Goal: Transaction & Acquisition: Book appointment/travel/reservation

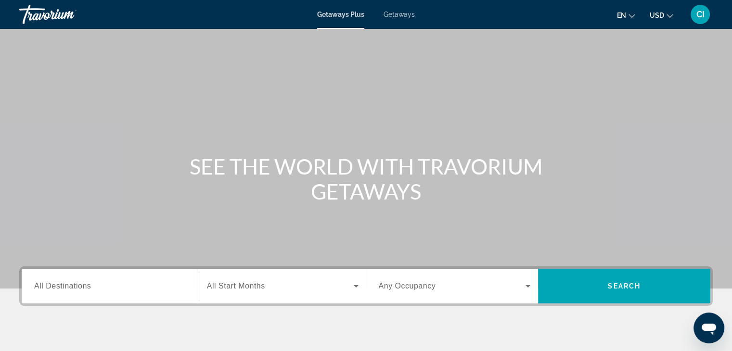
click at [310, 291] on span "Search widget" at bounding box center [280, 286] width 147 height 12
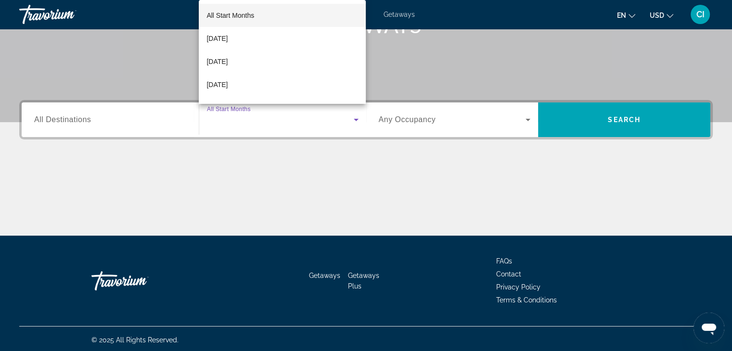
scroll to position [169, 0]
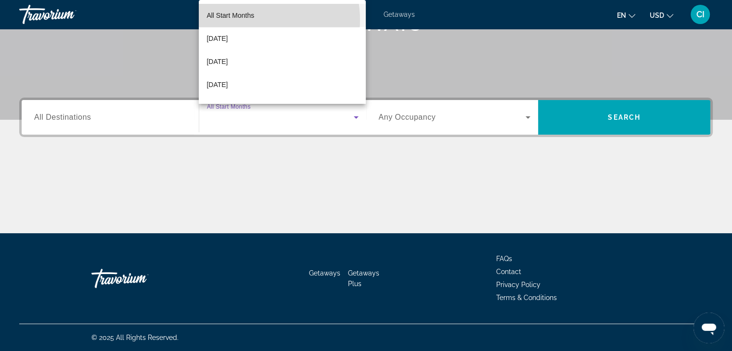
click at [248, 20] on span "All Start Months" at bounding box center [230, 16] width 48 height 12
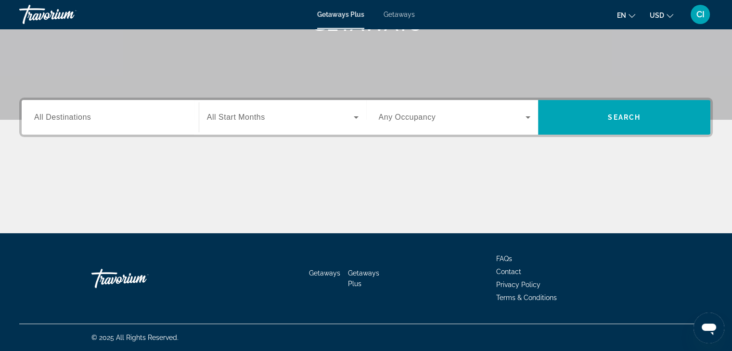
click at [423, 120] on span "Any Occupancy" at bounding box center [407, 117] width 57 height 8
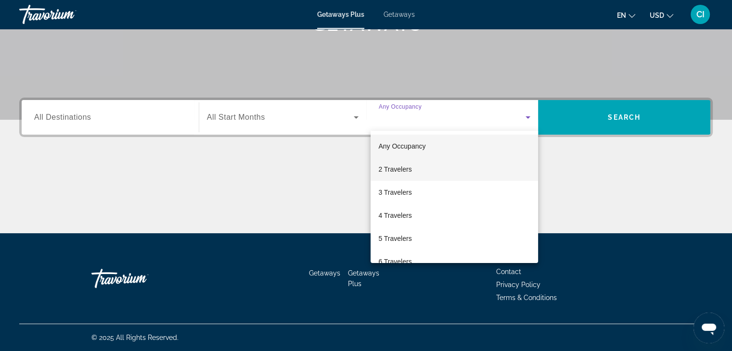
click at [412, 168] on mat-option "2 Travelers" at bounding box center [453, 169] width 167 height 23
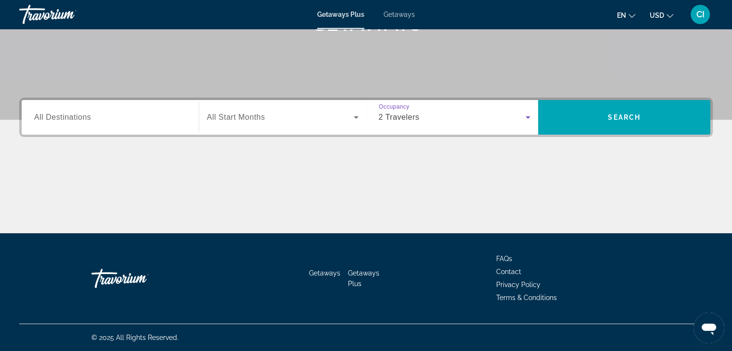
click at [85, 118] on span "All Destinations" at bounding box center [62, 117] width 57 height 8
click at [85, 118] on input "Destination All Destinations" at bounding box center [110, 118] width 152 height 12
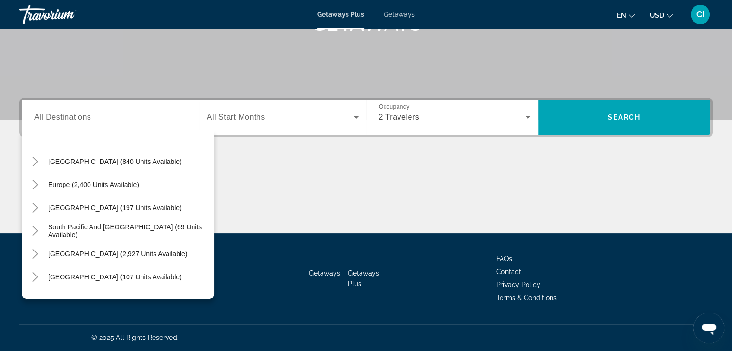
scroll to position [0, 0]
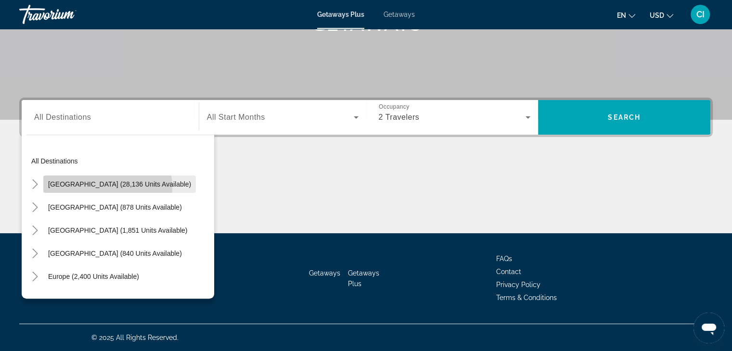
click at [108, 187] on span "[GEOGRAPHIC_DATA] (28,136 units available)" at bounding box center [119, 184] width 143 height 8
type input "**********"
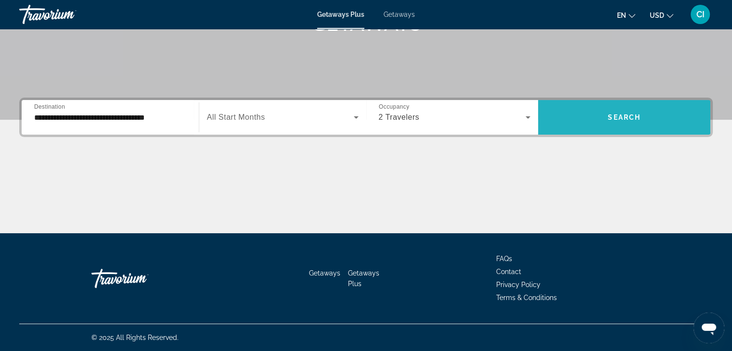
click at [619, 119] on span "Search" at bounding box center [624, 118] width 33 height 8
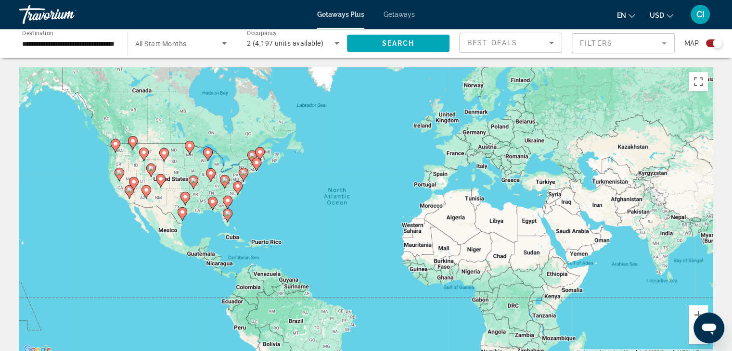
click at [629, 46] on mat-form-field "Filters" at bounding box center [622, 43] width 103 height 20
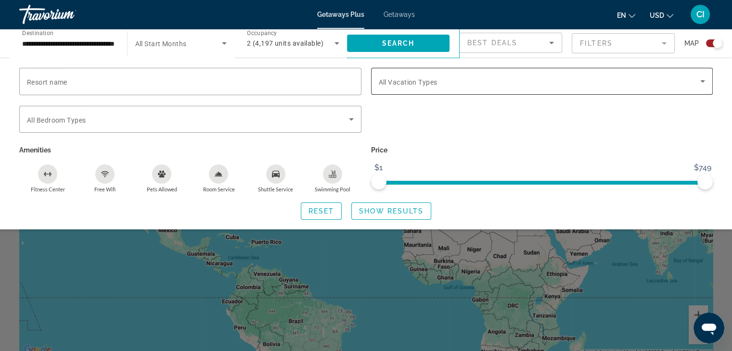
click at [541, 82] on span "Search widget" at bounding box center [540, 82] width 322 height 12
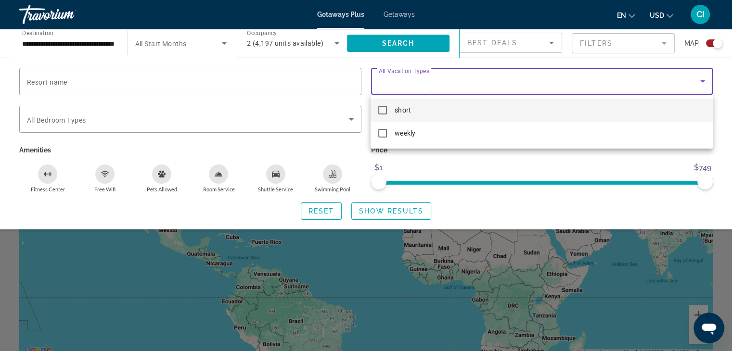
click at [439, 81] on div at bounding box center [366, 175] width 732 height 351
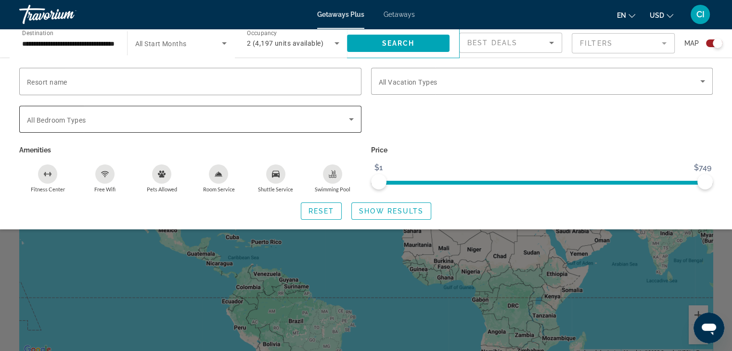
click at [158, 120] on span "Search widget" at bounding box center [188, 120] width 322 height 12
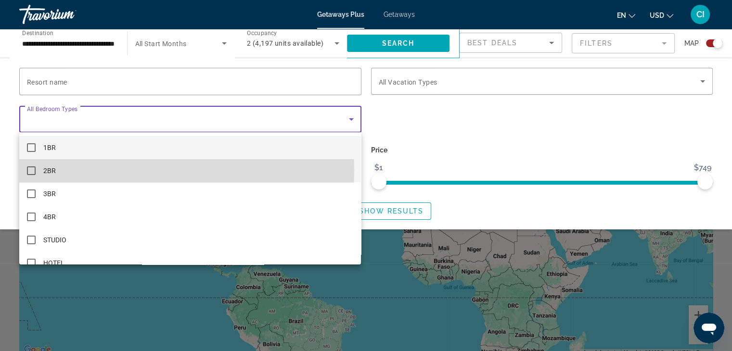
click at [31, 170] on mat-pseudo-checkbox at bounding box center [31, 170] width 9 height 9
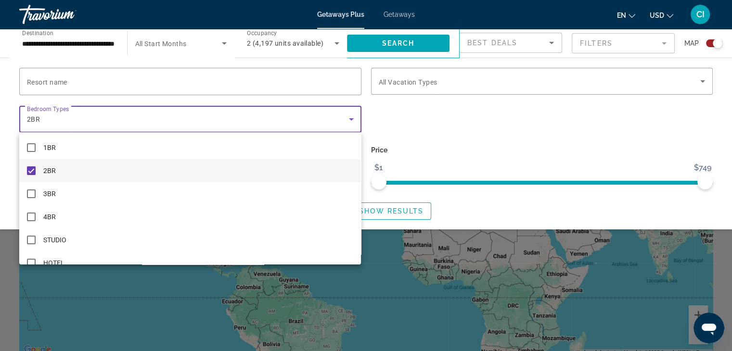
scroll to position [13, 0]
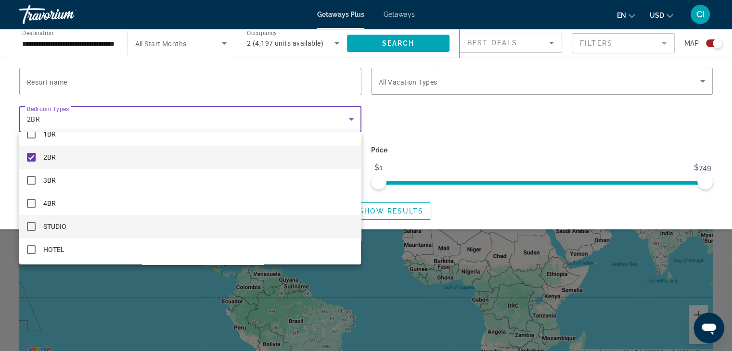
click at [35, 228] on mat-pseudo-checkbox at bounding box center [31, 226] width 9 height 9
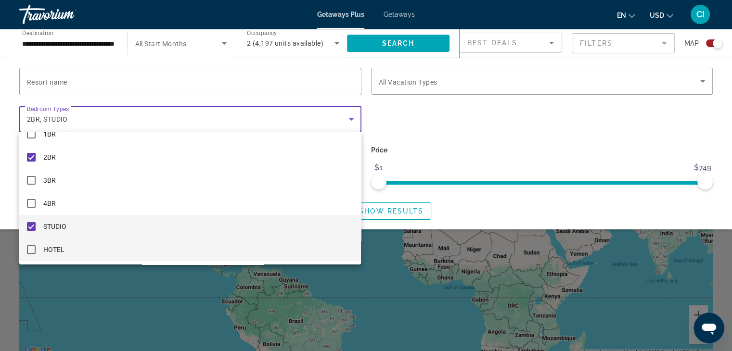
click at [33, 250] on mat-pseudo-checkbox at bounding box center [31, 249] width 9 height 9
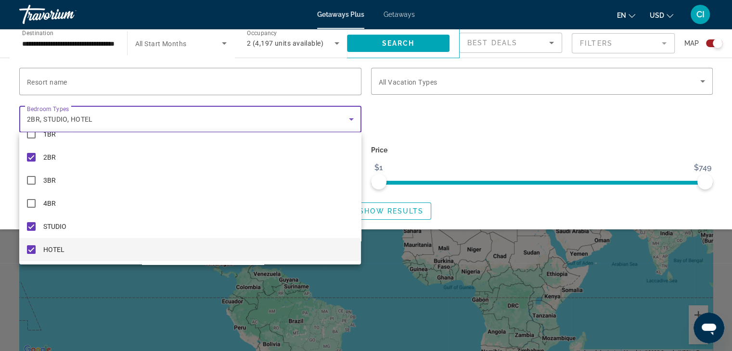
click at [447, 123] on div at bounding box center [366, 175] width 732 height 351
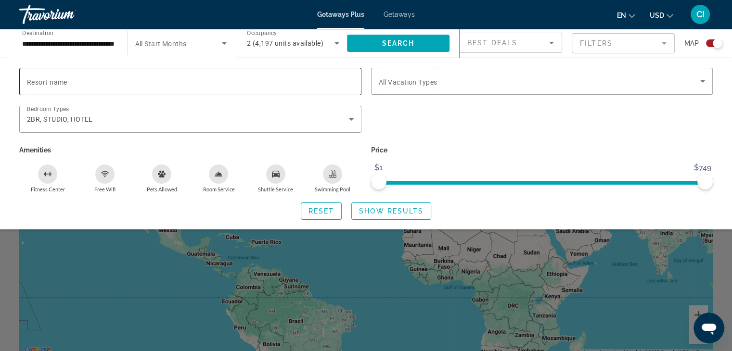
click at [83, 81] on input "Resort name" at bounding box center [190, 82] width 327 height 12
drag, startPoint x: 704, startPoint y: 181, endPoint x: 727, endPoint y: 204, distance: 33.0
click at [727, 204] on div "Resort name Vacation Types All Vacation Types Bedroom Types All Bedroom Types 2…" at bounding box center [366, 144] width 732 height 152
click at [387, 211] on span "Show Results" at bounding box center [391, 211] width 64 height 8
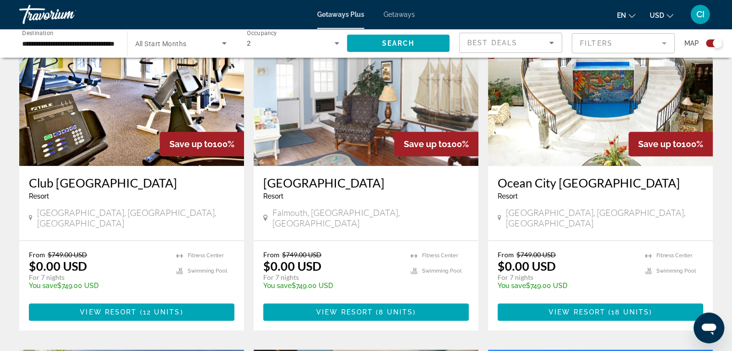
scroll to position [699, 0]
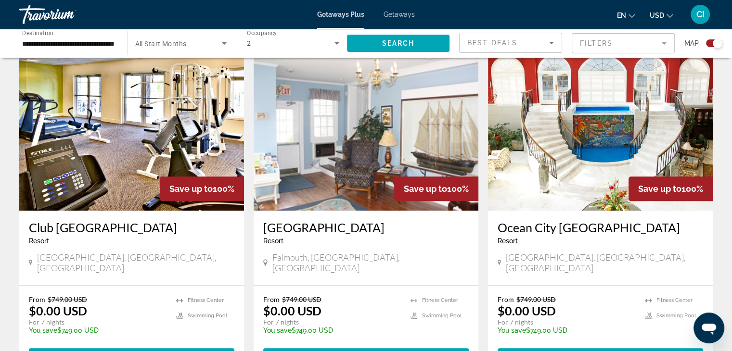
click at [604, 145] on img "Main content" at bounding box center [600, 134] width 225 height 154
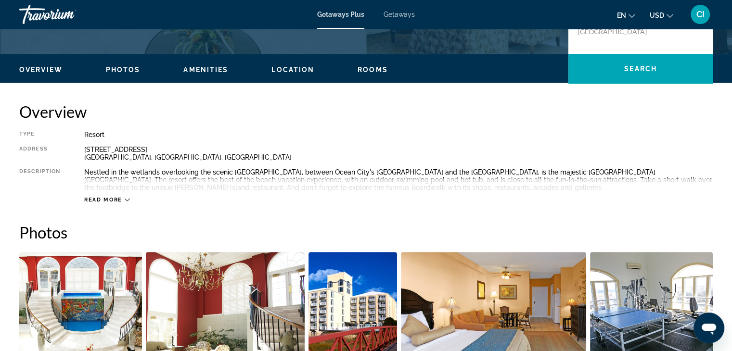
scroll to position [241, 0]
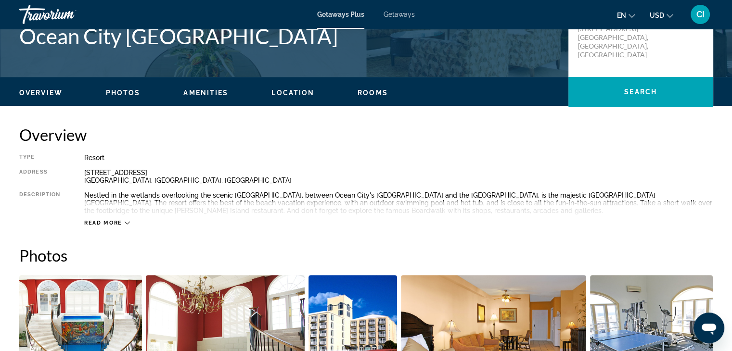
click at [115, 222] on span "Read more" at bounding box center [103, 223] width 38 height 6
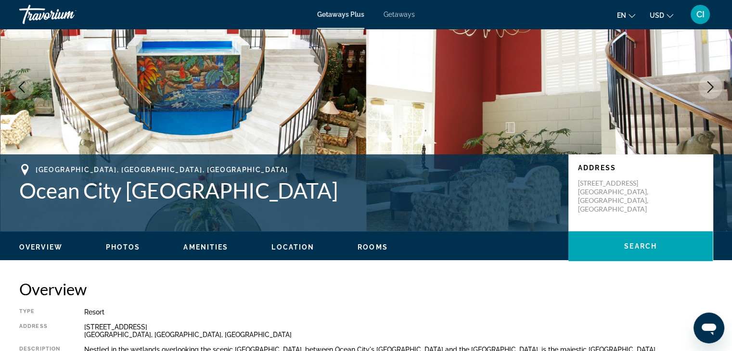
scroll to position [0, 0]
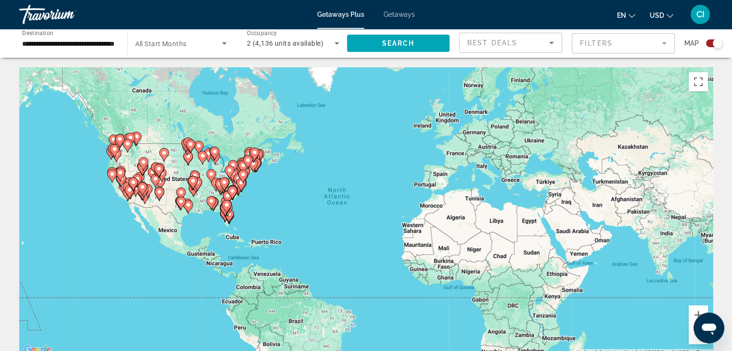
click at [653, 45] on mat-form-field "Filters" at bounding box center [622, 43] width 103 height 20
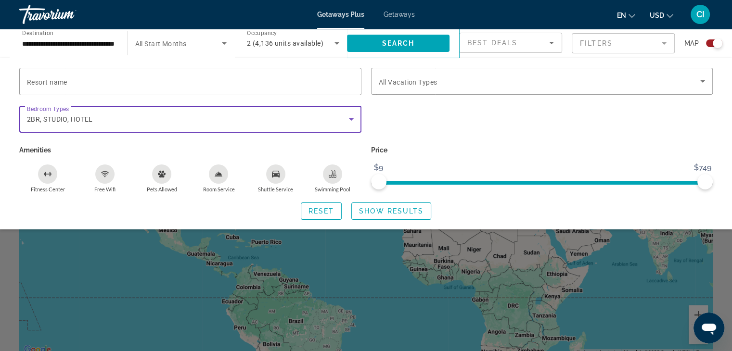
click at [337, 120] on div "2BR, STUDIO, HOTEL" at bounding box center [188, 120] width 322 height 12
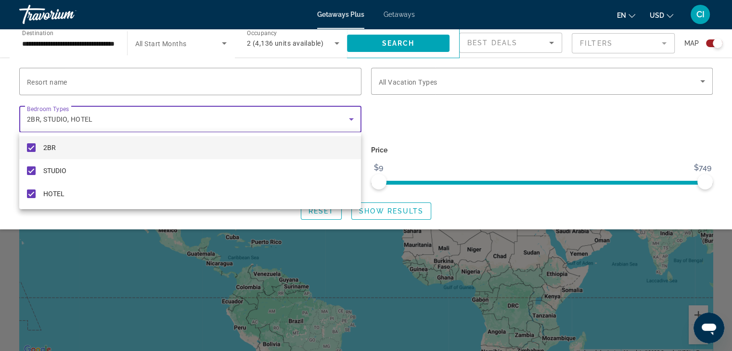
click at [67, 150] on mat-option "2BR" at bounding box center [190, 147] width 342 height 23
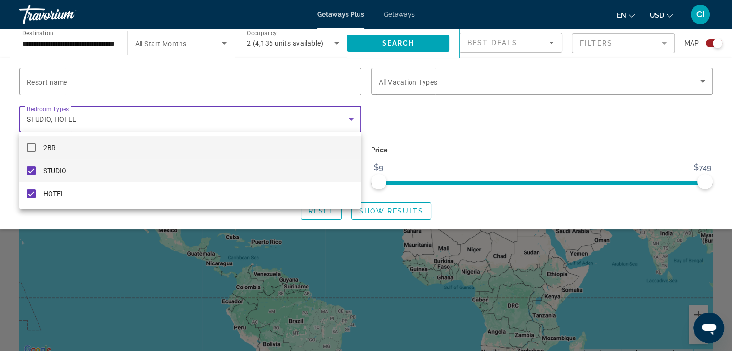
click at [68, 171] on mat-option "STUDIO" at bounding box center [190, 170] width 342 height 23
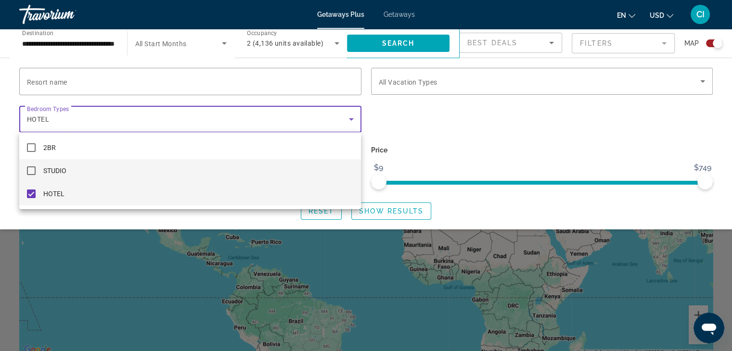
click at [64, 191] on mat-option "HOTEL" at bounding box center [190, 193] width 342 height 23
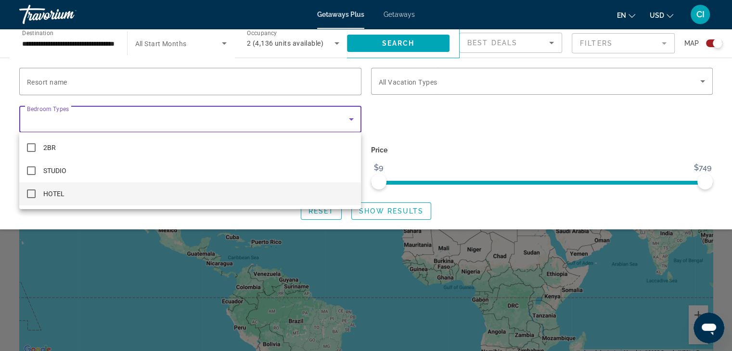
click at [478, 132] on div at bounding box center [366, 175] width 732 height 351
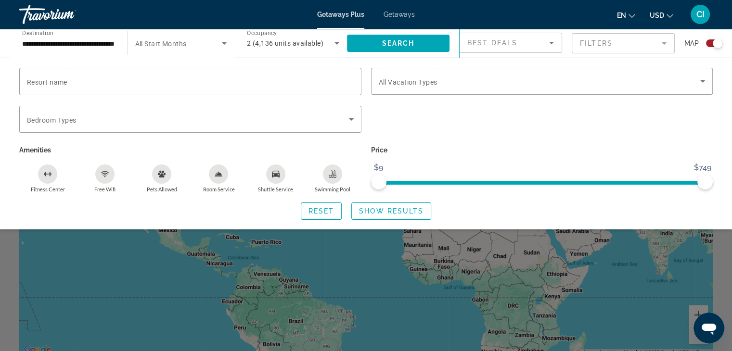
click at [717, 46] on div "Search widget" at bounding box center [717, 43] width 10 height 10
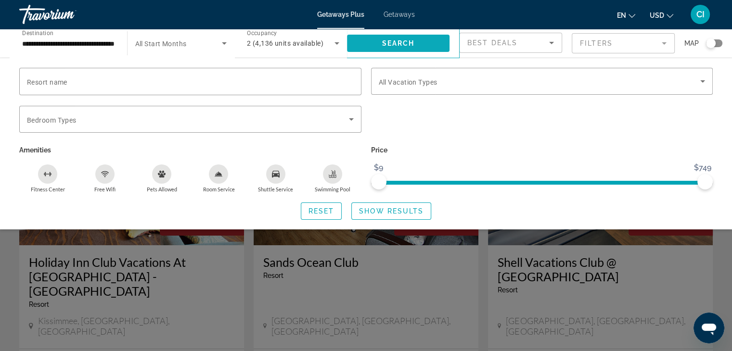
click at [397, 40] on span "Search" at bounding box center [397, 43] width 33 height 8
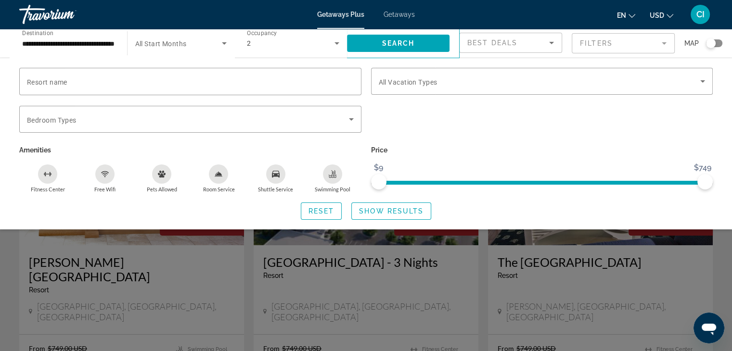
click at [712, 44] on div "Search widget" at bounding box center [711, 43] width 10 height 10
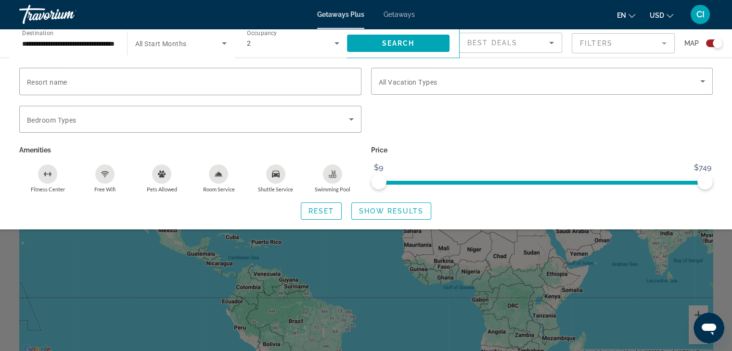
click at [101, 280] on div "Search widget" at bounding box center [366, 247] width 732 height 207
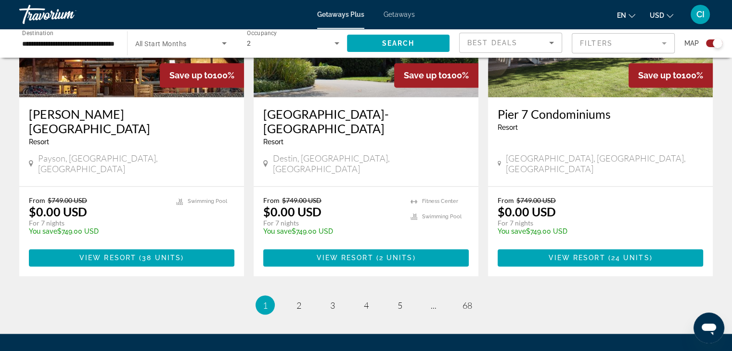
scroll to position [1532, 0]
click at [298, 300] on span "2" at bounding box center [298, 305] width 5 height 11
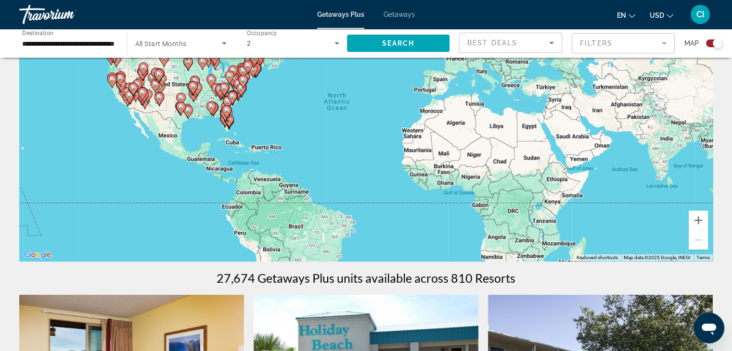
scroll to position [96, 0]
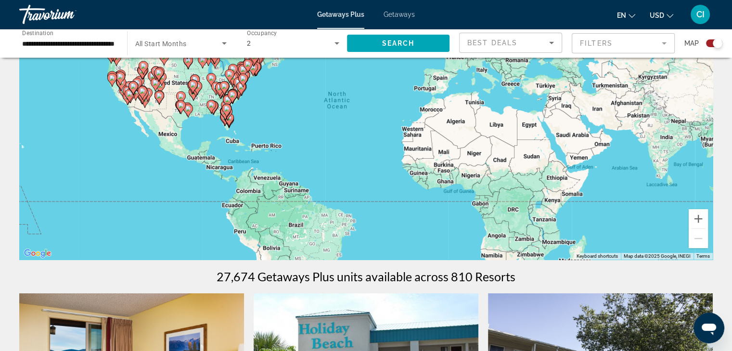
click at [375, 174] on div "To activate drag with keyboard, press Alt + Enter. Once in keyboard drag state,…" at bounding box center [365, 115] width 693 height 289
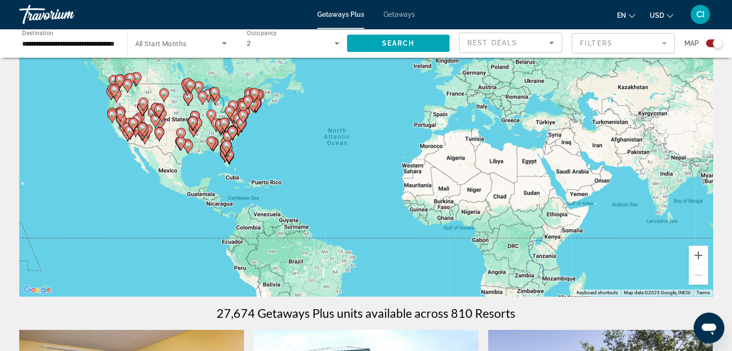
scroll to position [0, 0]
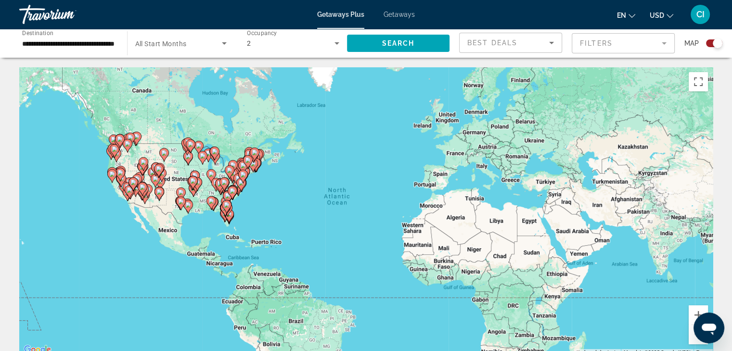
click at [717, 47] on div "Search widget" at bounding box center [717, 43] width 10 height 10
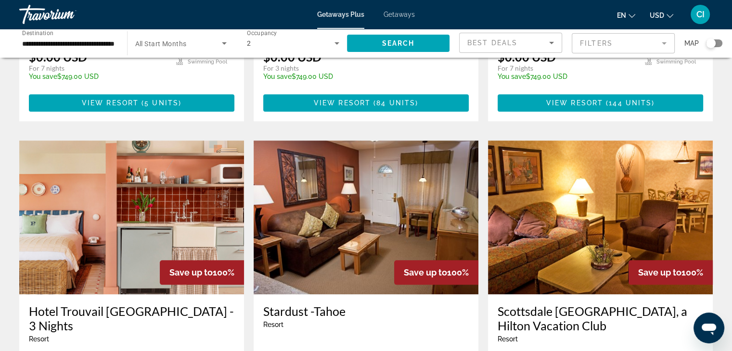
scroll to position [1010, 0]
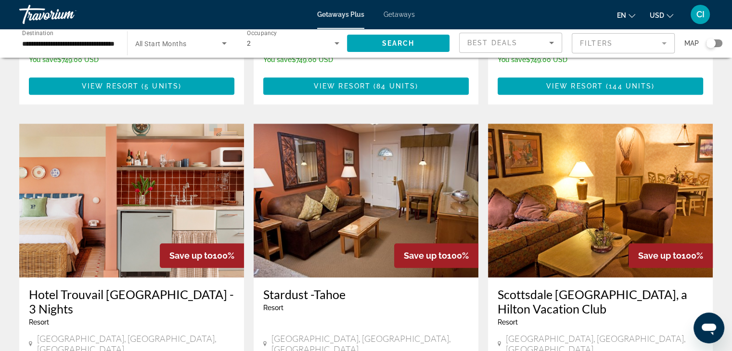
click at [85, 42] on input "**********" at bounding box center [68, 44] width 92 height 12
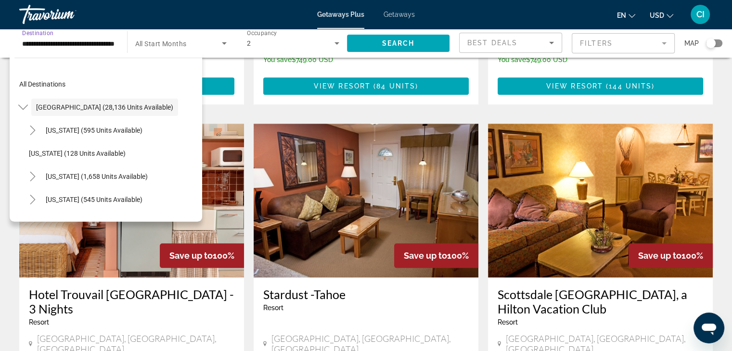
click at [85, 42] on input "**********" at bounding box center [68, 44] width 92 height 12
click at [171, 45] on span "All Start Months" at bounding box center [160, 44] width 51 height 8
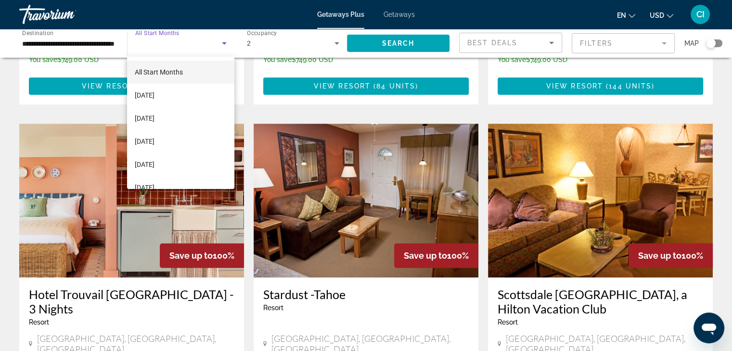
click at [170, 41] on div at bounding box center [366, 175] width 732 height 351
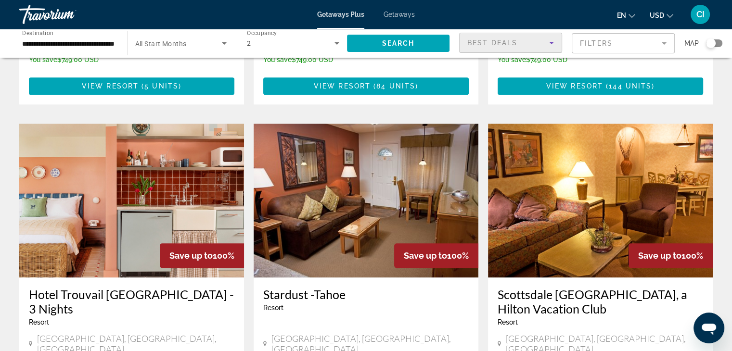
click at [507, 45] on span "Best Deals" at bounding box center [492, 43] width 50 height 8
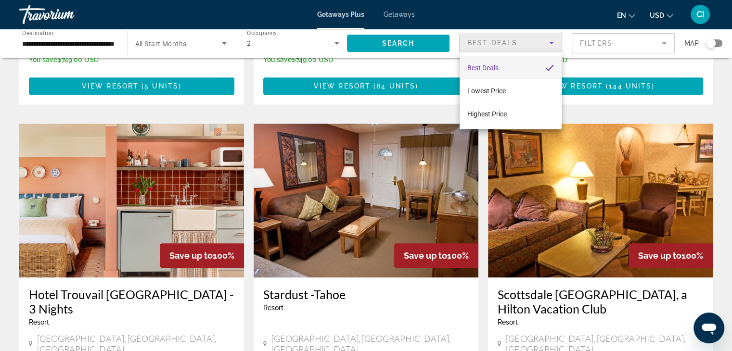
click at [506, 45] on div at bounding box center [366, 175] width 732 height 351
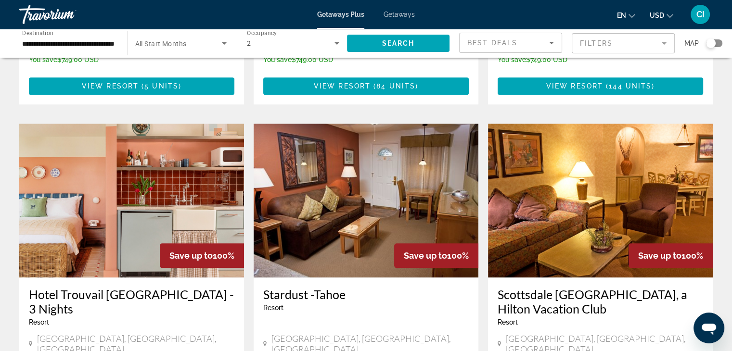
click at [608, 42] on mat-form-field "Filters" at bounding box center [622, 43] width 103 height 20
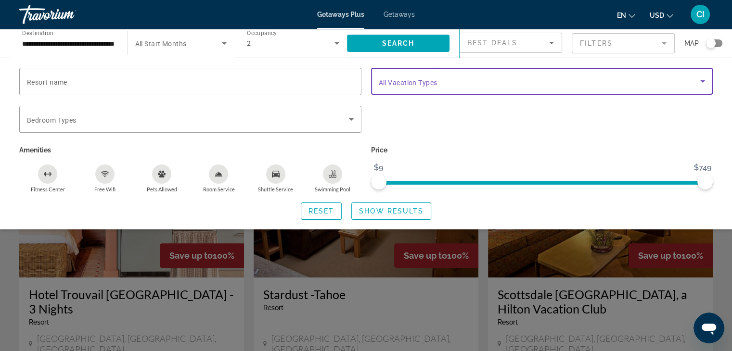
click at [496, 83] on span "Search widget" at bounding box center [540, 82] width 322 height 12
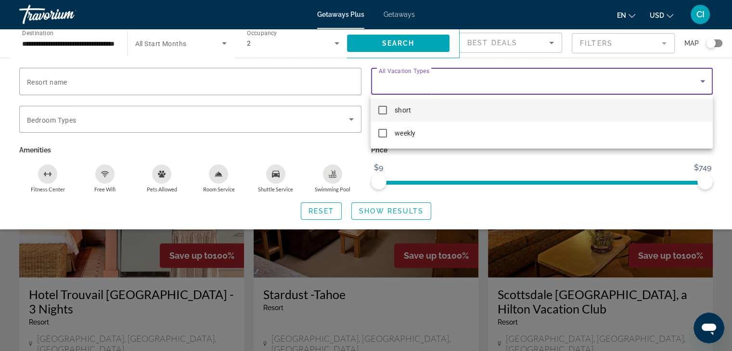
click at [385, 111] on mat-pseudo-checkbox at bounding box center [382, 110] width 9 height 9
click at [114, 83] on div at bounding box center [366, 175] width 732 height 351
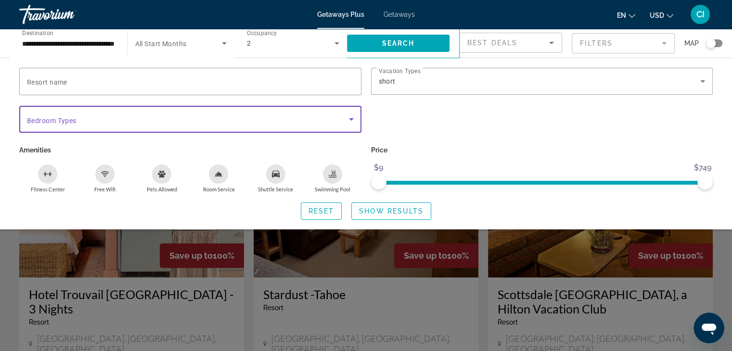
click at [99, 116] on span "Search widget" at bounding box center [188, 120] width 322 height 12
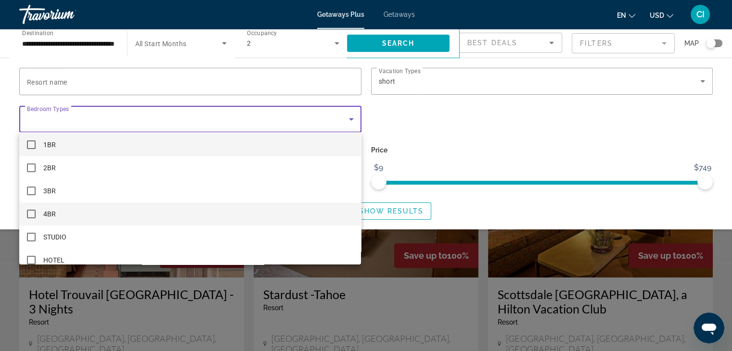
scroll to position [0, 0]
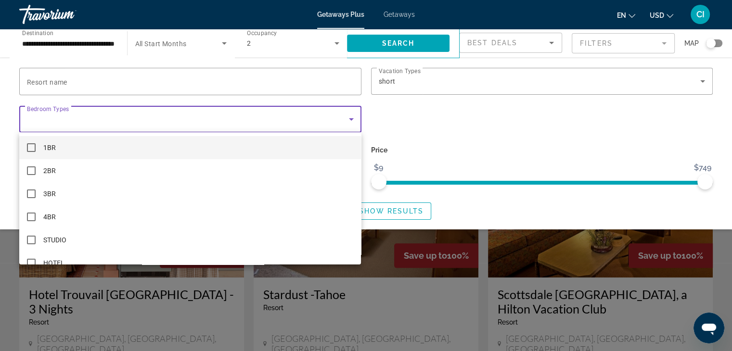
click at [173, 118] on div at bounding box center [366, 175] width 732 height 351
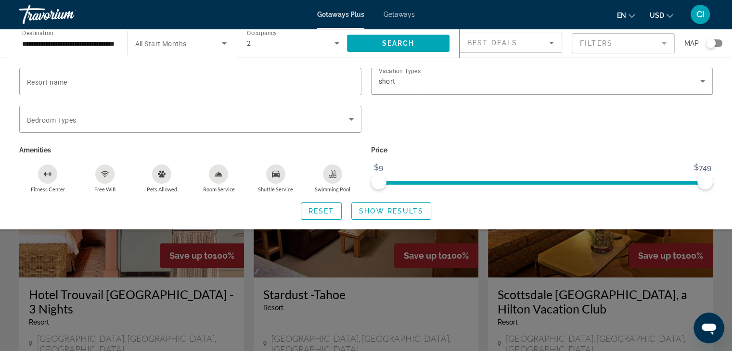
click at [224, 43] on icon "Search widget" at bounding box center [224, 43] width 5 height 2
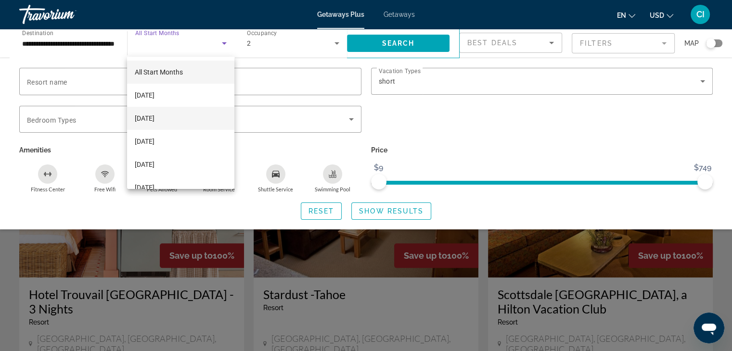
click at [154, 120] on span "[DATE]" at bounding box center [145, 119] width 20 height 12
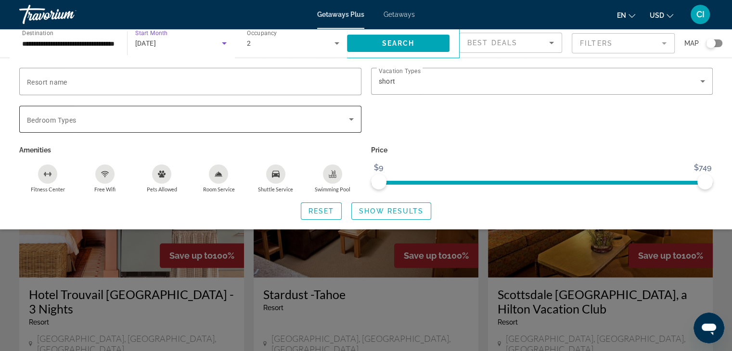
click at [188, 119] on span "Search widget" at bounding box center [188, 120] width 322 height 12
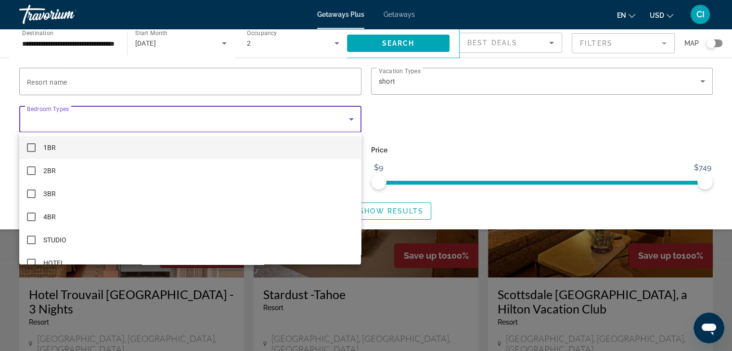
click at [195, 119] on div at bounding box center [366, 175] width 732 height 351
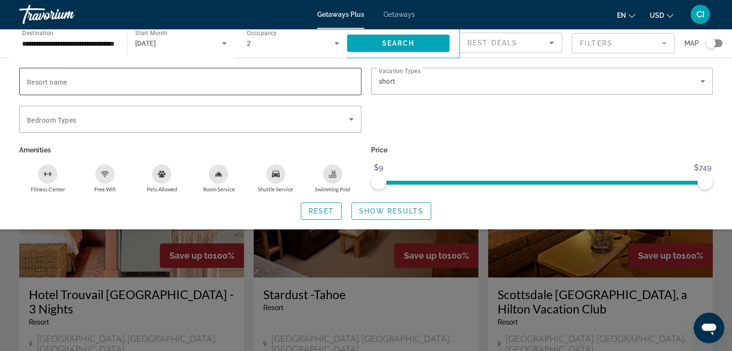
click at [201, 86] on input "Resort name" at bounding box center [190, 82] width 327 height 12
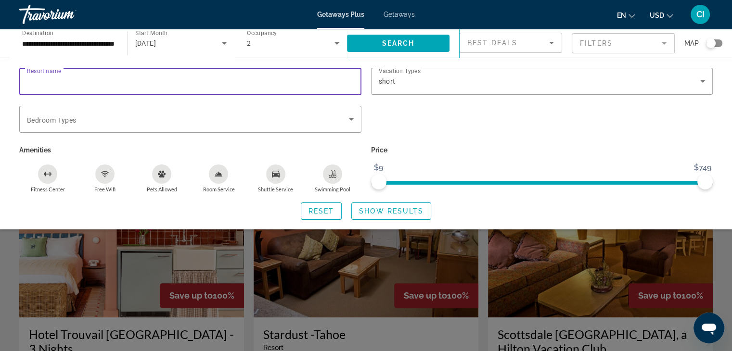
scroll to position [914, 0]
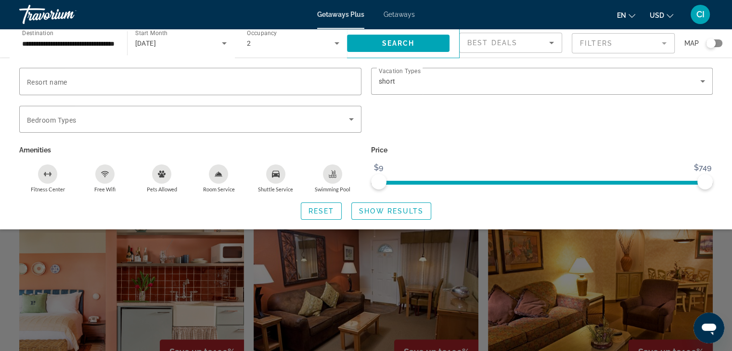
click at [206, 49] on div "[DATE]" at bounding box center [181, 43] width 92 height 27
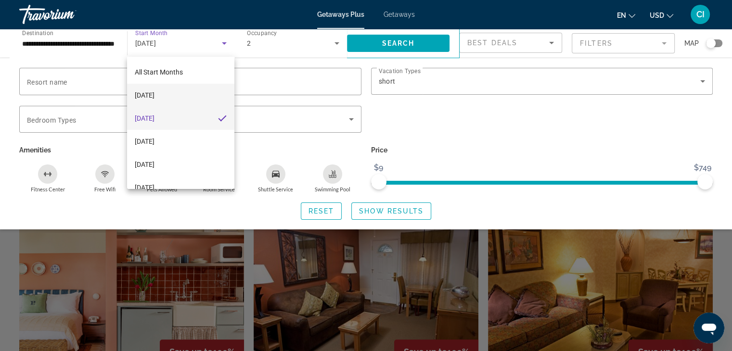
click at [177, 95] on mat-option "[DATE]" at bounding box center [180, 95] width 107 height 23
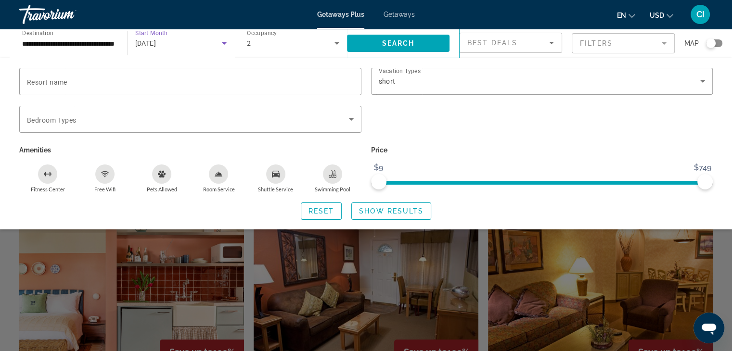
click at [156, 44] on span "[DATE]" at bounding box center [145, 43] width 21 height 8
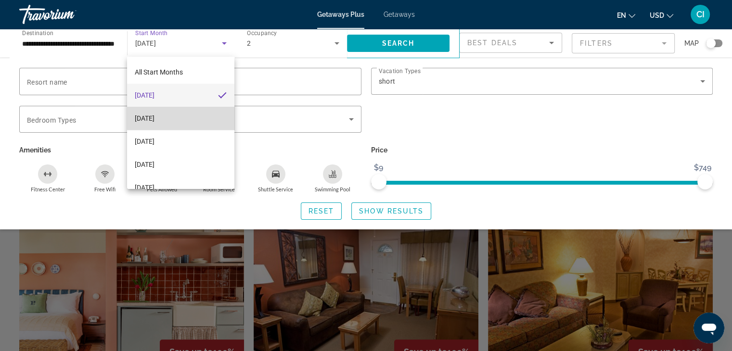
click at [194, 118] on mat-option "[DATE]" at bounding box center [180, 118] width 107 height 23
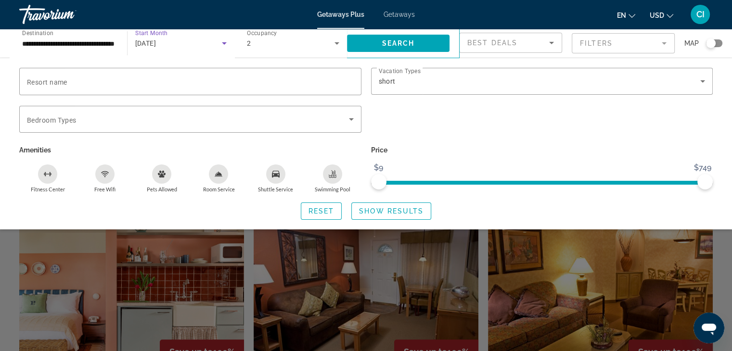
click at [195, 43] on div "[DATE]" at bounding box center [178, 44] width 87 height 12
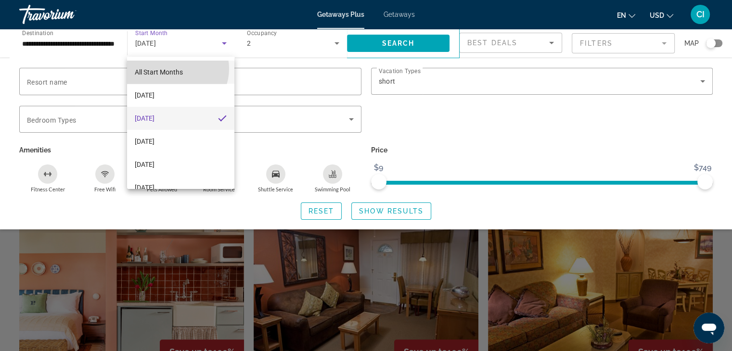
click at [176, 69] on span "All Start Months" at bounding box center [159, 72] width 48 height 8
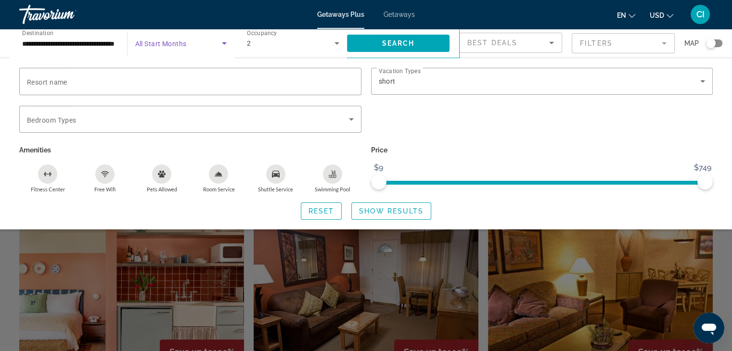
click at [212, 42] on span "Search widget" at bounding box center [178, 44] width 87 height 12
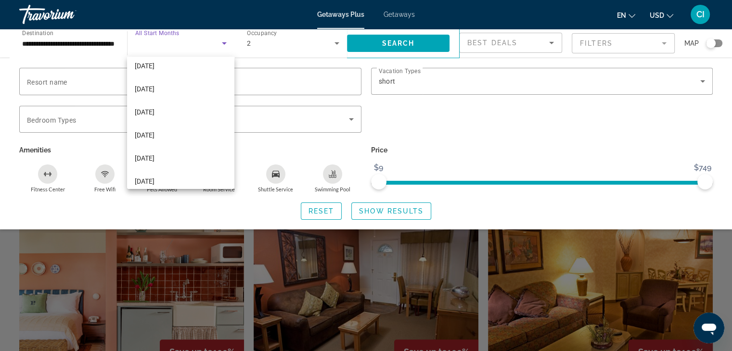
scroll to position [0, 0]
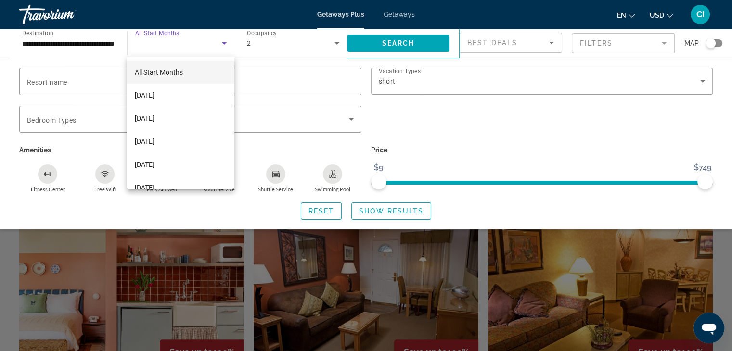
click at [195, 46] on div at bounding box center [366, 175] width 732 height 351
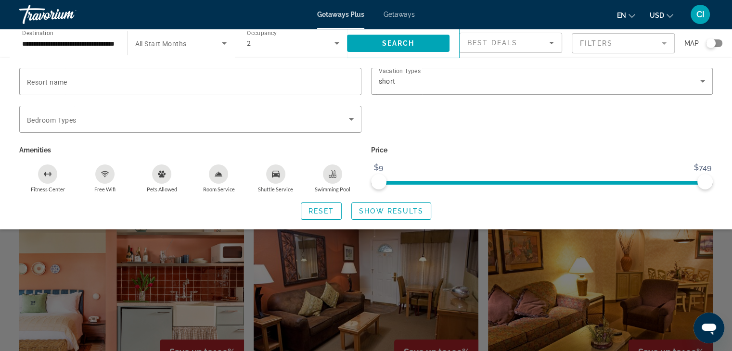
click at [661, 43] on mat-form-field "Filters" at bounding box center [622, 43] width 103 height 20
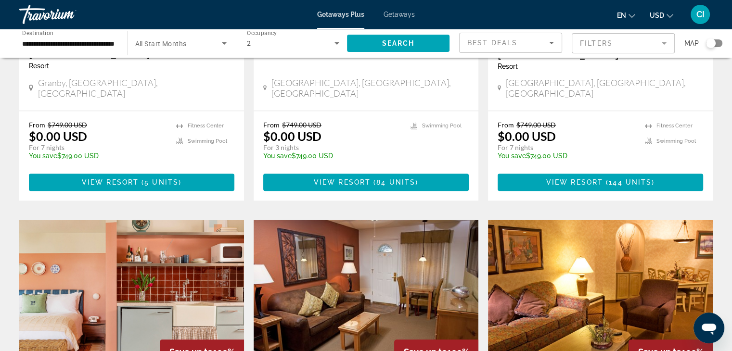
click at [664, 43] on mat-form-field "Filters" at bounding box center [622, 43] width 103 height 20
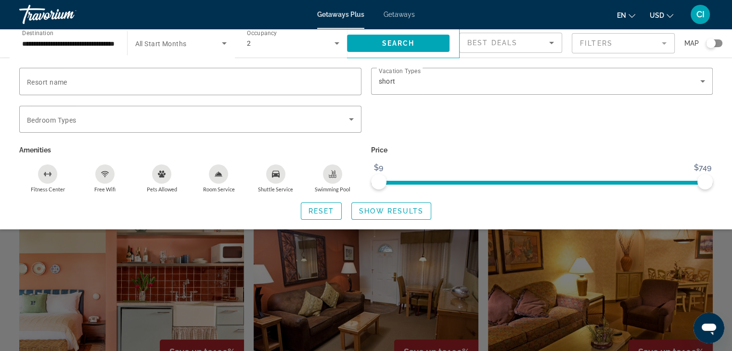
click at [663, 43] on mat-form-field "Filters" at bounding box center [622, 43] width 103 height 20
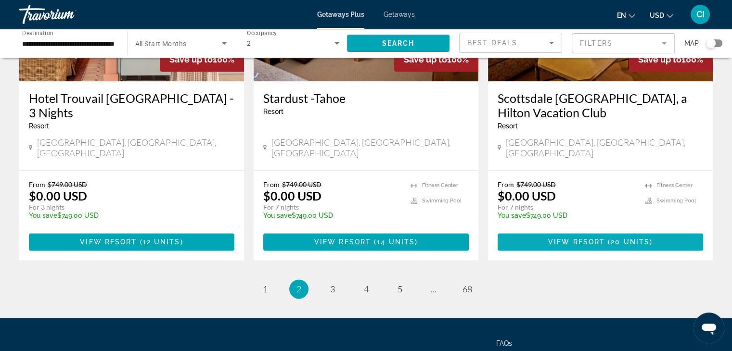
scroll to position [1234, 0]
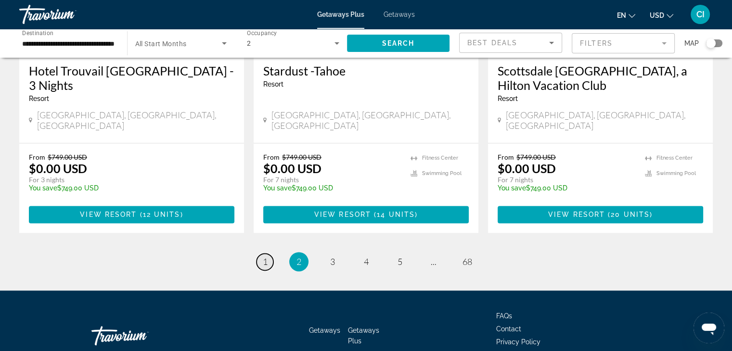
click at [263, 256] on span "1" at bounding box center [265, 261] width 5 height 11
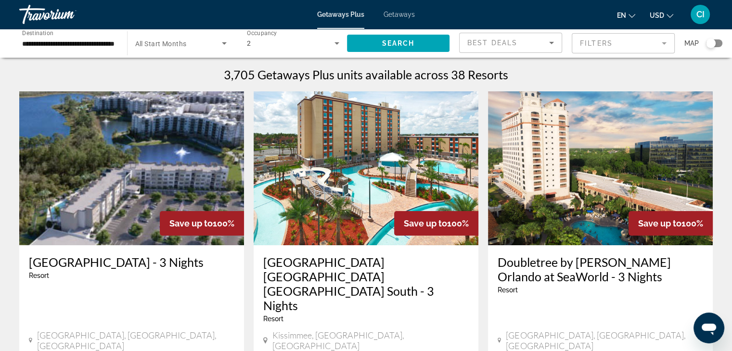
click at [659, 41] on mat-form-field "Filters" at bounding box center [622, 43] width 103 height 20
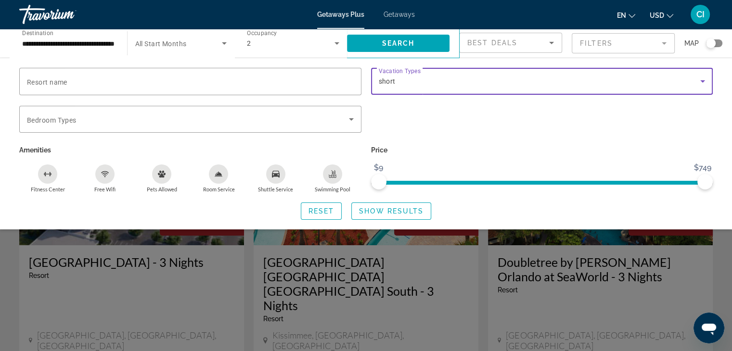
click at [452, 80] on div "short" at bounding box center [540, 82] width 322 height 12
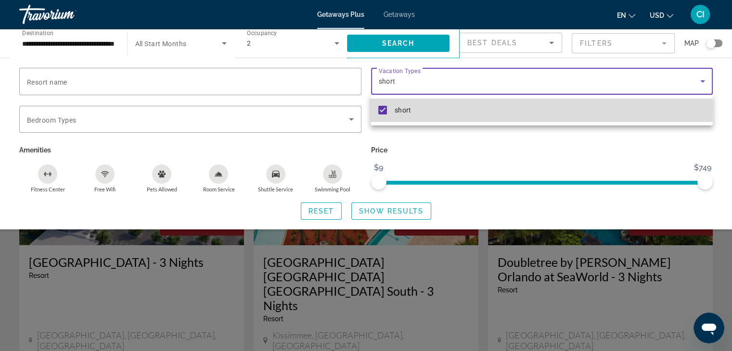
click at [382, 108] on mat-pseudo-checkbox at bounding box center [382, 110] width 9 height 9
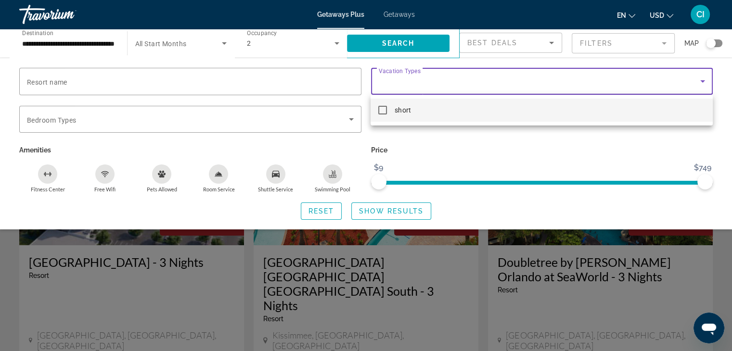
click at [702, 80] on div at bounding box center [366, 175] width 732 height 351
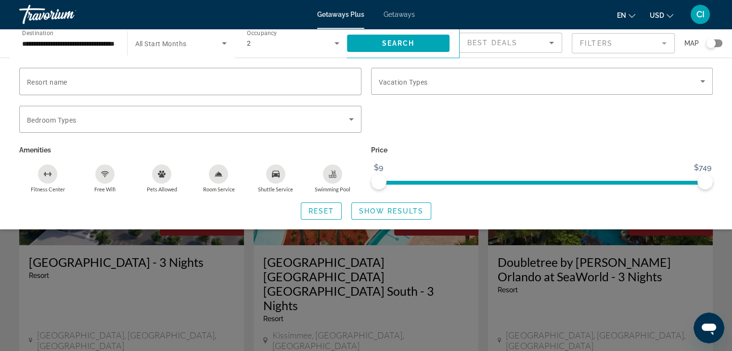
click at [702, 80] on icon "Search widget" at bounding box center [702, 82] width 12 height 12
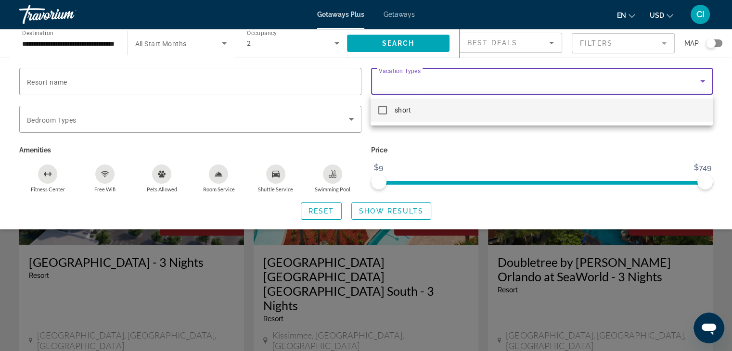
click at [426, 79] on div at bounding box center [366, 175] width 732 height 351
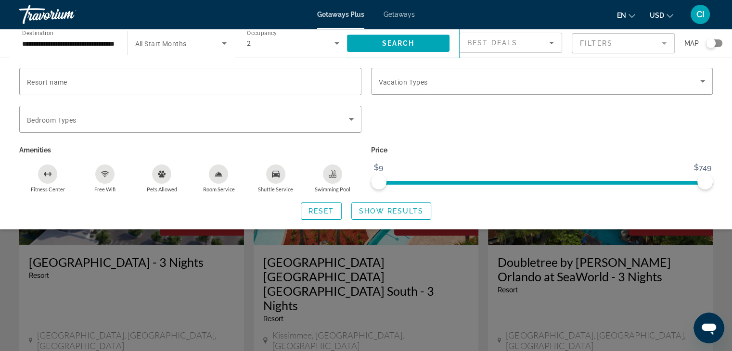
click at [479, 126] on div "Search widget" at bounding box center [542, 125] width 352 height 38
click at [419, 42] on span "Search widget" at bounding box center [398, 43] width 103 height 23
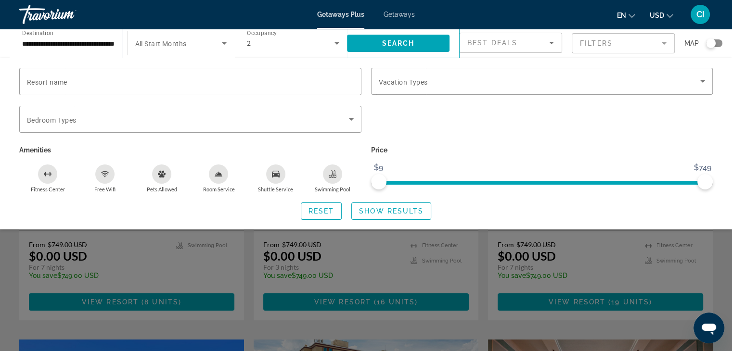
scroll to position [85, 0]
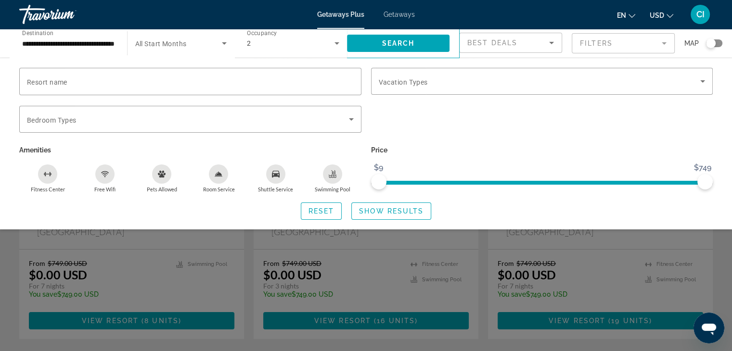
click at [603, 126] on div "Search widget" at bounding box center [542, 125] width 352 height 38
click at [713, 39] on div "Search widget" at bounding box center [711, 43] width 10 height 10
click at [710, 42] on div "Search widget" at bounding box center [714, 43] width 16 height 8
click at [619, 266] on div "Search widget" at bounding box center [366, 247] width 732 height 207
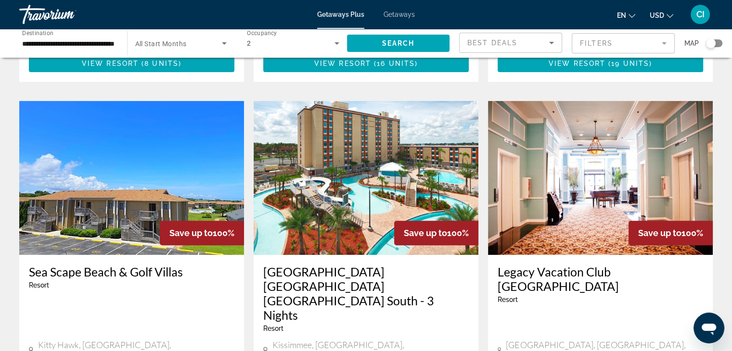
scroll to position [337, 0]
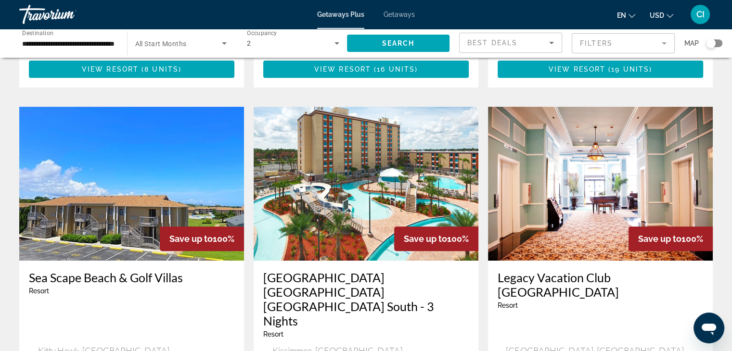
click at [578, 166] on img "Main content" at bounding box center [600, 184] width 225 height 154
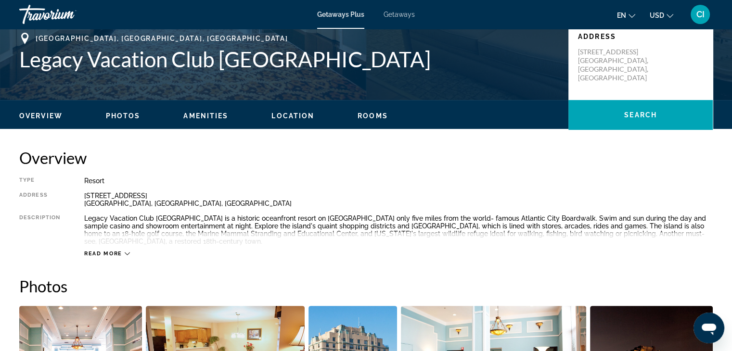
scroll to position [241, 0]
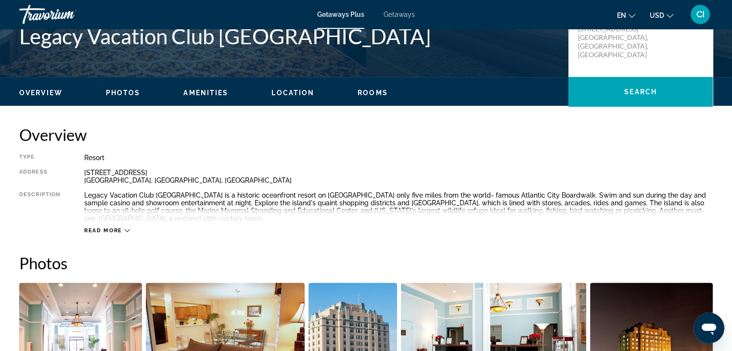
click at [130, 228] on div "Read more" at bounding box center [398, 221] width 628 height 26
click at [116, 229] on span "Read more" at bounding box center [103, 231] width 38 height 6
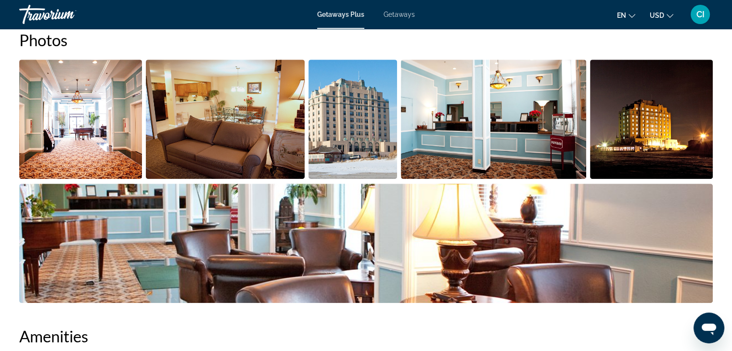
scroll to position [481, 0]
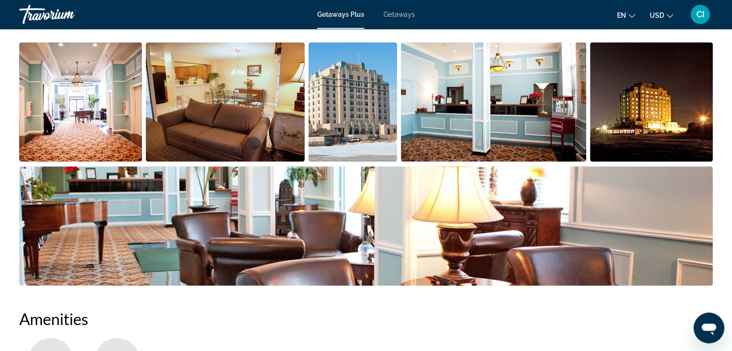
click at [238, 98] on img "Open full-screen image slider" at bounding box center [225, 101] width 159 height 119
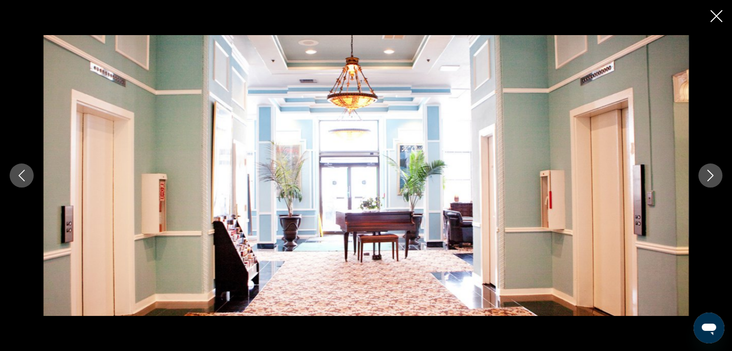
click at [711, 176] on icon "Next image" at bounding box center [710, 176] width 12 height 12
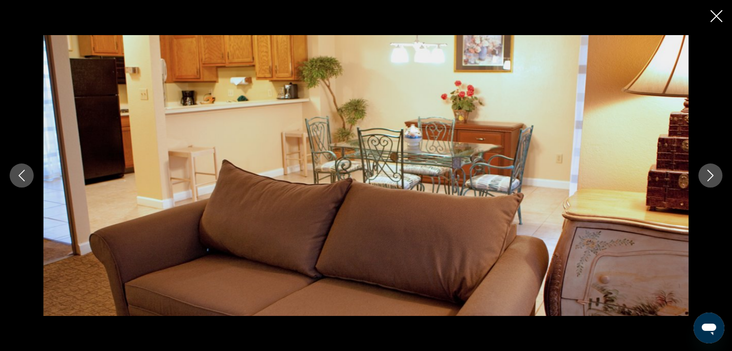
click at [714, 177] on icon "Next image" at bounding box center [710, 176] width 12 height 12
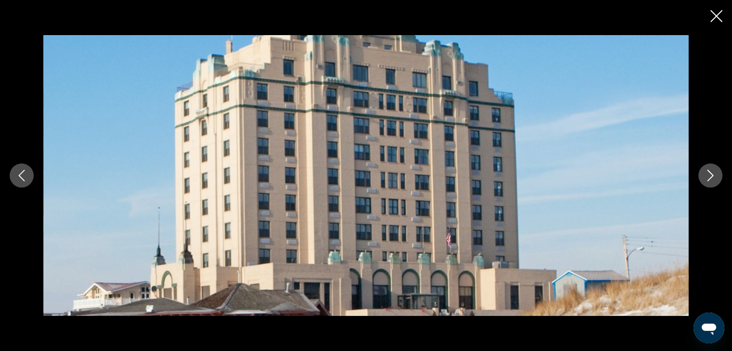
scroll to position [529, 0]
click at [708, 178] on icon "Next image" at bounding box center [710, 176] width 12 height 12
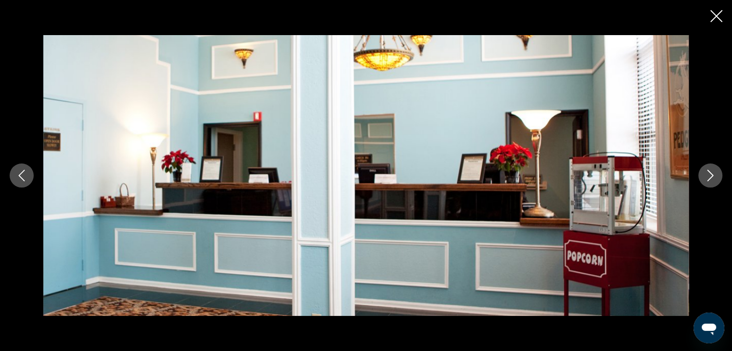
click at [713, 176] on icon "Next image" at bounding box center [710, 176] width 12 height 12
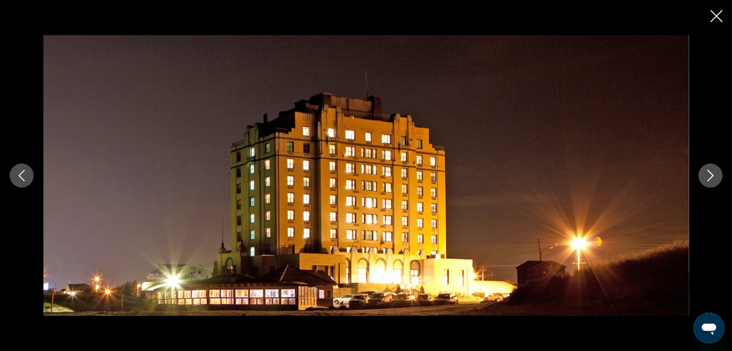
click at [713, 176] on icon "Next image" at bounding box center [710, 176] width 12 height 12
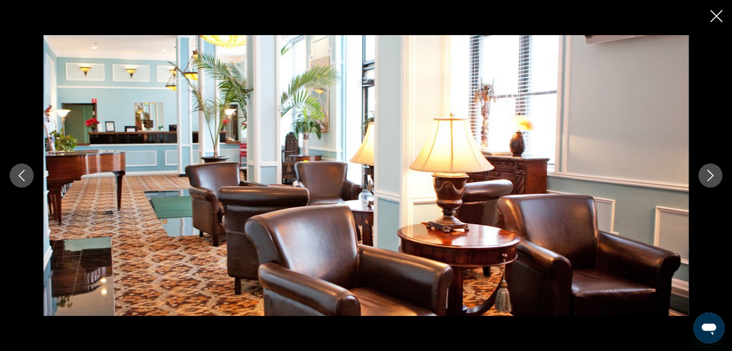
click at [715, 178] on icon "Next image" at bounding box center [710, 176] width 12 height 12
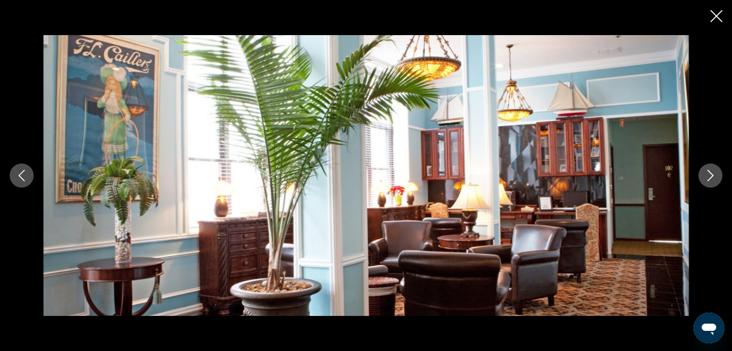
click at [712, 177] on icon "Next image" at bounding box center [710, 176] width 12 height 12
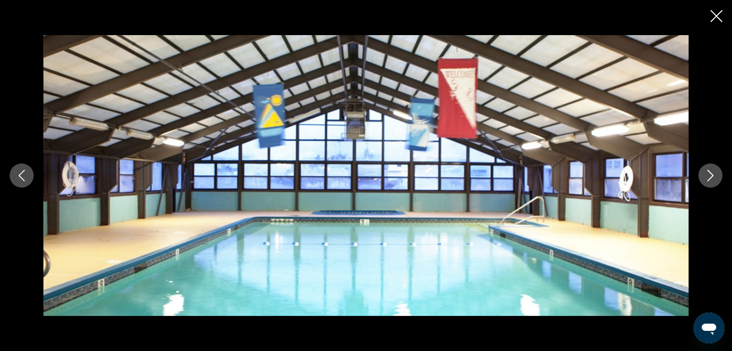
click at [713, 183] on button "Next image" at bounding box center [710, 176] width 24 height 24
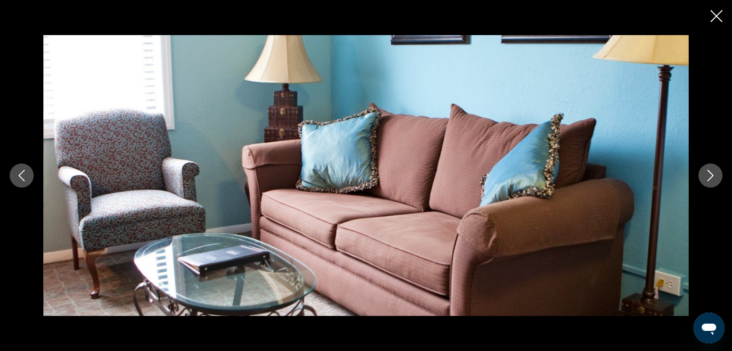
click at [710, 179] on icon "Next image" at bounding box center [710, 176] width 12 height 12
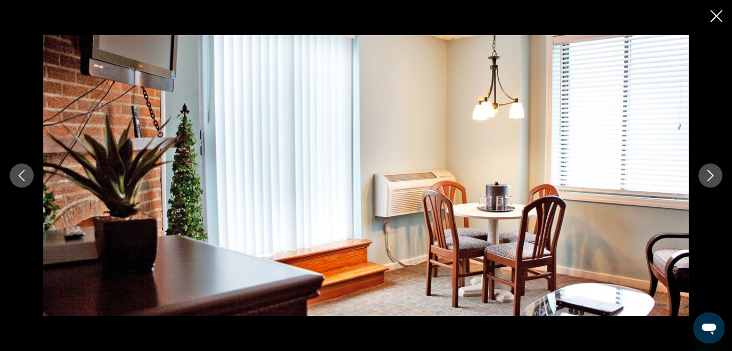
click at [710, 179] on icon "Next image" at bounding box center [710, 176] width 12 height 12
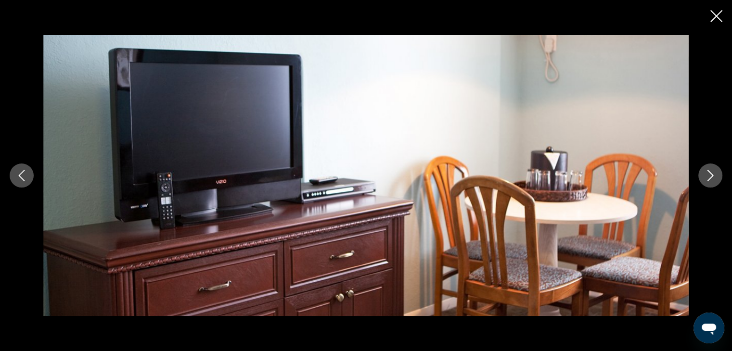
click at [710, 179] on icon "Next image" at bounding box center [710, 176] width 12 height 12
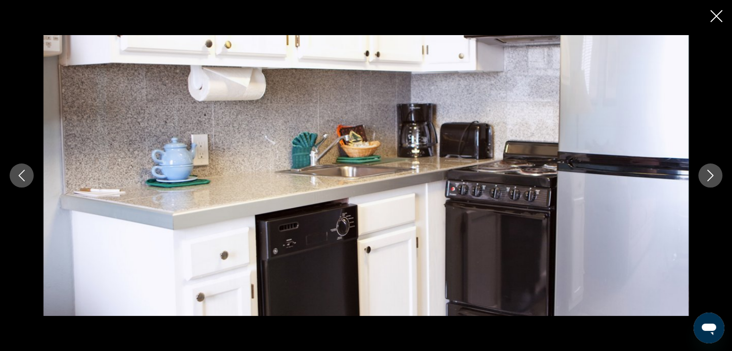
click at [716, 170] on button "Next image" at bounding box center [710, 176] width 24 height 24
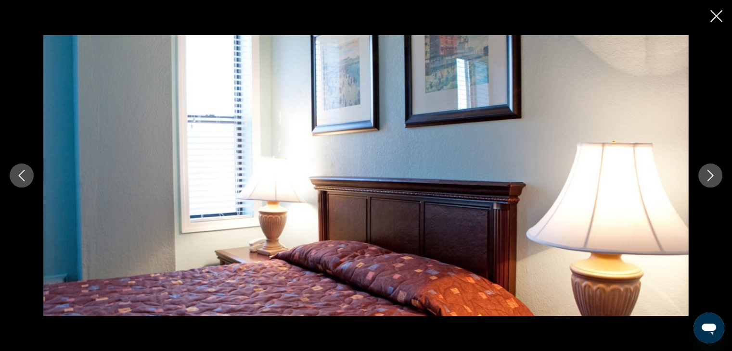
click at [722, 178] on div "prev next" at bounding box center [366, 175] width 732 height 281
click at [713, 176] on icon "Next image" at bounding box center [710, 176] width 12 height 12
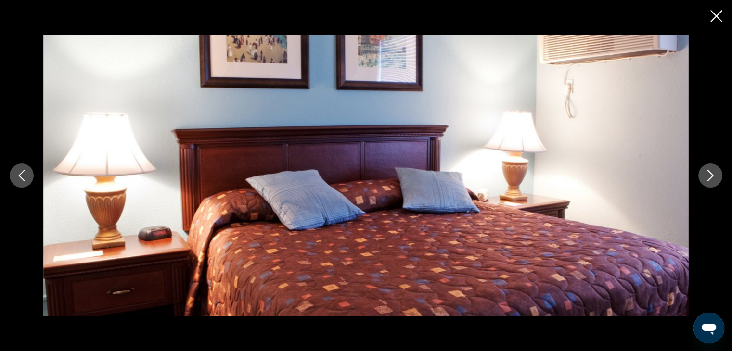
click at [713, 176] on icon "Next image" at bounding box center [710, 176] width 12 height 12
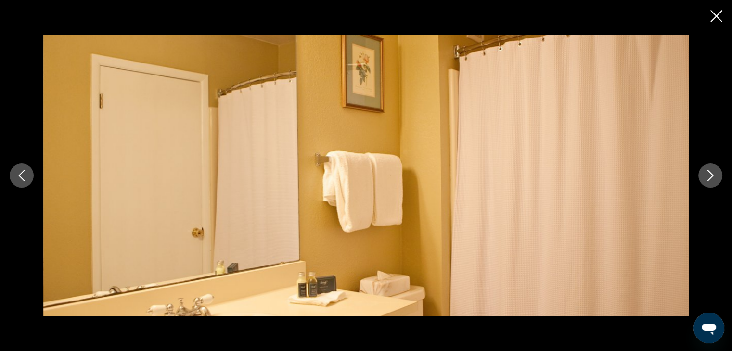
scroll to position [625, 0]
click at [712, 176] on icon "Next image" at bounding box center [710, 176] width 12 height 12
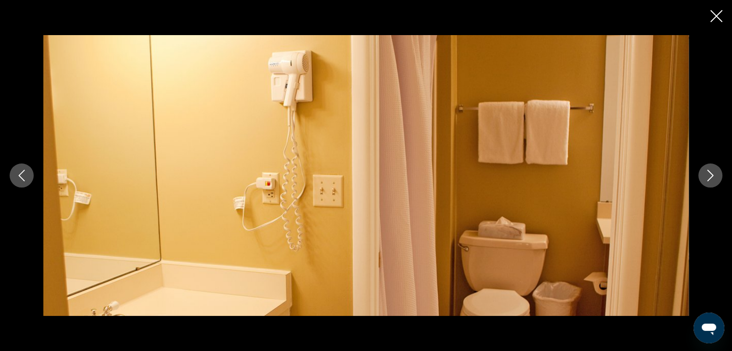
click at [710, 175] on icon "Next image" at bounding box center [710, 176] width 12 height 12
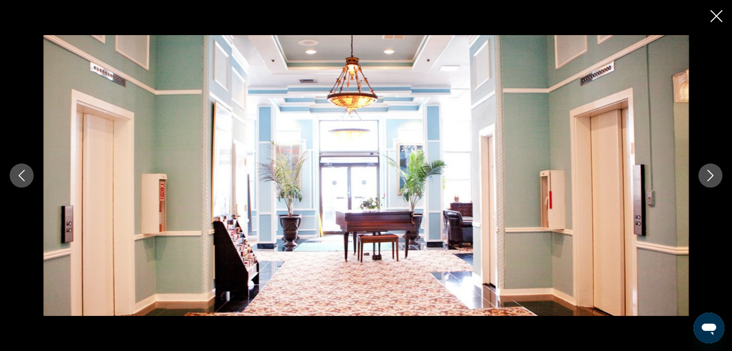
click at [710, 177] on icon "Next image" at bounding box center [710, 176] width 12 height 12
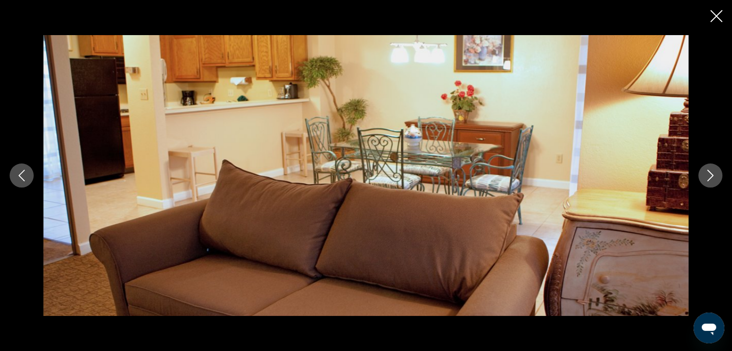
click at [721, 18] on icon "Close slideshow" at bounding box center [716, 16] width 12 height 12
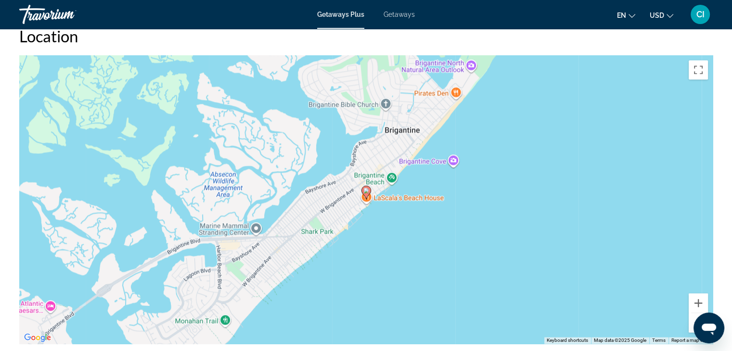
scroll to position [1395, 0]
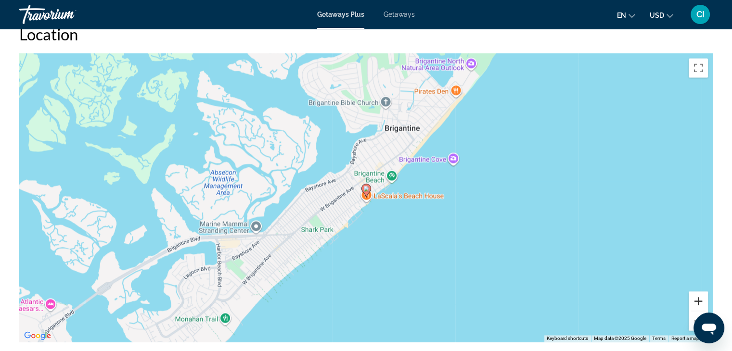
click at [696, 298] on button "Zoom in" at bounding box center [697, 300] width 19 height 19
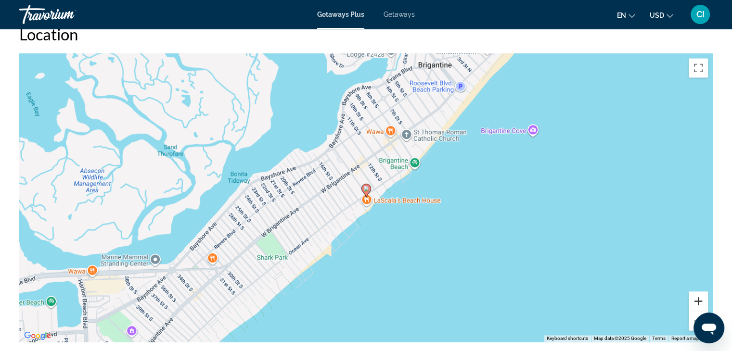
click at [696, 298] on button "Zoom in" at bounding box center [697, 300] width 19 height 19
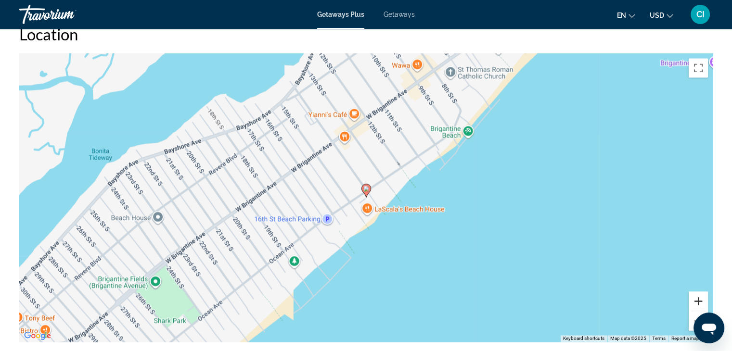
click at [696, 298] on button "Zoom in" at bounding box center [697, 300] width 19 height 19
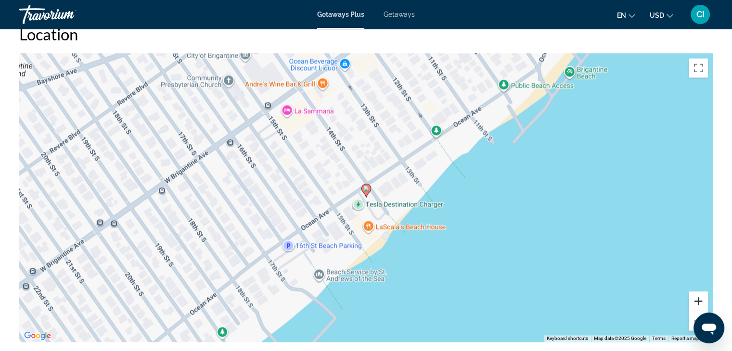
click at [699, 296] on button "Zoom in" at bounding box center [697, 300] width 19 height 19
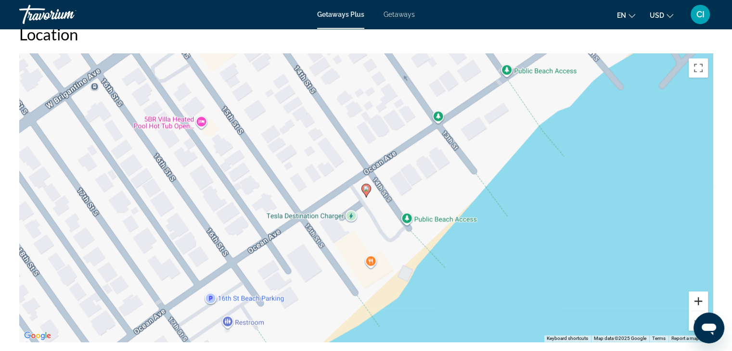
click at [696, 297] on button "Zoom in" at bounding box center [697, 300] width 19 height 19
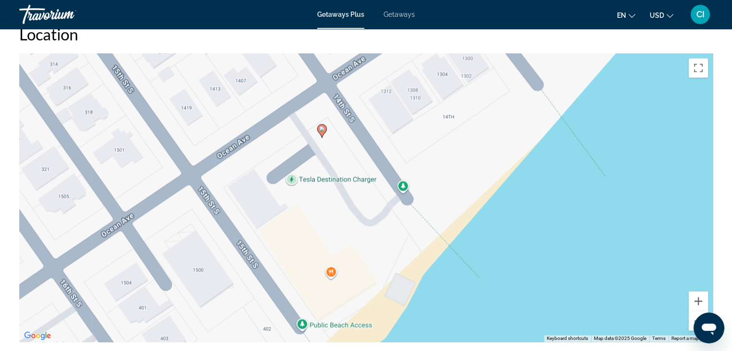
drag, startPoint x: 138, startPoint y: 117, endPoint x: 94, endPoint y: 58, distance: 73.7
click at [94, 58] on div "To activate drag with keyboard, press Alt + Enter. Once in keyboard drag state,…" at bounding box center [365, 197] width 693 height 289
click at [692, 314] on button "Zoom out" at bounding box center [697, 320] width 19 height 19
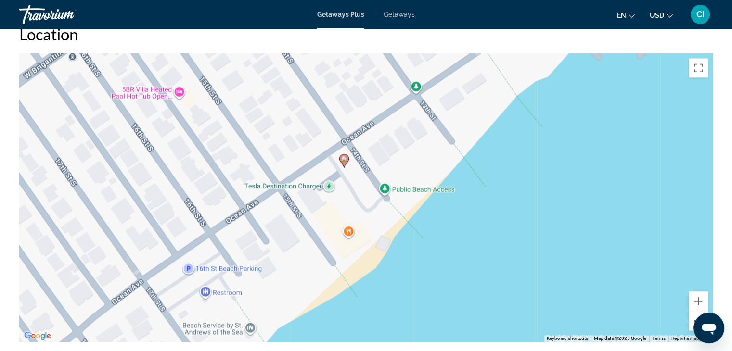
click at [693, 312] on button "Zoom out" at bounding box center [697, 320] width 19 height 19
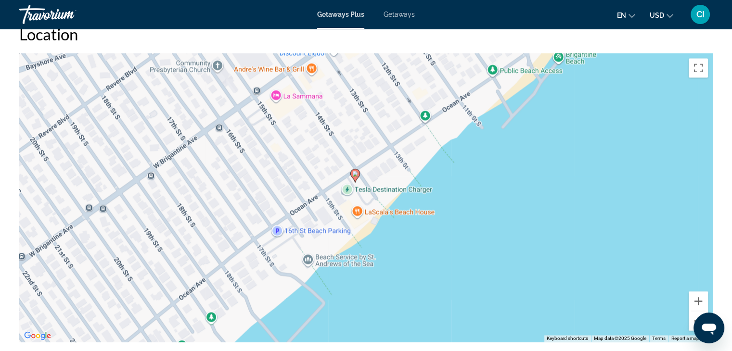
click at [693, 312] on button "Zoom out" at bounding box center [697, 320] width 19 height 19
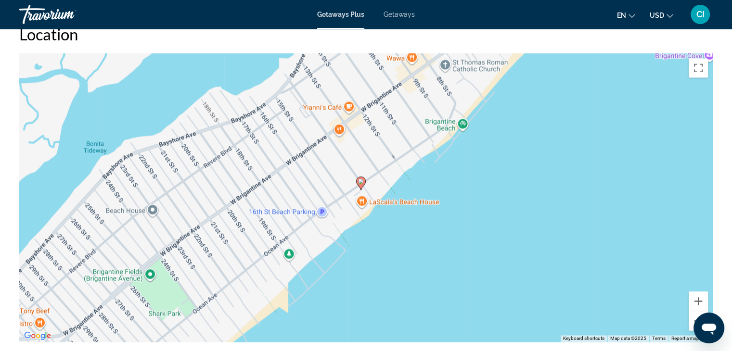
click at [693, 312] on button "Zoom out" at bounding box center [697, 320] width 19 height 19
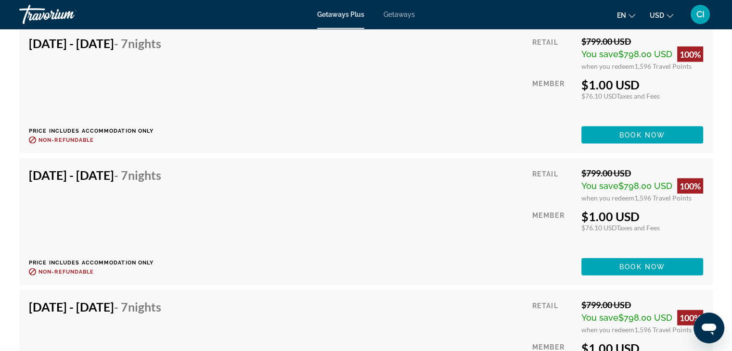
scroll to position [2116, 0]
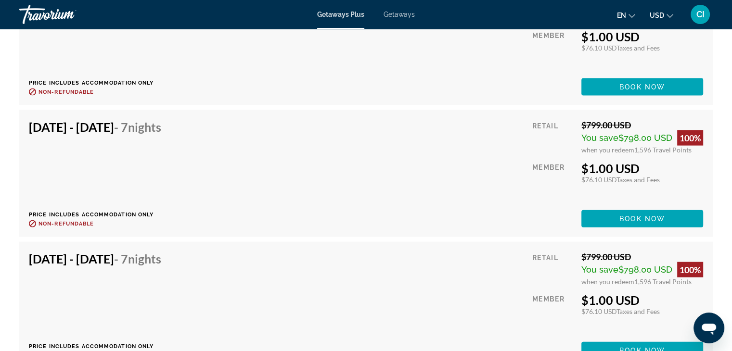
drag, startPoint x: 29, startPoint y: 256, endPoint x: 172, endPoint y: 272, distance: 143.7
click at [168, 272] on div "[DATE] - [DATE] - 7 Nights Price includes accommodation only Refundable until :…" at bounding box center [98, 306] width 139 height 108
click at [164, 301] on div "[DATE] - [DATE] - 7 Nights Price includes accommodation only Refundable until :…" at bounding box center [98, 306] width 139 height 108
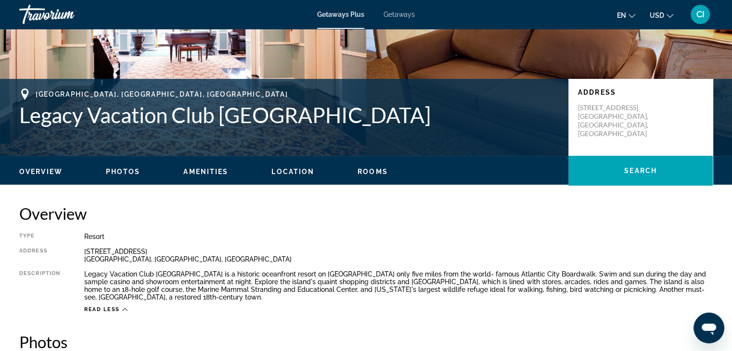
scroll to position [0, 0]
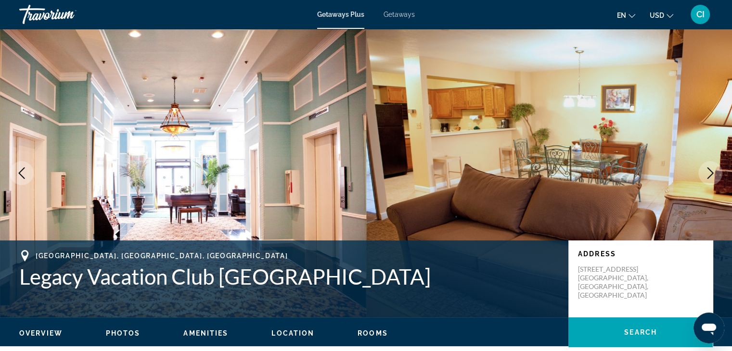
click at [404, 17] on span "Getaways" at bounding box center [398, 15] width 31 height 8
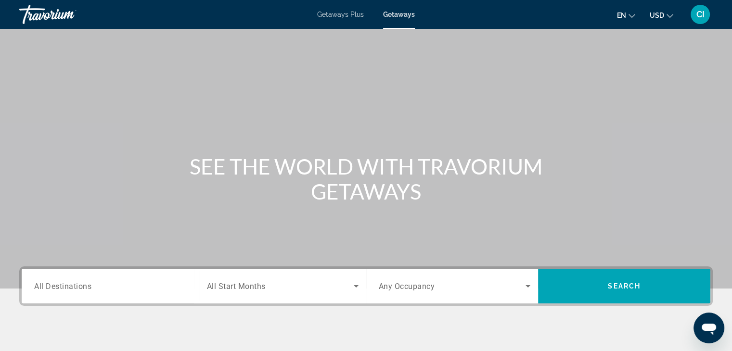
click at [330, 14] on span "Getaways Plus" at bounding box center [340, 15] width 47 height 8
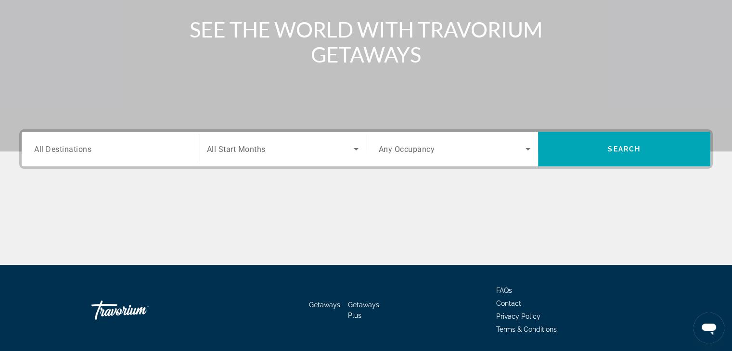
scroll to position [169, 0]
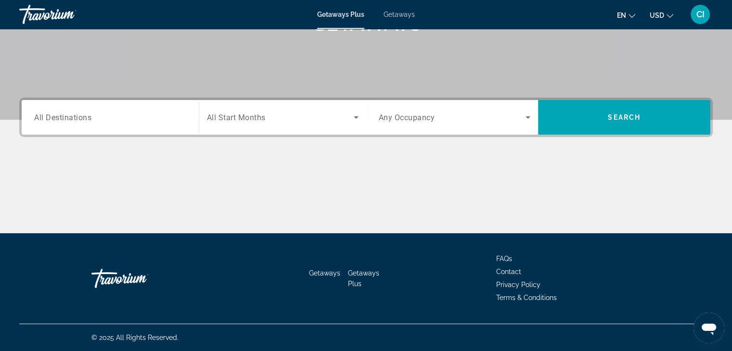
click at [397, 118] on span "Any Occupancy" at bounding box center [407, 117] width 56 height 9
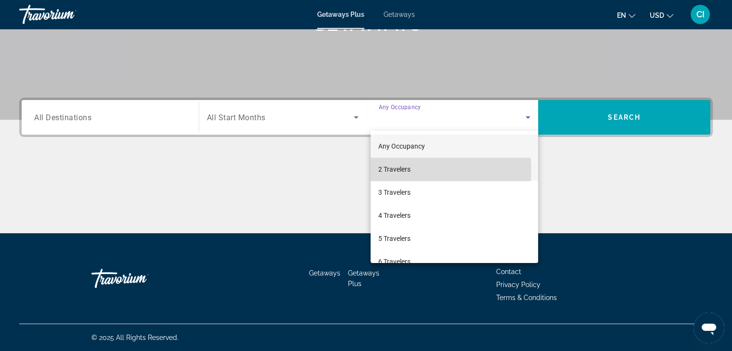
click at [418, 170] on mat-option "2 Travelers" at bounding box center [453, 169] width 167 height 23
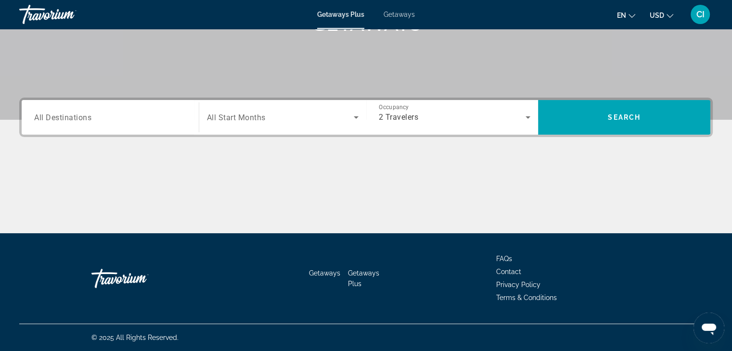
click at [91, 118] on span "All Destinations" at bounding box center [62, 117] width 57 height 9
click at [91, 118] on input "Destination All Destinations" at bounding box center [110, 118] width 152 height 12
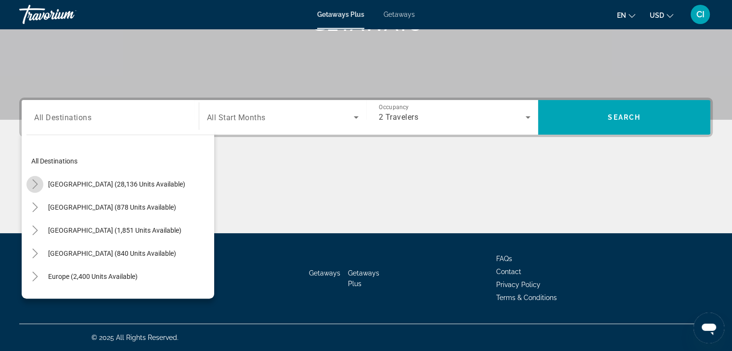
click at [39, 182] on mat-icon "Toggle United States (28,136 units available)" at bounding box center [34, 184] width 17 height 17
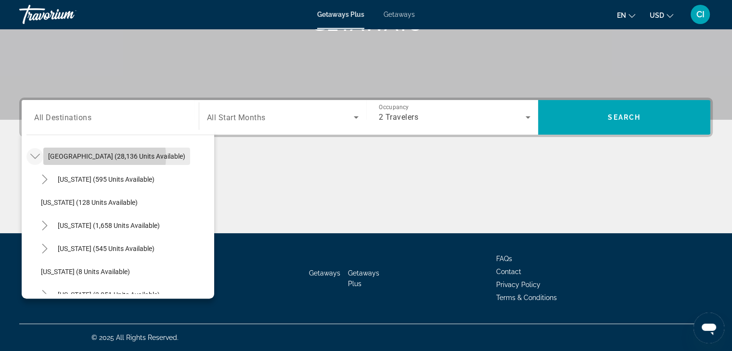
click at [102, 156] on span "[GEOGRAPHIC_DATA] (28,136 units available)" at bounding box center [116, 156] width 137 height 8
type input "**********"
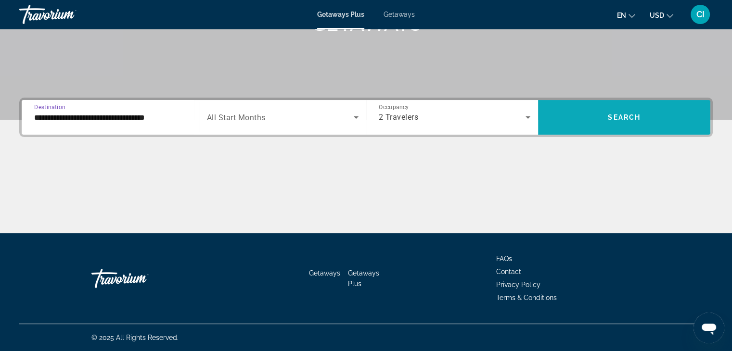
click at [632, 122] on span "Search widget" at bounding box center [624, 117] width 172 height 23
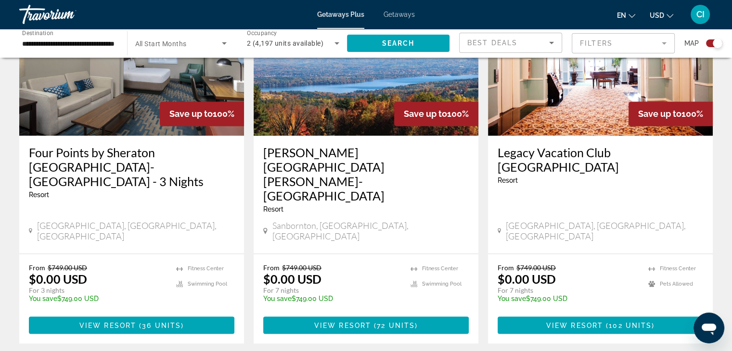
scroll to position [1491, 0]
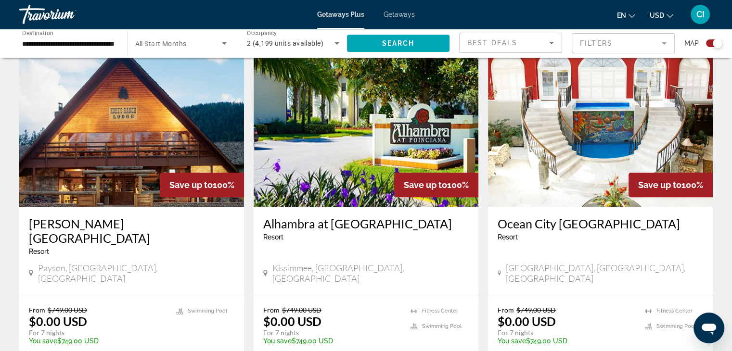
scroll to position [289, 0]
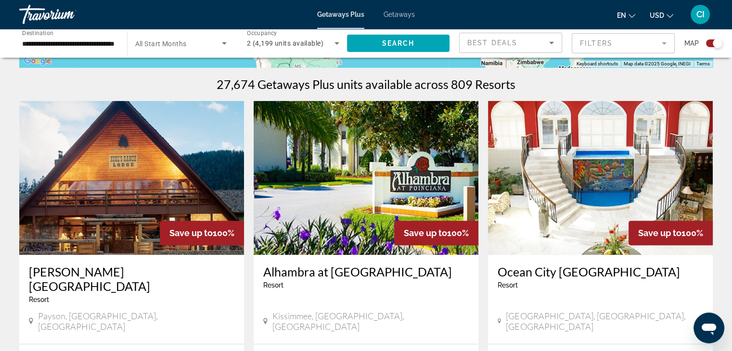
click at [595, 172] on img "Main content" at bounding box center [600, 178] width 225 height 154
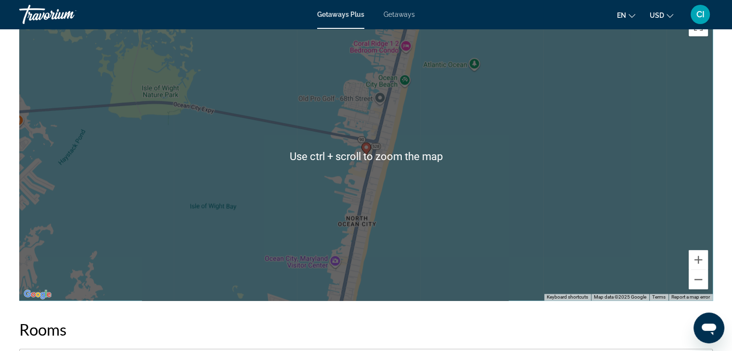
scroll to position [1392, 0]
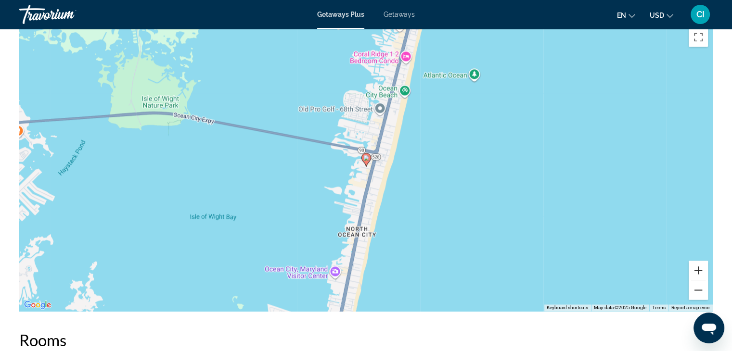
click at [702, 270] on button "Zoom in" at bounding box center [697, 270] width 19 height 19
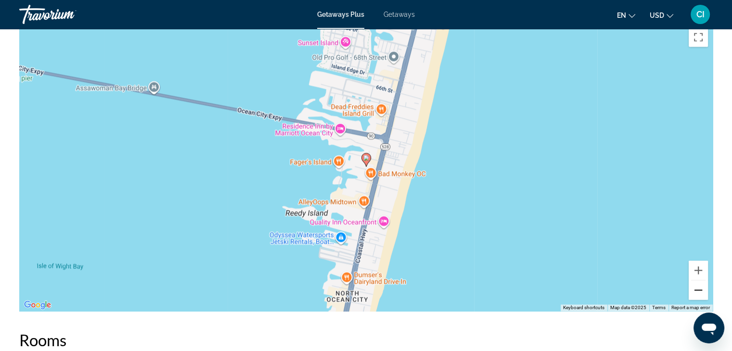
click at [694, 288] on button "Zoom out" at bounding box center [697, 289] width 19 height 19
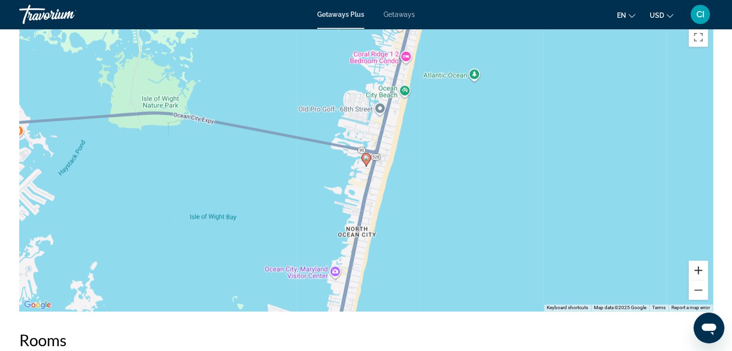
click at [700, 266] on button "Zoom in" at bounding box center [697, 270] width 19 height 19
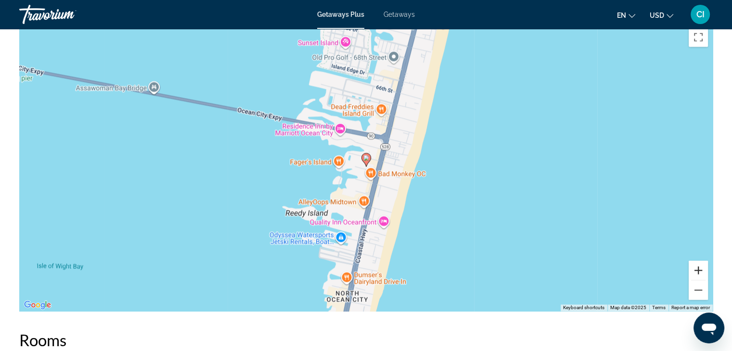
click at [698, 265] on button "Zoom in" at bounding box center [697, 270] width 19 height 19
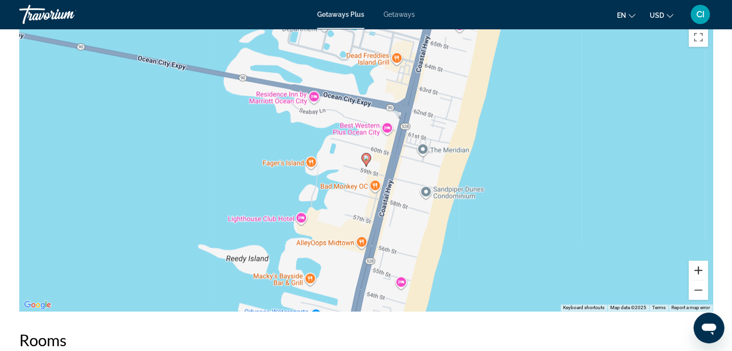
click at [696, 264] on button "Zoom in" at bounding box center [697, 270] width 19 height 19
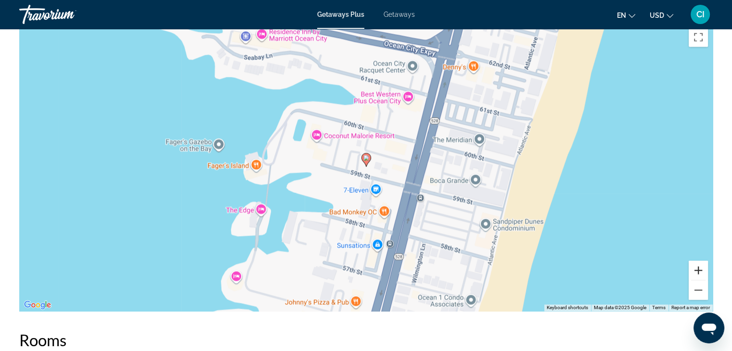
click at [695, 264] on button "Zoom in" at bounding box center [697, 270] width 19 height 19
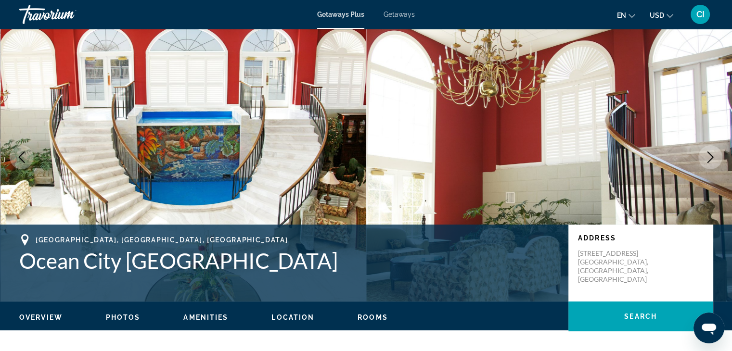
scroll to position [0, 0]
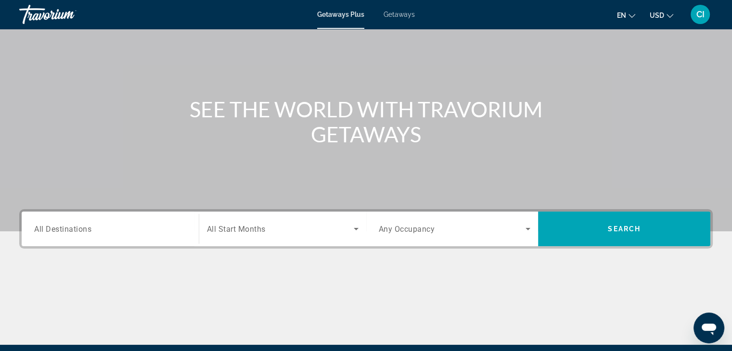
scroll to position [169, 0]
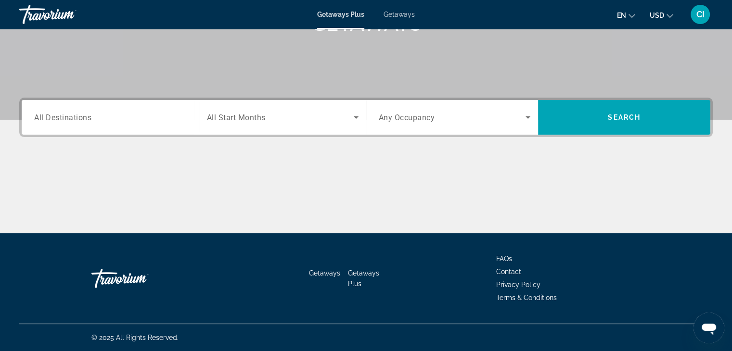
click at [73, 120] on span "All Destinations" at bounding box center [62, 117] width 57 height 9
click at [73, 120] on input "Destination All Destinations" at bounding box center [110, 118] width 152 height 12
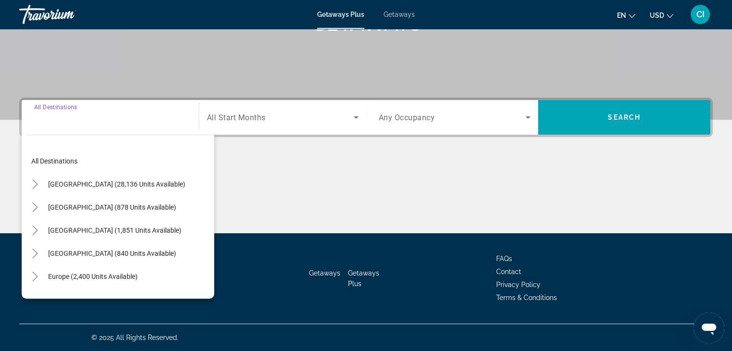
click at [90, 186] on span "[GEOGRAPHIC_DATA] (28,136 units available)" at bounding box center [116, 184] width 137 height 8
type input "**********"
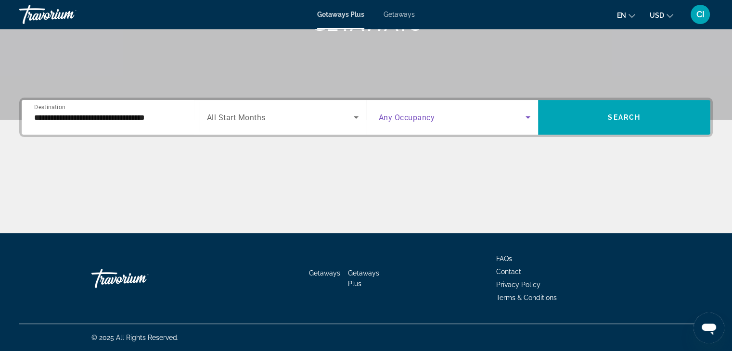
click at [452, 118] on span "Search widget" at bounding box center [452, 118] width 147 height 12
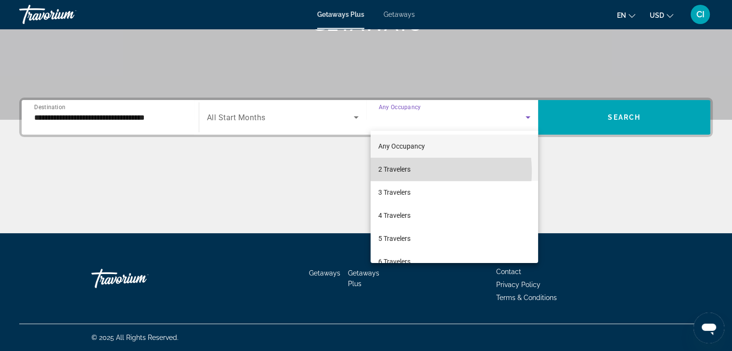
click at [405, 171] on span "2 Travelers" at bounding box center [394, 170] width 32 height 12
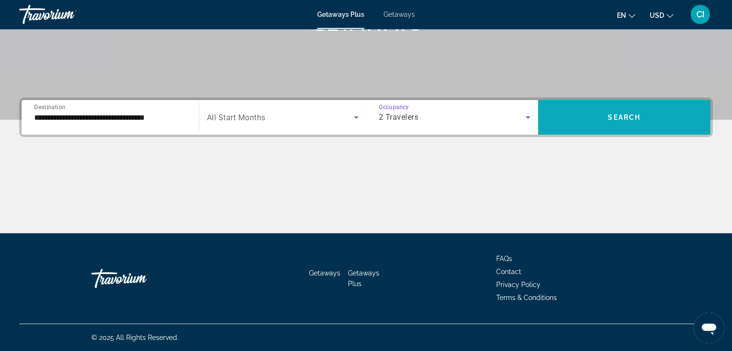
click at [633, 118] on span "Search" at bounding box center [624, 118] width 33 height 8
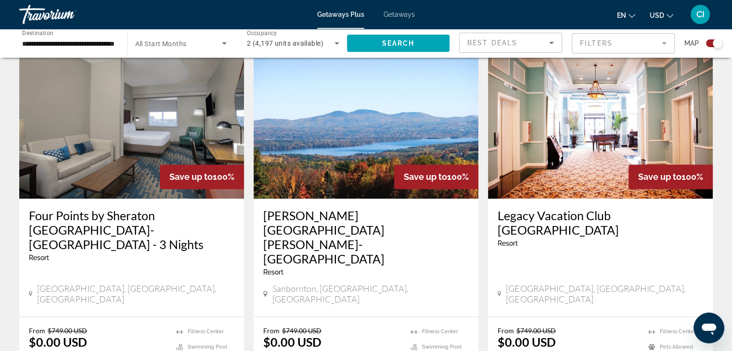
scroll to position [1491, 0]
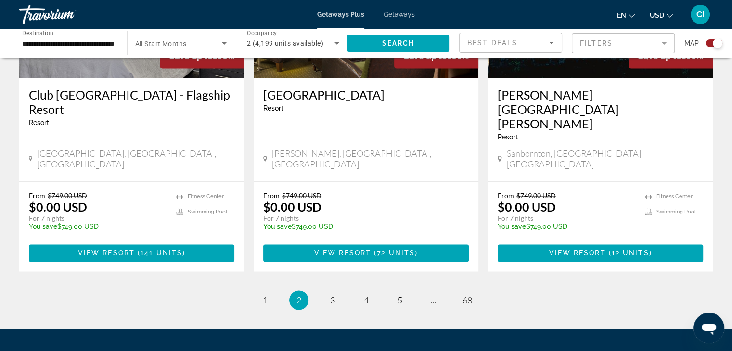
scroll to position [1532, 0]
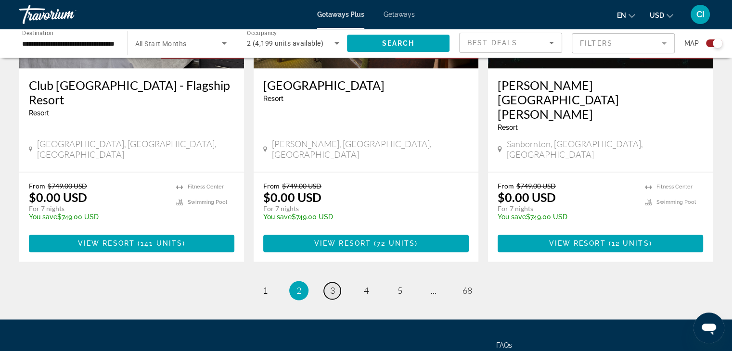
click at [330, 285] on span "3" at bounding box center [332, 290] width 5 height 11
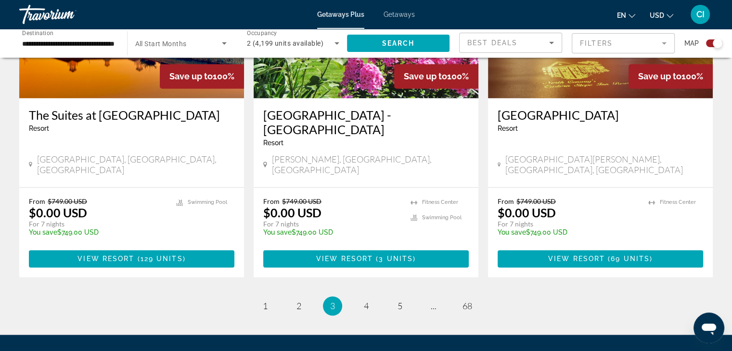
scroll to position [1483, 0]
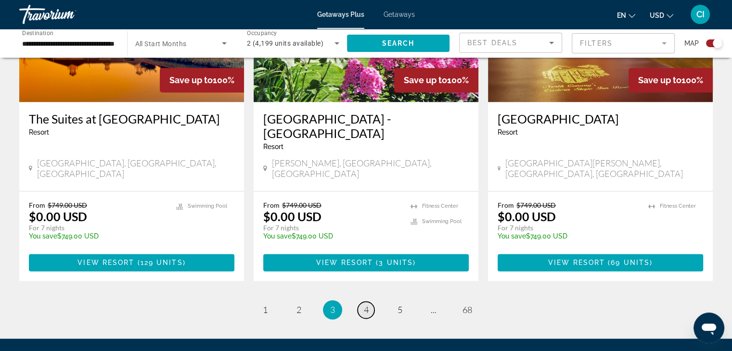
click at [367, 304] on span "4" at bounding box center [366, 309] width 5 height 11
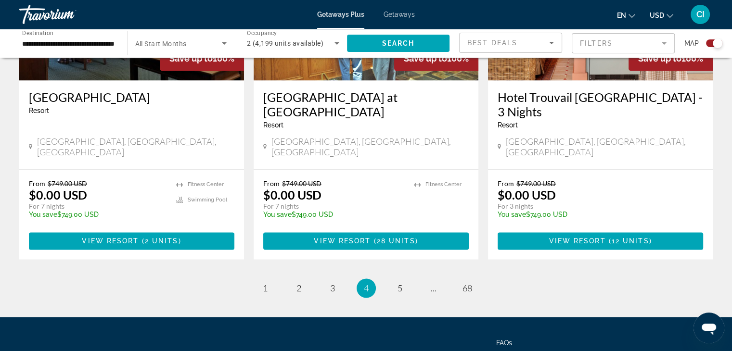
scroll to position [1539, 0]
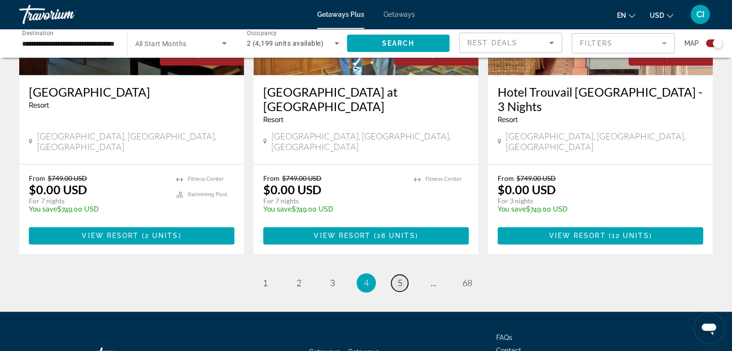
click at [399, 278] on span "5" at bounding box center [399, 283] width 5 height 11
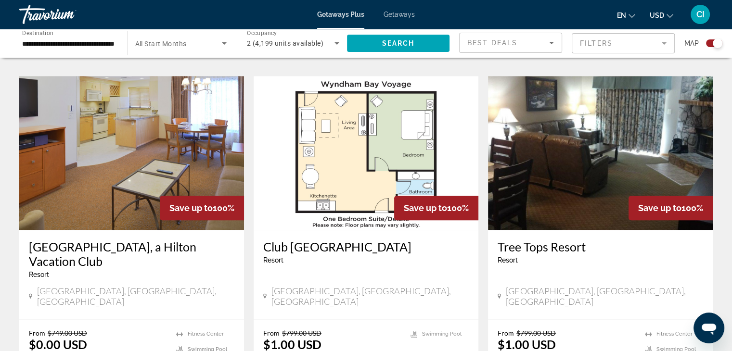
scroll to position [1010, 0]
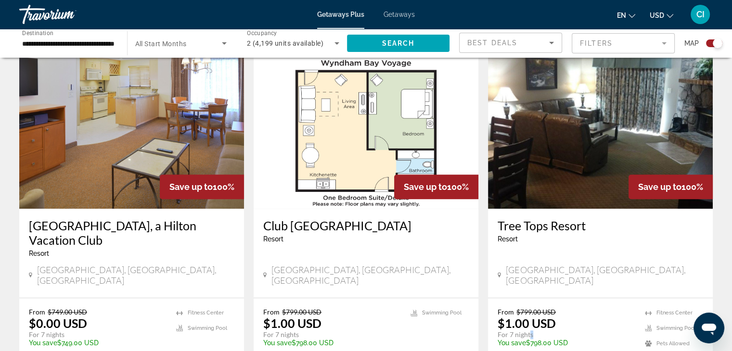
click at [535, 326] on p "For 7 nights" at bounding box center [566, 334] width 138 height 9
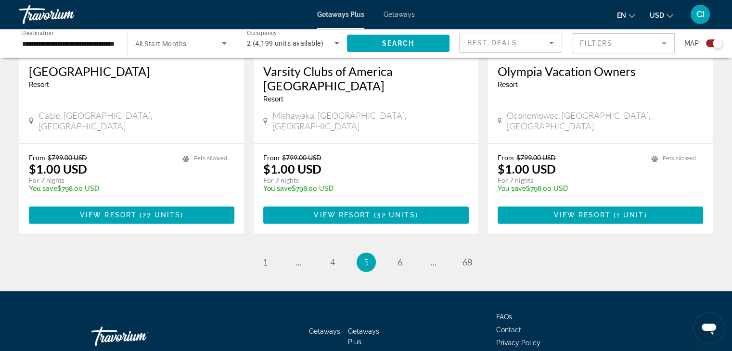
scroll to position [1517, 0]
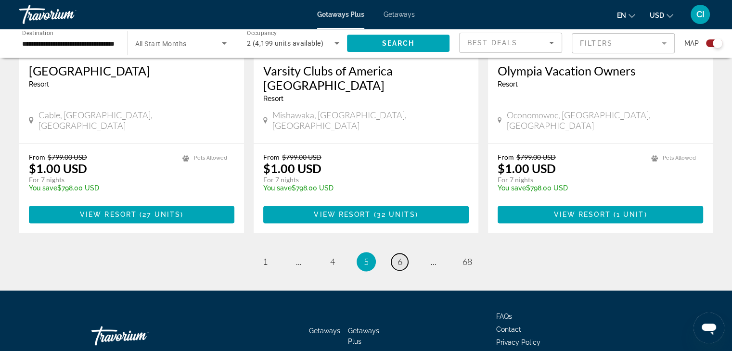
click at [400, 256] on span "6" at bounding box center [399, 261] width 5 height 11
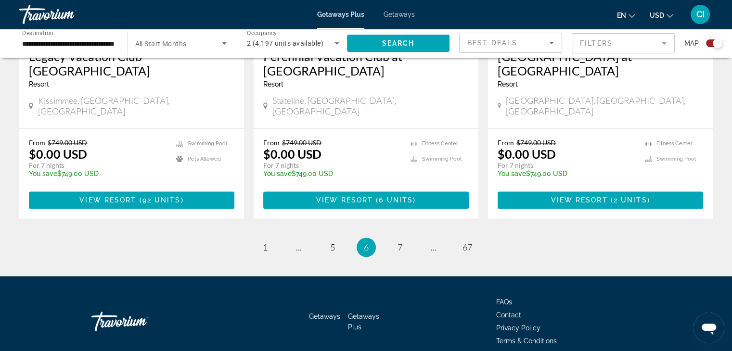
scroll to position [1560, 0]
click at [404, 239] on link "page 7" at bounding box center [399, 247] width 17 height 17
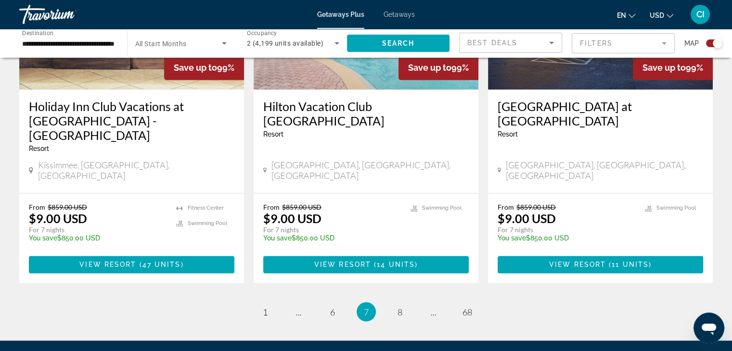
scroll to position [1575, 0]
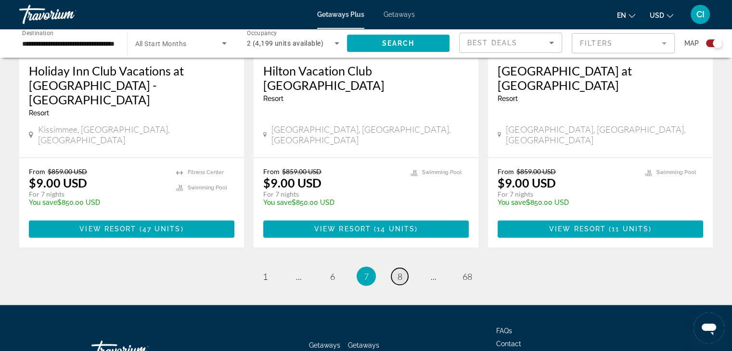
click at [398, 271] on span "8" at bounding box center [399, 276] width 5 height 11
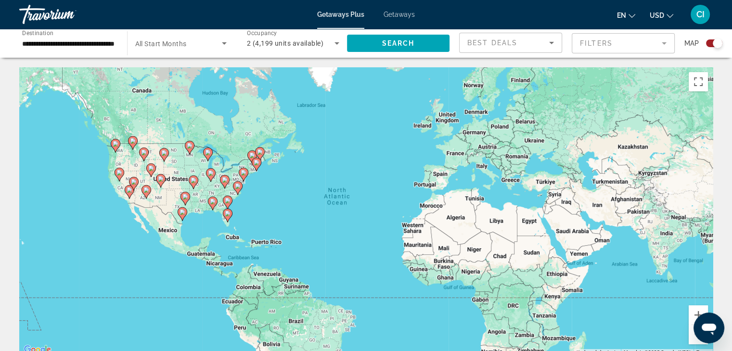
click at [333, 44] on icon "Search widget" at bounding box center [337, 44] width 12 height 12
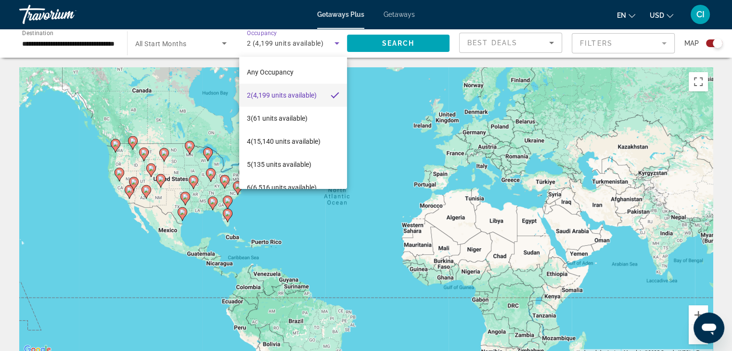
click at [303, 43] on div at bounding box center [366, 175] width 732 height 351
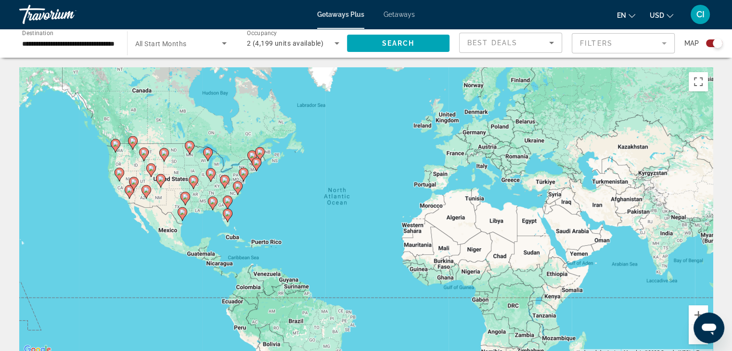
click at [83, 43] on input "**********" at bounding box center [68, 44] width 92 height 12
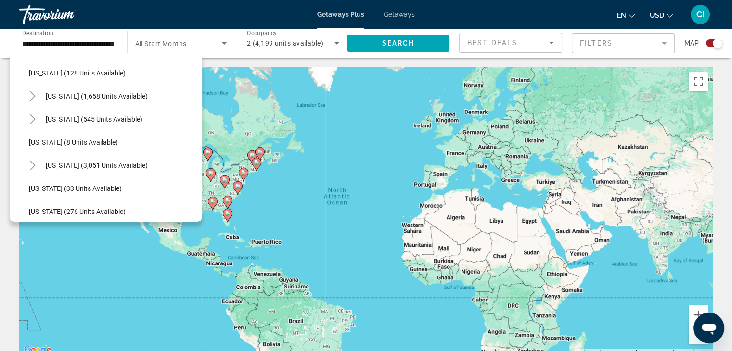
scroll to position [114, 0]
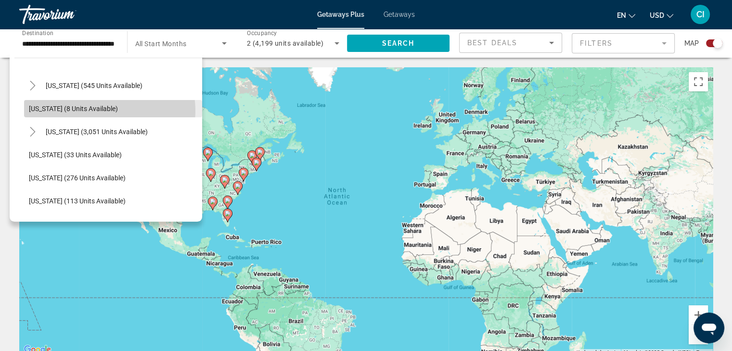
click at [103, 110] on span "[US_STATE] (8 units available)" at bounding box center [73, 109] width 89 height 8
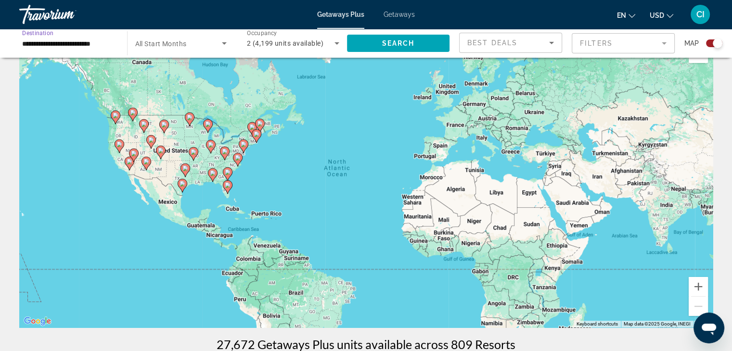
scroll to position [0, 0]
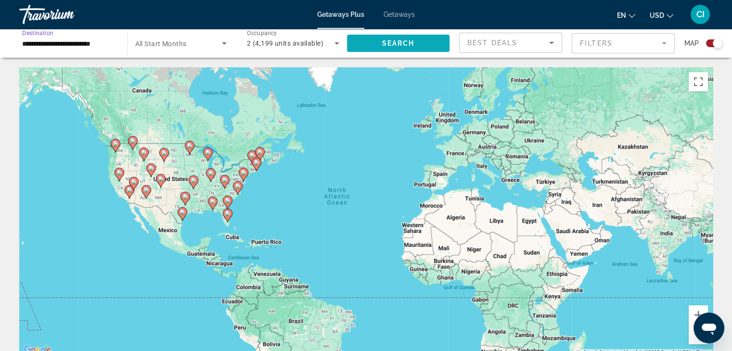
click at [400, 44] on span "Search" at bounding box center [397, 43] width 33 height 8
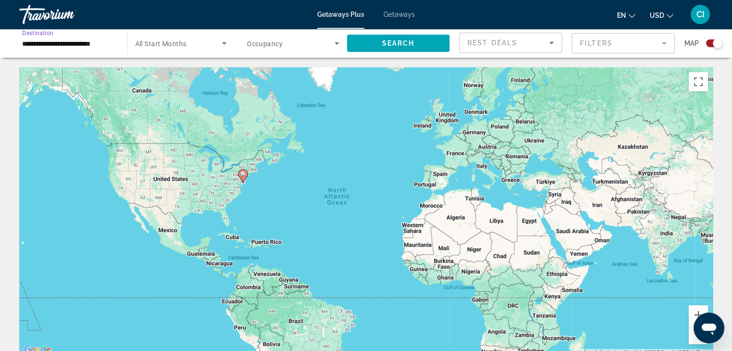
click at [94, 41] on input "**********" at bounding box center [68, 44] width 92 height 12
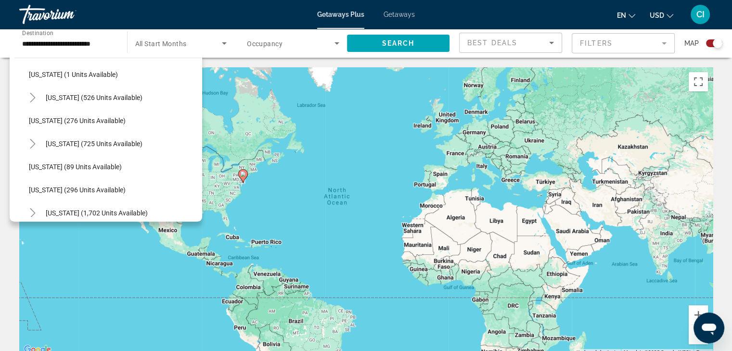
scroll to position [316, 0]
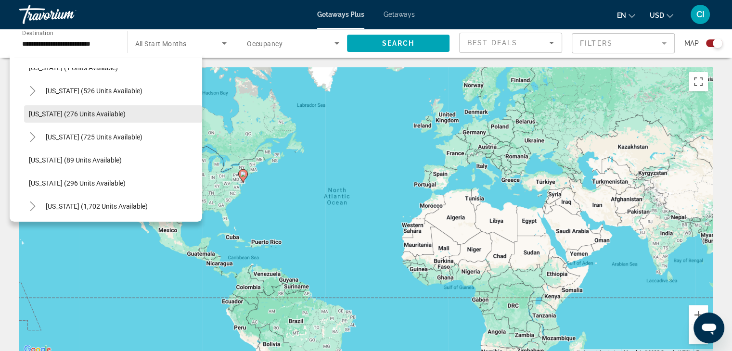
click at [86, 112] on span "[US_STATE] (276 units available)" at bounding box center [77, 114] width 97 height 8
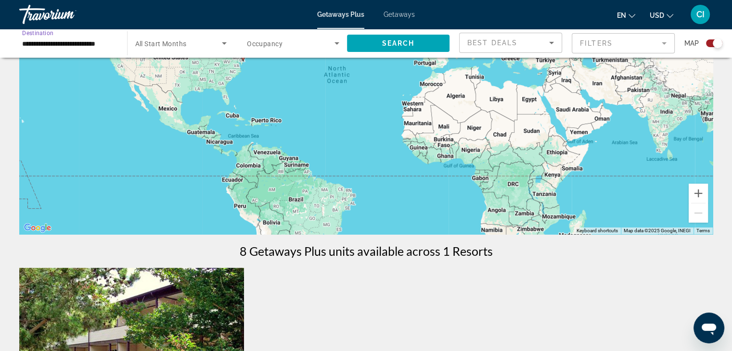
scroll to position [0, 0]
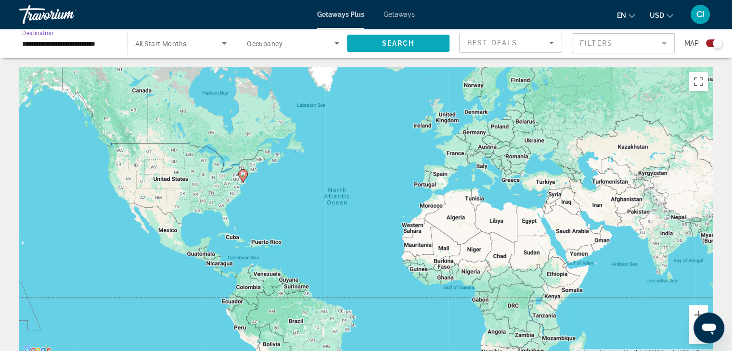
click at [379, 42] on span "Search widget" at bounding box center [398, 43] width 103 height 23
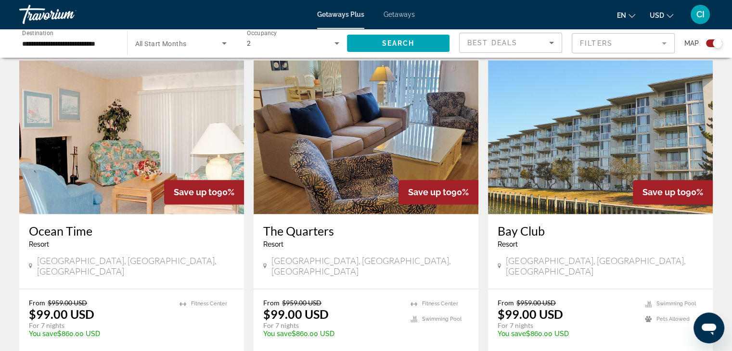
scroll to position [1395, 0]
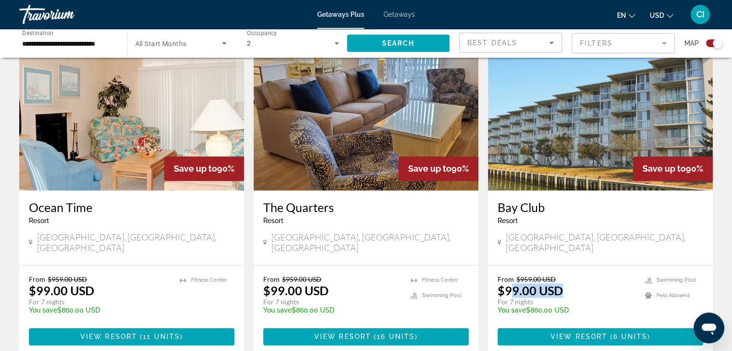
drag, startPoint x: 519, startPoint y: 235, endPoint x: 566, endPoint y: 240, distance: 46.4
click at [566, 275] on div "From $959.00 USD $99.00 USD For 7 nights You save $860.00 USD temp" at bounding box center [566, 298] width 138 height 46
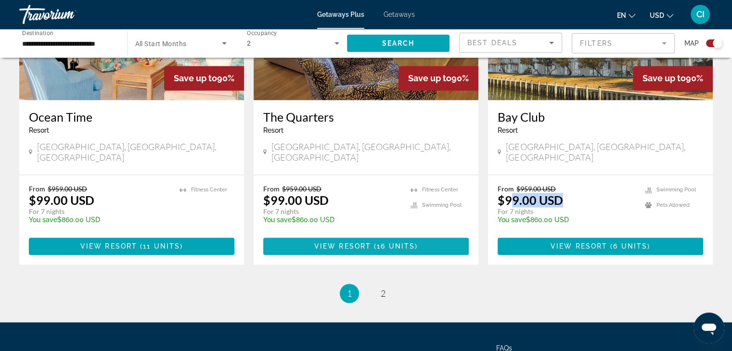
scroll to position [1469, 0]
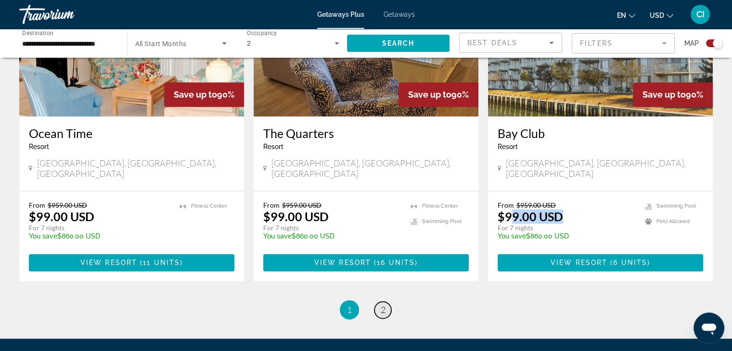
click at [381, 304] on span "2" at bounding box center [382, 309] width 5 height 11
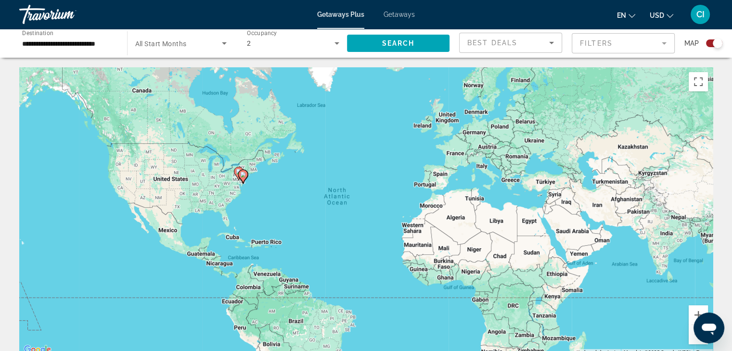
click at [76, 41] on input "**********" at bounding box center [68, 44] width 92 height 12
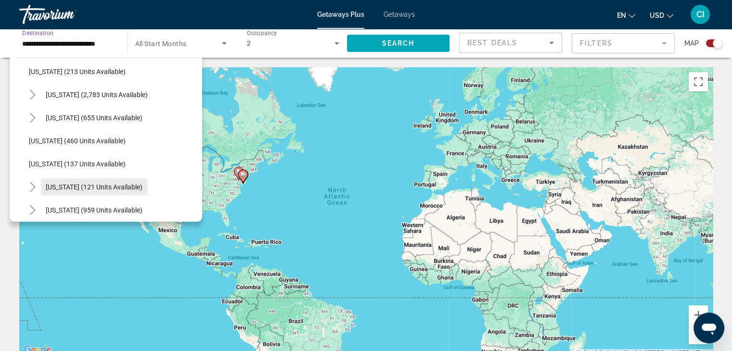
scroll to position [481, 0]
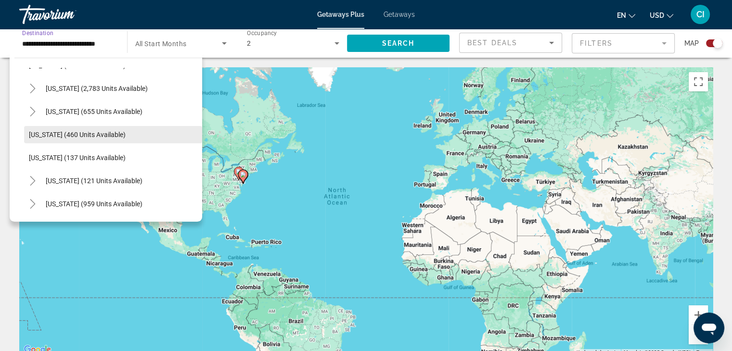
click at [88, 133] on span "[US_STATE] (460 units available)" at bounding box center [77, 135] width 97 height 8
type input "**********"
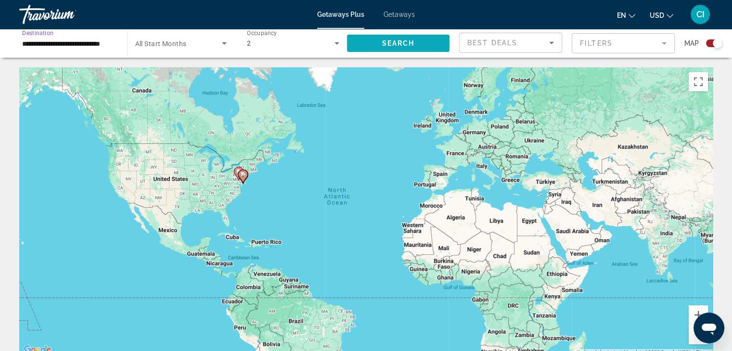
click at [386, 40] on span "Search" at bounding box center [397, 43] width 33 height 8
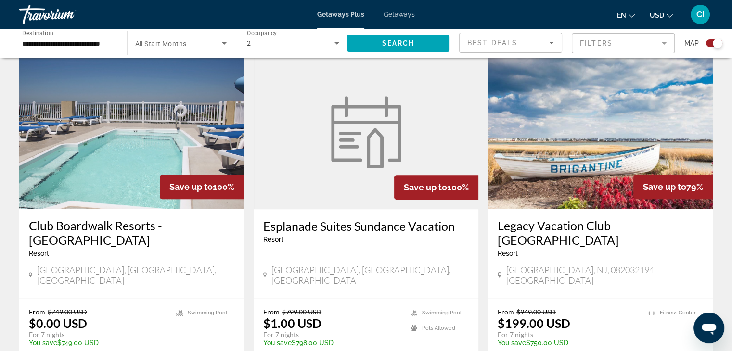
scroll to position [673, 0]
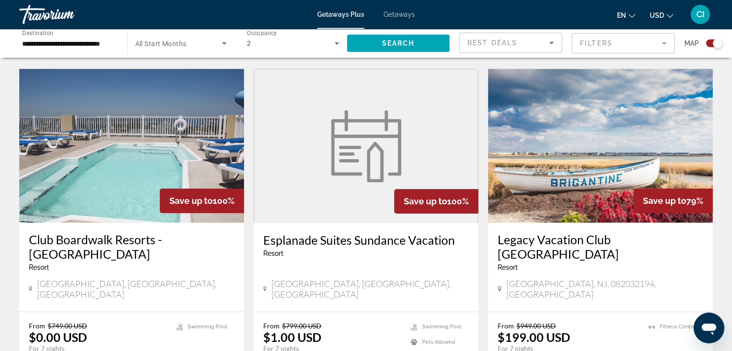
drag, startPoint x: 107, startPoint y: 159, endPoint x: 107, endPoint y: 167, distance: 7.7
click at [108, 159] on img "Main content" at bounding box center [131, 146] width 225 height 154
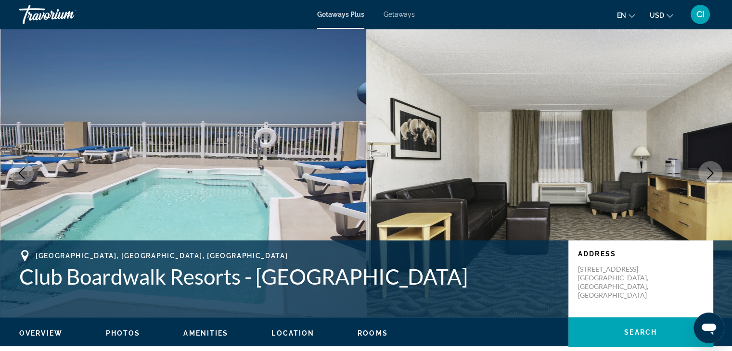
click at [352, 14] on span "Getaways Plus" at bounding box center [340, 15] width 47 height 8
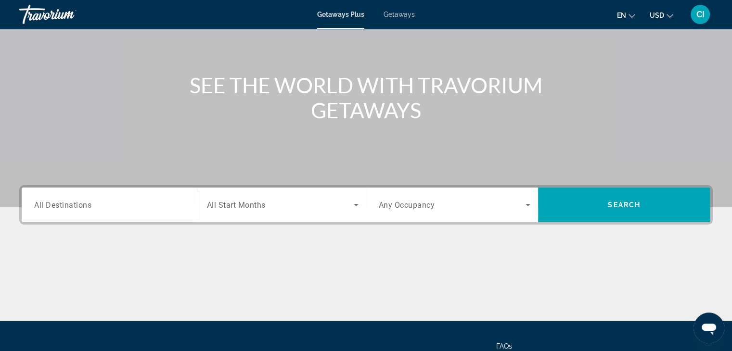
scroll to position [96, 0]
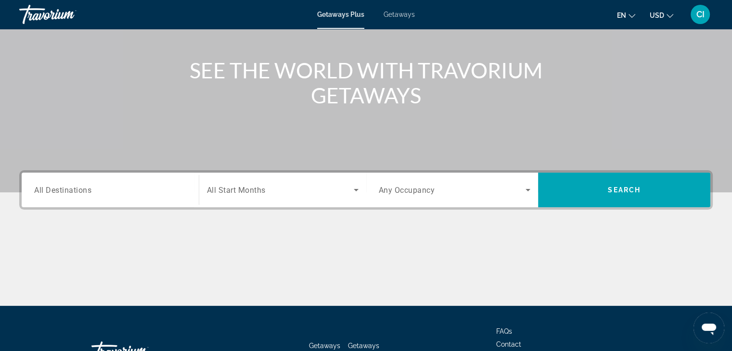
click at [89, 191] on span "All Destinations" at bounding box center [62, 189] width 57 height 9
click at [89, 191] on input "Destination All Destinations" at bounding box center [110, 191] width 152 height 12
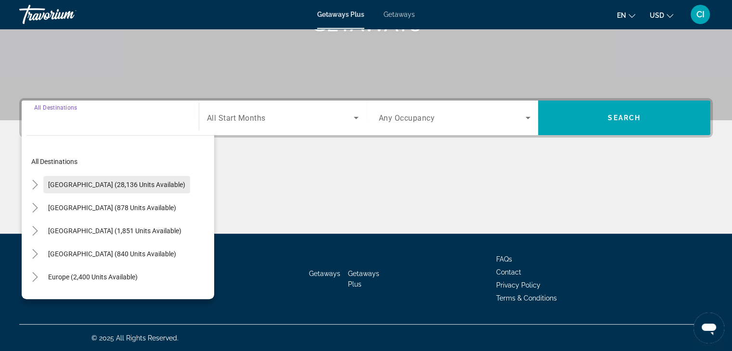
scroll to position [169, 0]
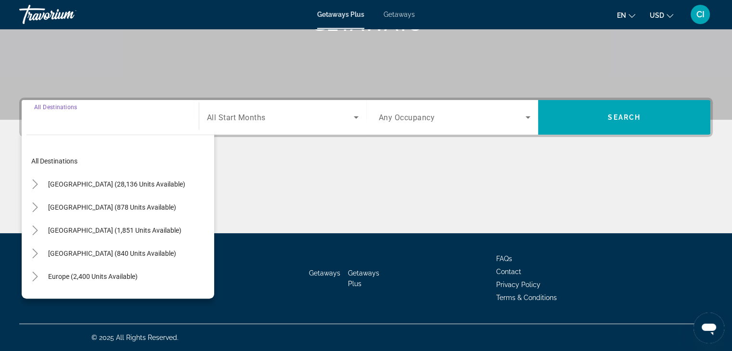
click at [92, 185] on span "[GEOGRAPHIC_DATA] (28,136 units available)" at bounding box center [116, 184] width 137 height 8
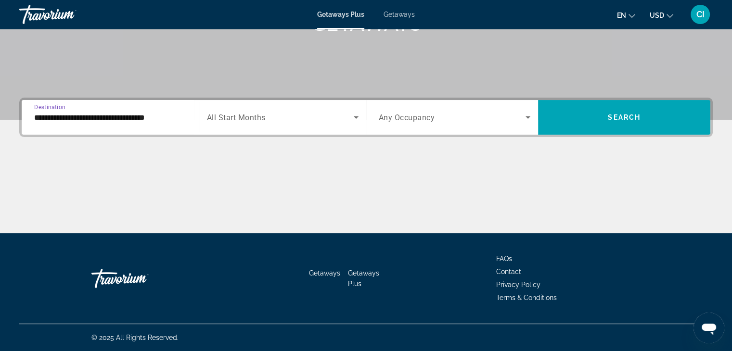
click at [148, 120] on input "**********" at bounding box center [110, 118] width 152 height 12
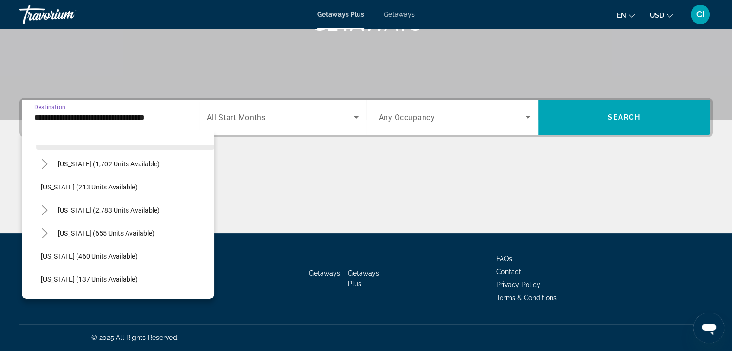
scroll to position [481, 0]
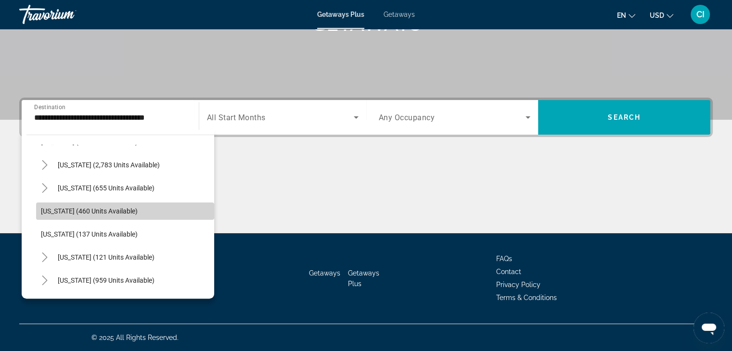
click at [133, 212] on span "[US_STATE] (460 units available)" at bounding box center [89, 211] width 97 height 8
type input "**********"
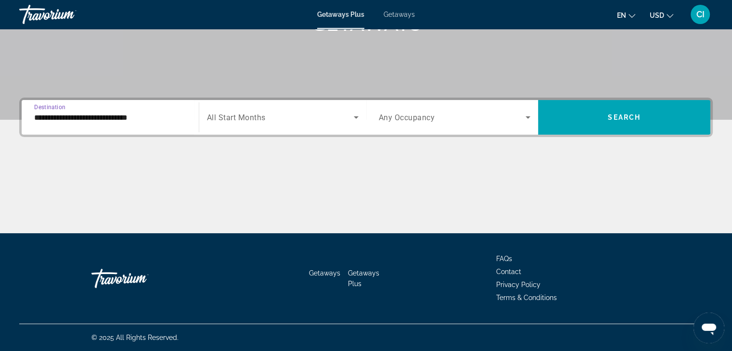
click at [272, 114] on span "Search widget" at bounding box center [280, 118] width 147 height 12
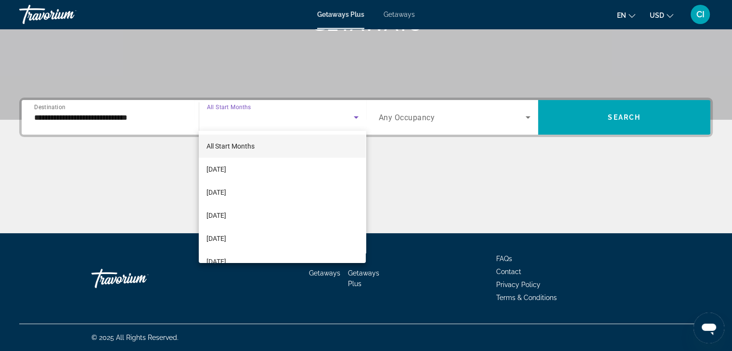
click at [405, 119] on div at bounding box center [366, 175] width 732 height 351
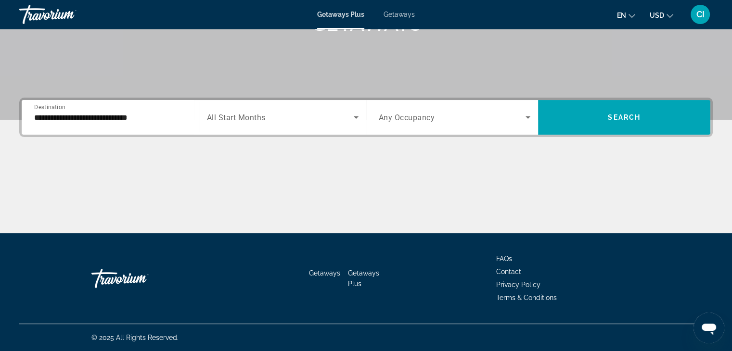
click at [410, 116] on span "Any Occupancy" at bounding box center [407, 117] width 56 height 9
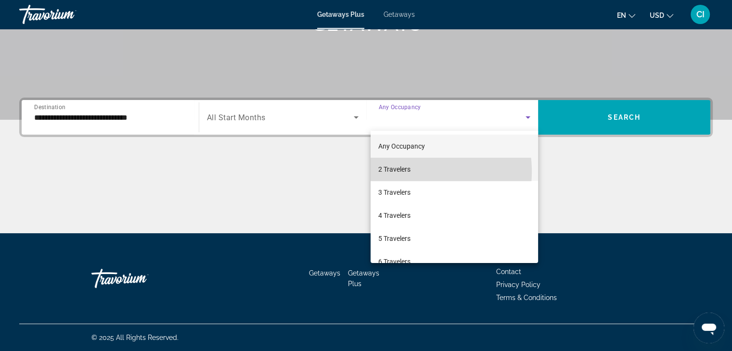
click at [402, 172] on span "2 Travelers" at bounding box center [394, 170] width 32 height 12
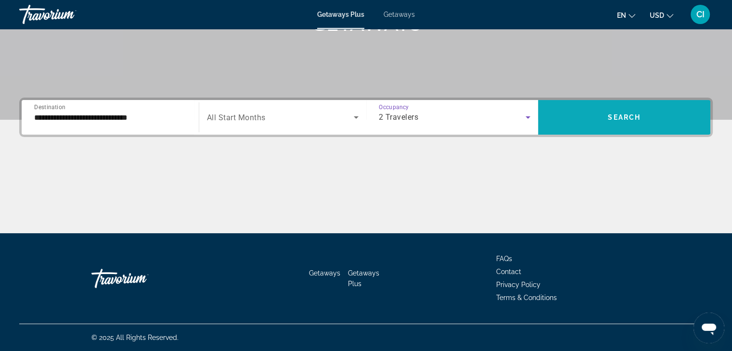
click at [629, 119] on span "Search" at bounding box center [624, 118] width 33 height 8
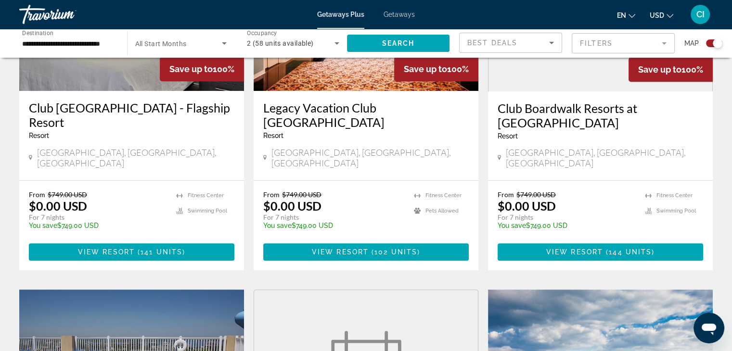
scroll to position [481, 0]
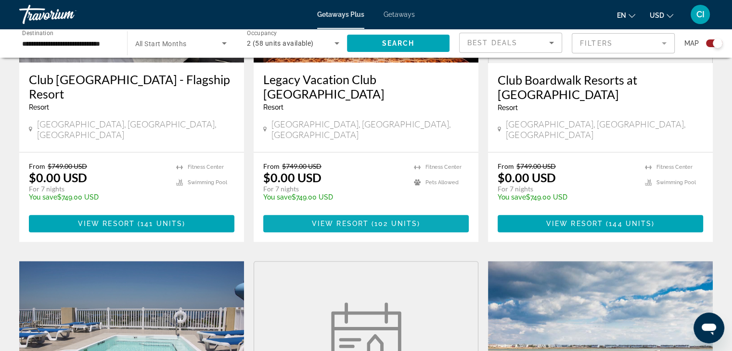
click at [366, 220] on span "View Resort" at bounding box center [340, 224] width 57 height 8
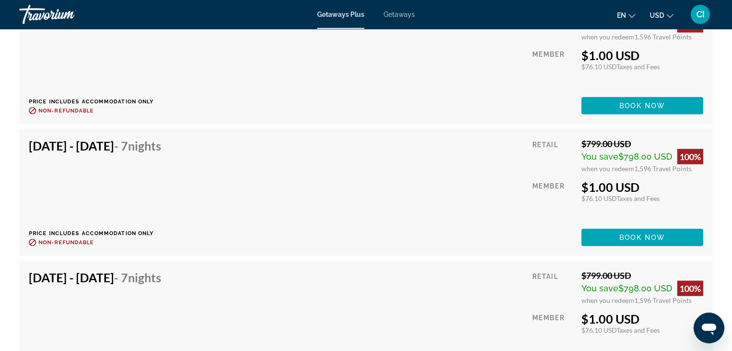
scroll to position [2309, 0]
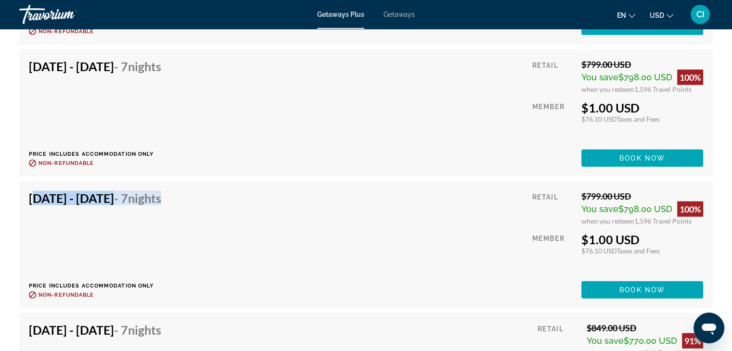
drag, startPoint x: 29, startPoint y: 193, endPoint x: 229, endPoint y: 203, distance: 200.3
click at [161, 203] on div "[DATE] - [DATE] - 7 Nights" at bounding box center [95, 200] width 132 height 19
click at [294, 218] on div "[DATE] - [DATE] - 7 Nights Price includes accommodation only Refundable until :…" at bounding box center [366, 245] width 674 height 108
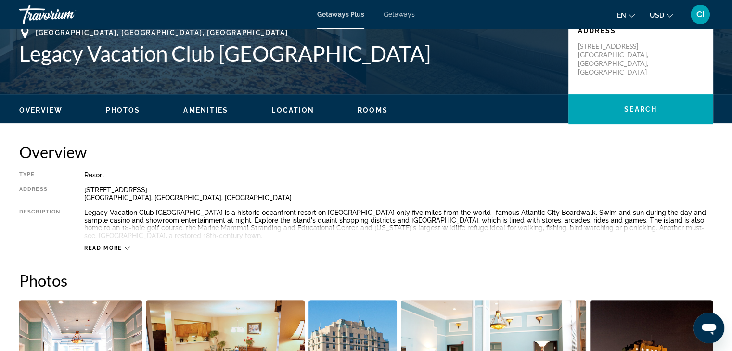
scroll to position [241, 0]
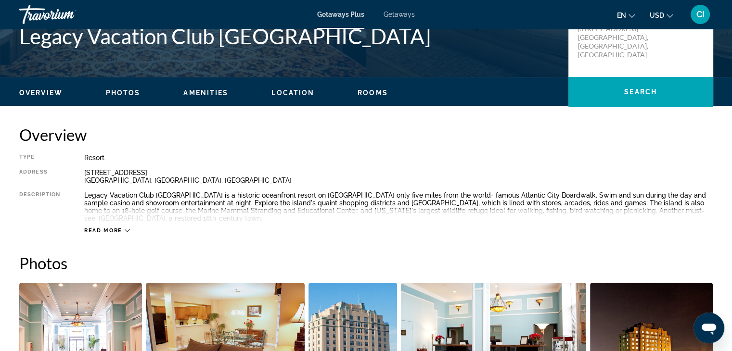
click at [370, 92] on span "Rooms" at bounding box center [372, 93] width 30 height 8
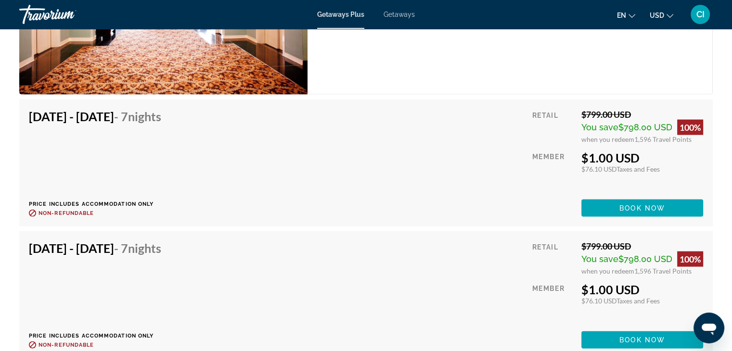
scroll to position [1985, 0]
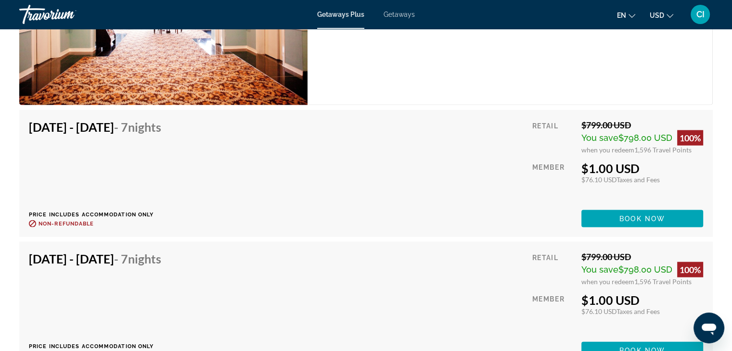
drag, startPoint x: 60, startPoint y: 253, endPoint x: 172, endPoint y: 264, distance: 112.6
click at [162, 270] on div "[DATE] - [DATE] - 7 Nights Price includes accommodation only Refundable until :…" at bounding box center [98, 306] width 139 height 108
click at [168, 264] on div "[DATE] - [DATE] - 7 Nights Price includes accommodation only Refundable until :…" at bounding box center [98, 306] width 139 height 108
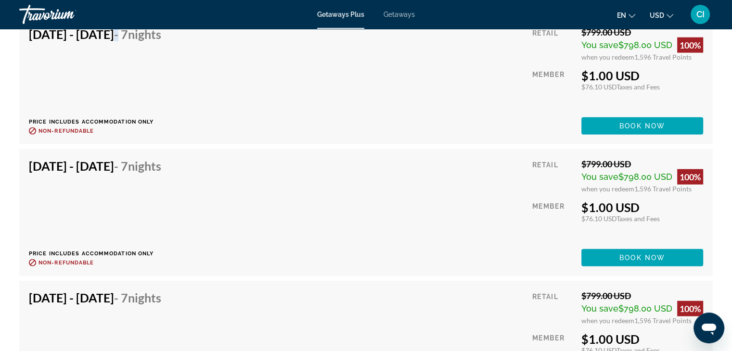
scroll to position [2225, 0]
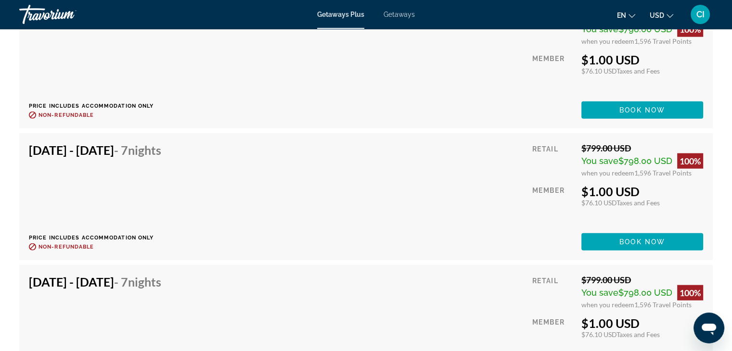
click at [264, 149] on div "[DATE] - [DATE] - 7 Nights Price includes accommodation only Refundable until :…" at bounding box center [366, 197] width 674 height 108
click at [154, 147] on h4 "[DATE] - [DATE] - 7 Nights" at bounding box center [95, 150] width 132 height 14
click at [47, 143] on h4 "[DATE] - [DATE] - 7 Nights" at bounding box center [95, 150] width 132 height 14
click at [28, 146] on div "[DATE] - [DATE] - 7 Nights Price includes accommodation only Refundable until :…" at bounding box center [365, 196] width 693 height 127
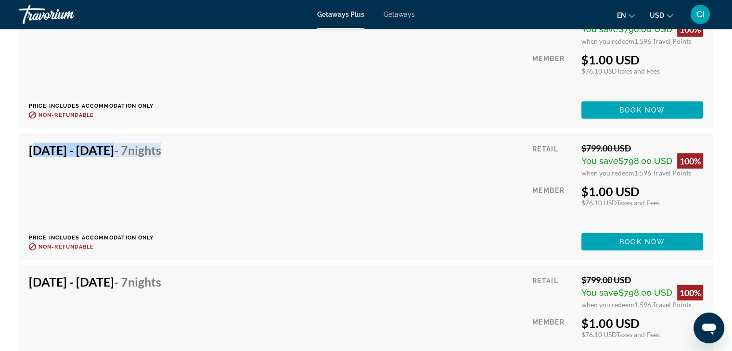
drag, startPoint x: 30, startPoint y: 146, endPoint x: 227, endPoint y: 160, distance: 197.7
click at [168, 160] on div "[DATE] - [DATE] - 7 Nights Price includes accommodation only Refundable until :…" at bounding box center [98, 197] width 139 height 108
click at [168, 203] on div "[DATE] - [DATE] - 7 Nights Price includes accommodation only Refundable until :…" at bounding box center [98, 197] width 139 height 108
click at [139, 148] on h4 "[DATE] - [DATE] - 7 Nights" at bounding box center [95, 150] width 132 height 14
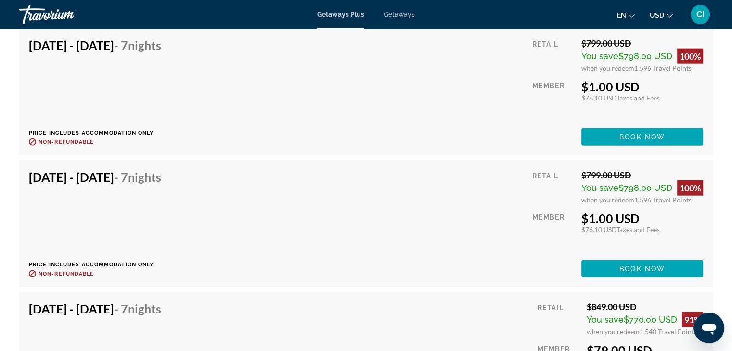
scroll to position [2321, 0]
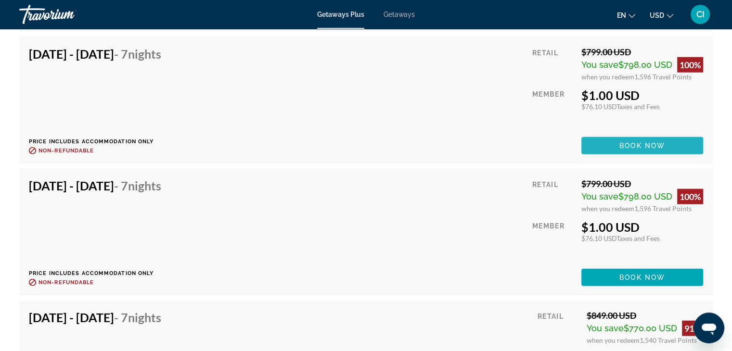
click at [639, 142] on span "Book now" at bounding box center [642, 146] width 46 height 8
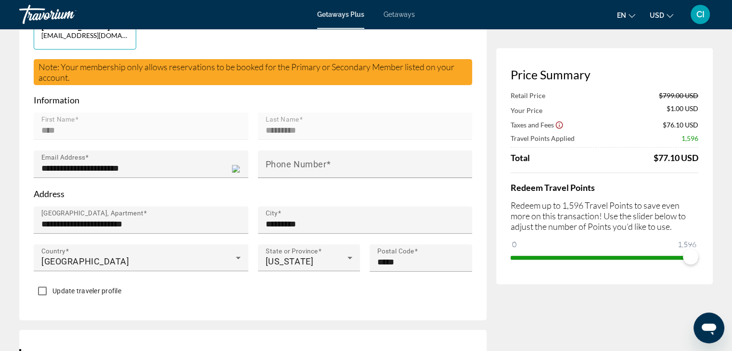
scroll to position [289, 0]
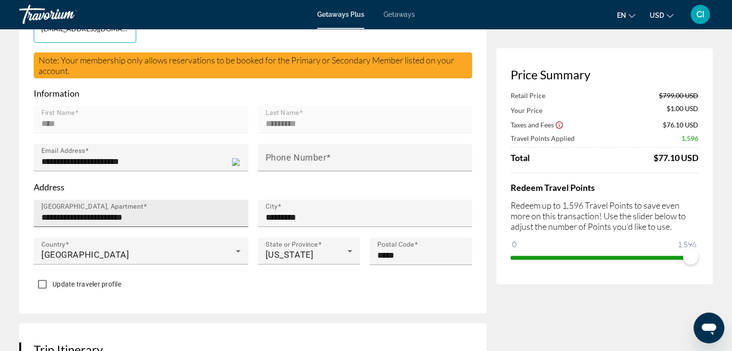
click at [158, 212] on input "**********" at bounding box center [143, 218] width 205 height 12
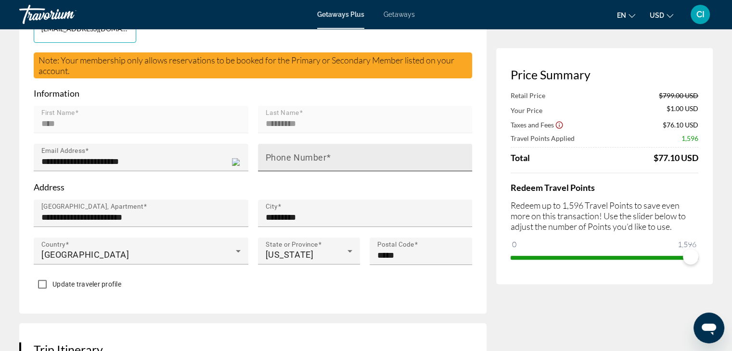
click at [268, 152] on mat-label "Phone Number" at bounding box center [296, 157] width 61 height 10
click at [268, 156] on input "Phone Number" at bounding box center [368, 162] width 205 height 12
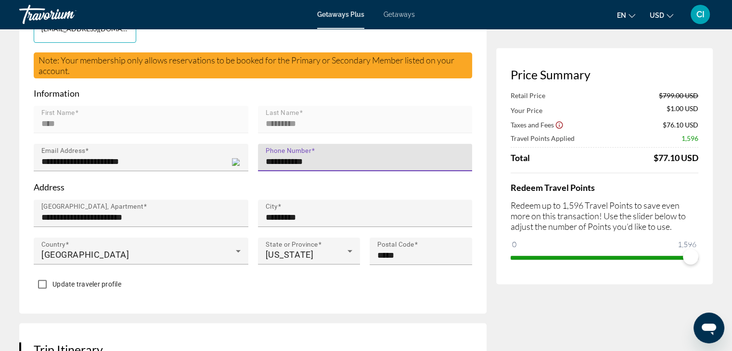
click at [270, 156] on input "**********" at bounding box center [368, 162] width 205 height 12
type input "**********"
click at [344, 182] on p "Address" at bounding box center [253, 187] width 438 height 11
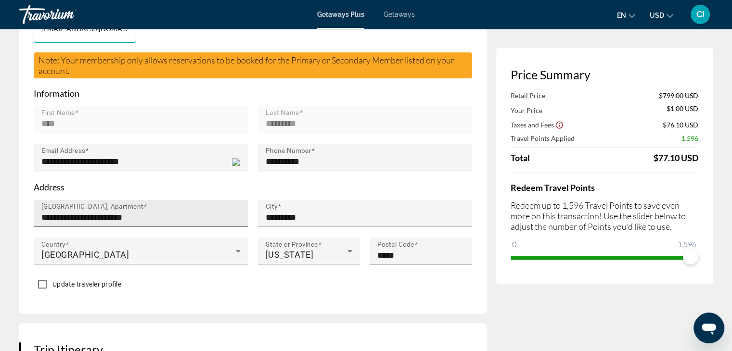
click at [177, 212] on input "**********" at bounding box center [143, 218] width 205 height 12
type input "*"
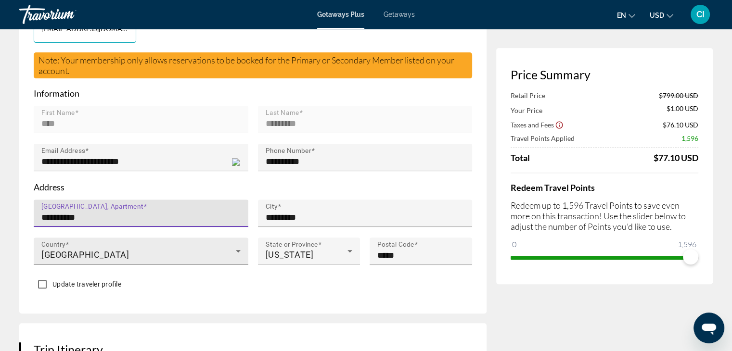
type input "**********"
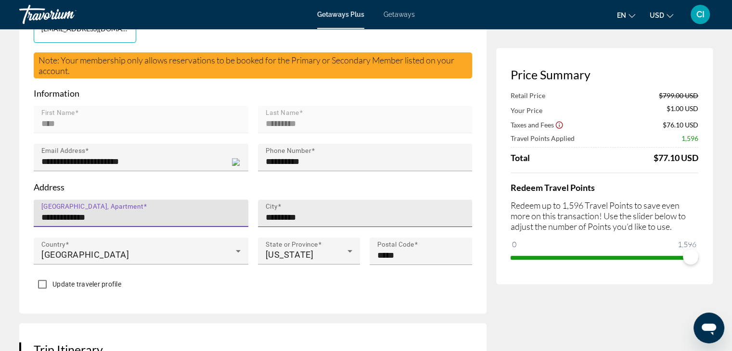
click at [317, 212] on input "*********" at bounding box center [368, 218] width 205 height 12
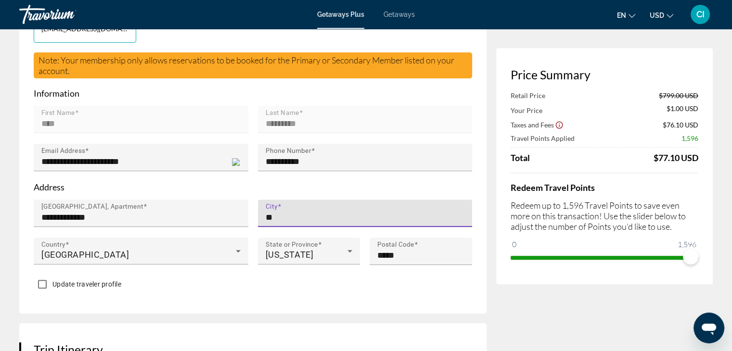
type input "*"
type input "**********"
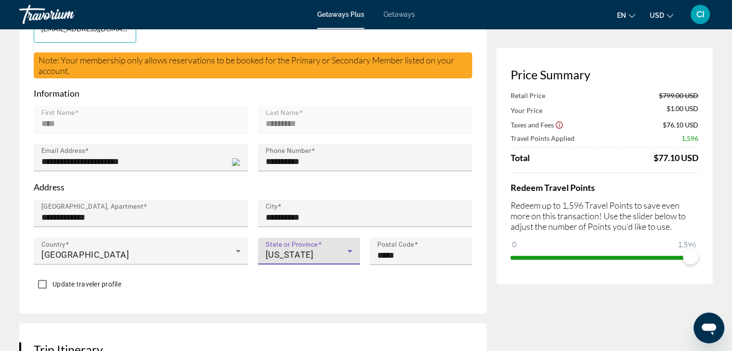
click at [317, 249] on div "[US_STATE]" at bounding box center [307, 255] width 82 height 12
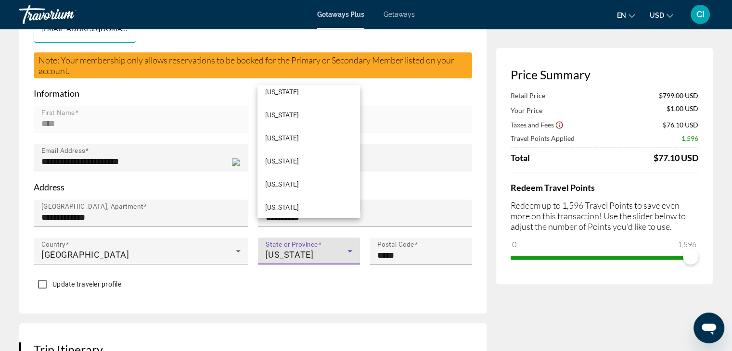
scroll to position [633, 0]
click at [287, 160] on span "[US_STATE]" at bounding box center [282, 160] width 34 height 12
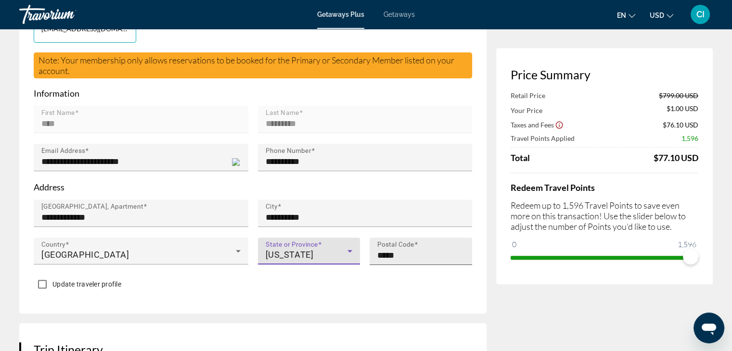
click at [405, 250] on input "*****" at bounding box center [423, 256] width 93 height 12
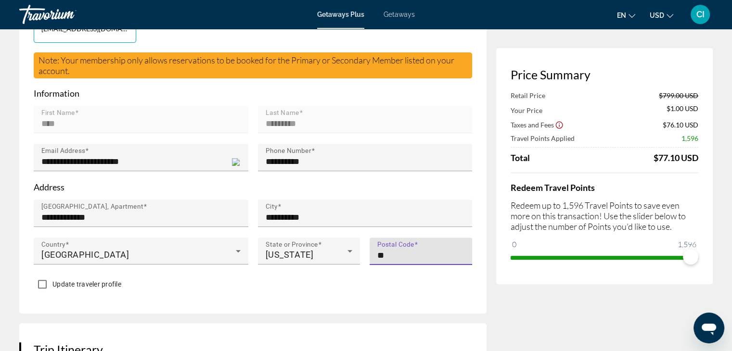
type input "*"
type input "*****"
click at [354, 276] on div "Update traveler profile" at bounding box center [253, 285] width 438 height 19
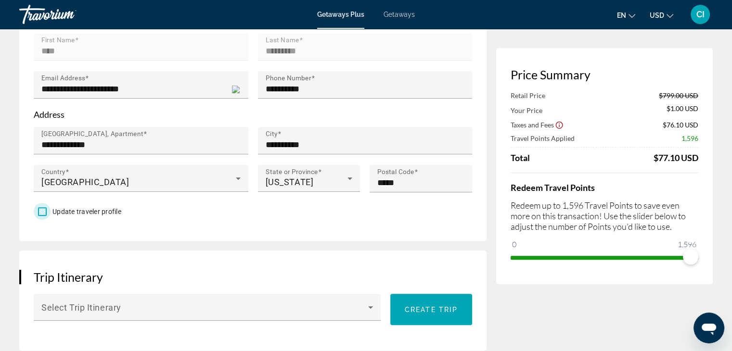
scroll to position [385, 0]
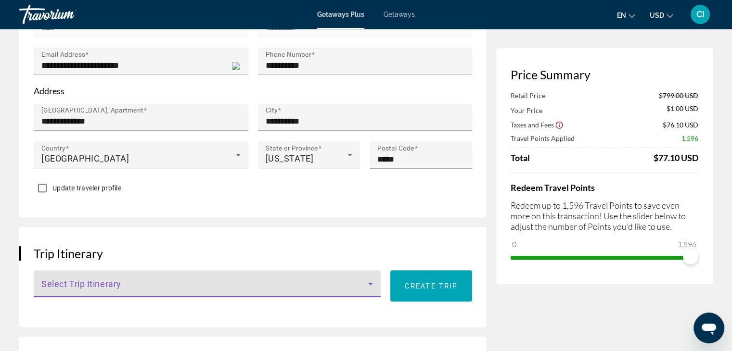
click at [370, 283] on icon "Main content" at bounding box center [370, 284] width 5 height 2
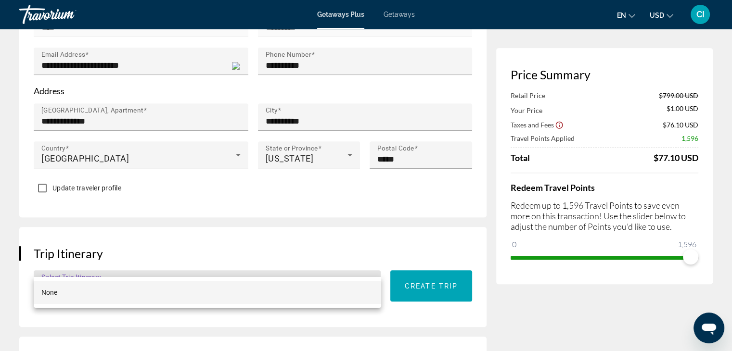
click at [369, 263] on div at bounding box center [366, 175] width 732 height 351
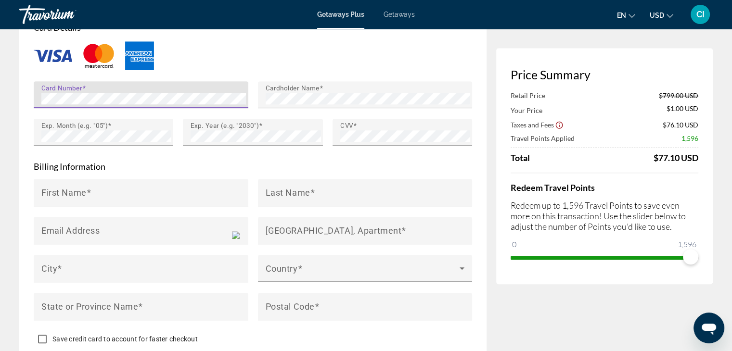
scroll to position [866, 0]
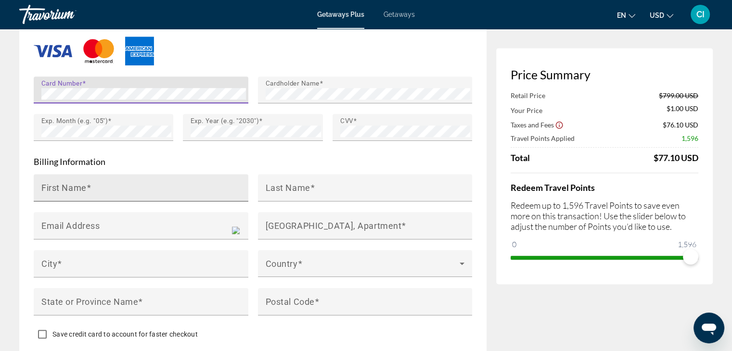
click at [98, 186] on input "First Name" at bounding box center [143, 192] width 205 height 12
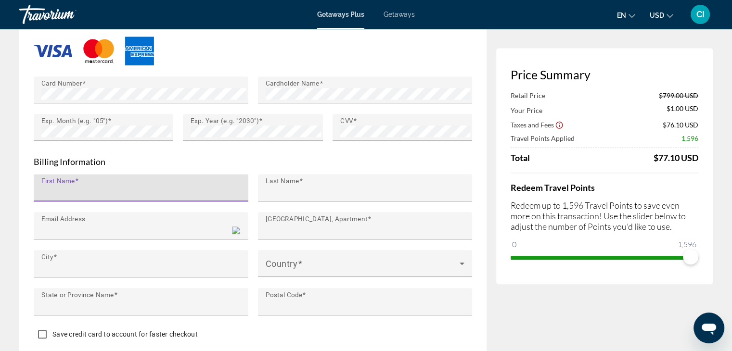
type input "****"
type input "*********"
type input "**********"
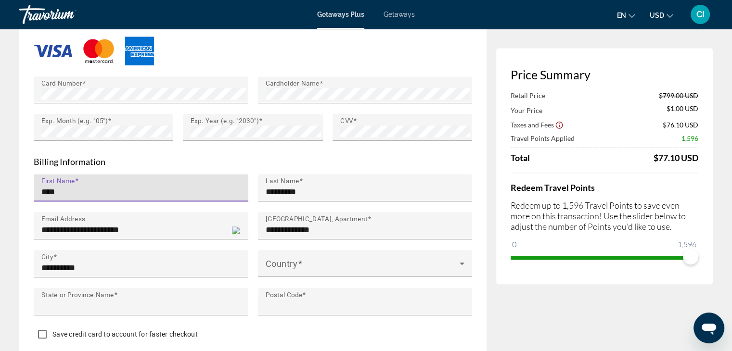
type input "********"
type input "*****"
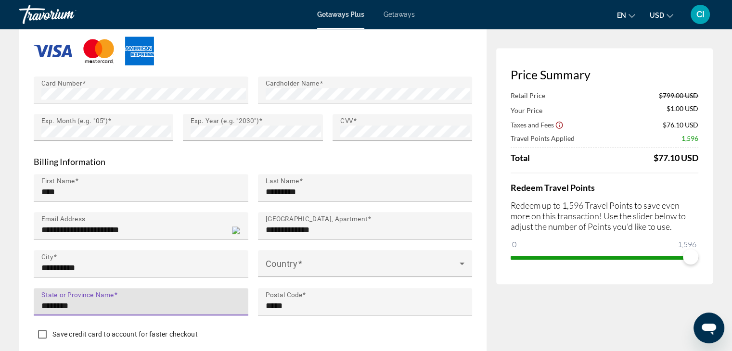
click at [90, 300] on input "********" at bounding box center [143, 306] width 205 height 12
type input "**"
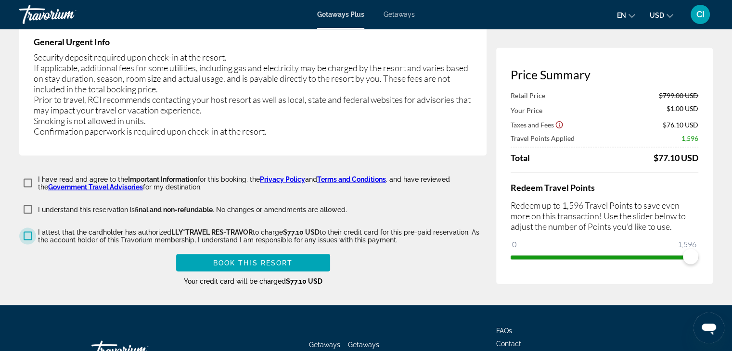
scroll to position [1899, 0]
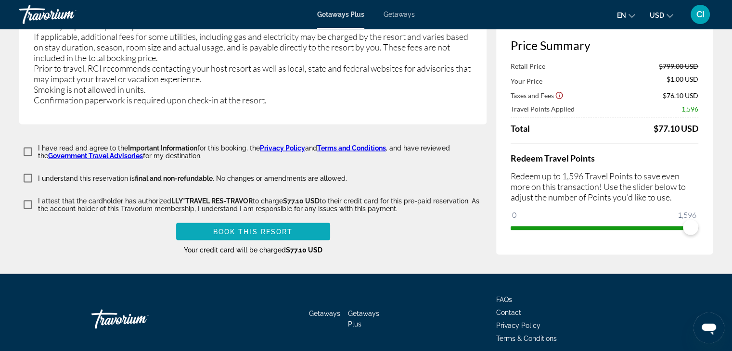
click at [256, 228] on span "Book this Resort" at bounding box center [253, 232] width 80 height 8
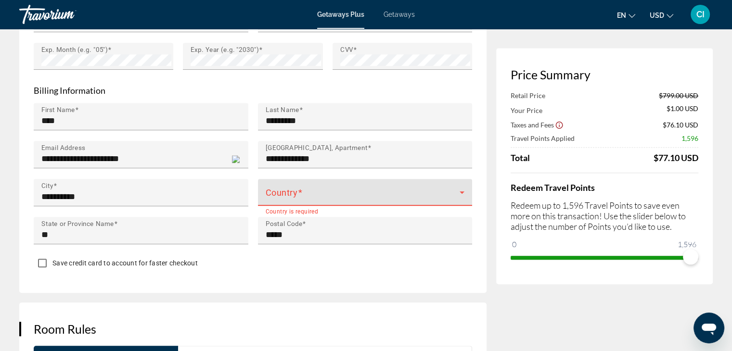
click at [308, 190] on span "Main content" at bounding box center [363, 196] width 194 height 12
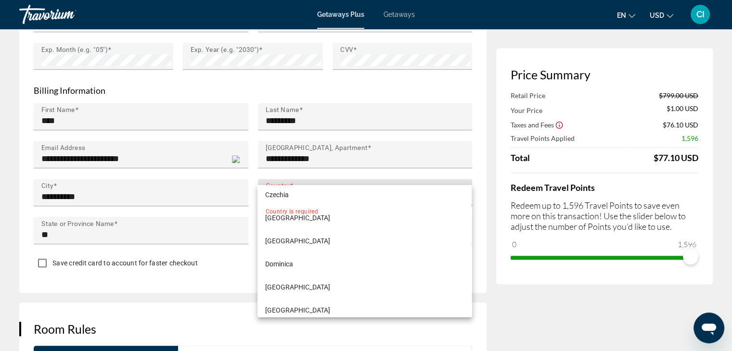
scroll to position [1491, 0]
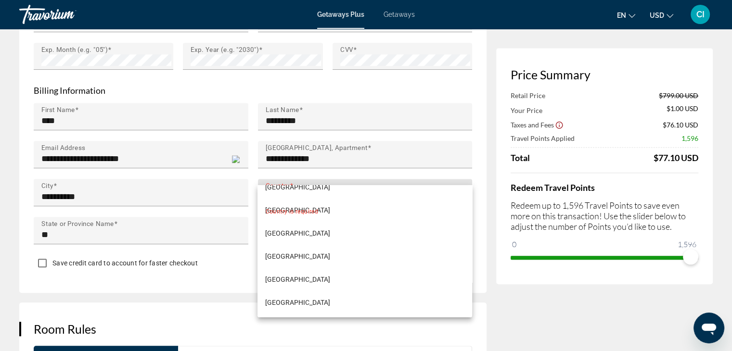
click at [289, 177] on div at bounding box center [366, 175] width 732 height 351
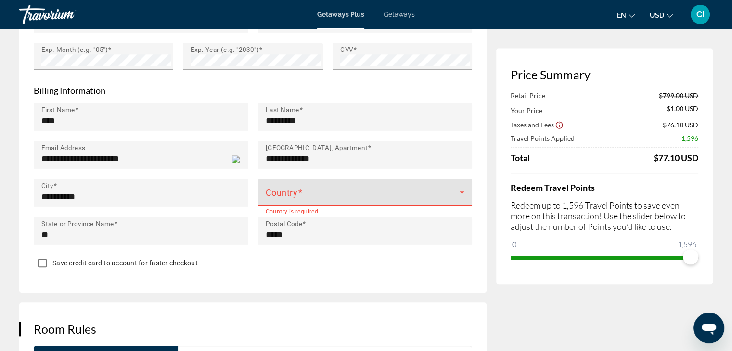
click at [299, 190] on span "Main content" at bounding box center [363, 196] width 194 height 12
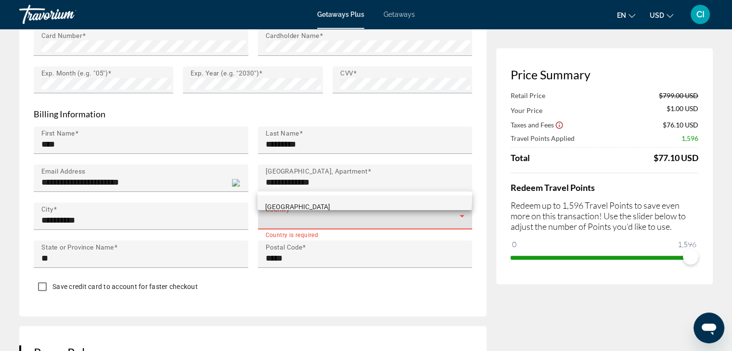
scroll to position [937, 0]
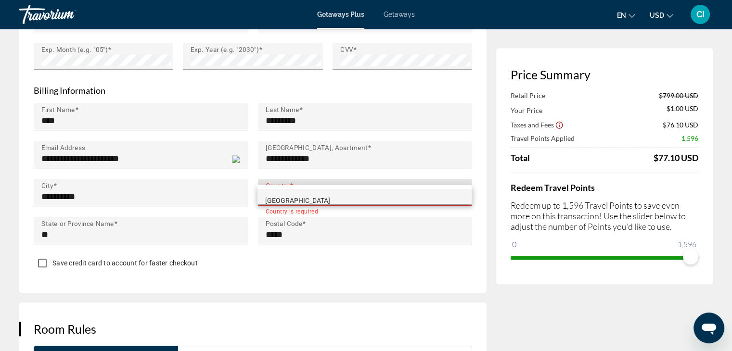
click at [322, 173] on div at bounding box center [366, 175] width 732 height 351
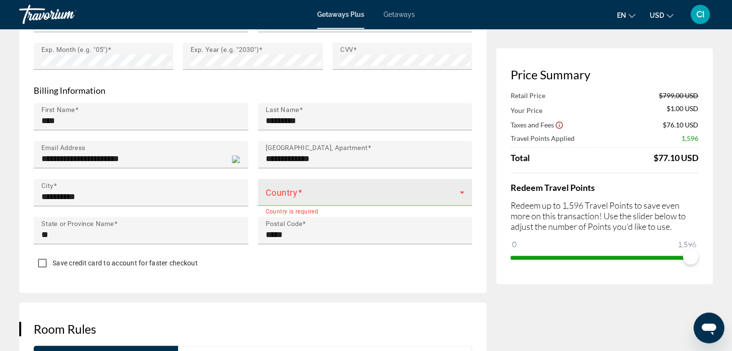
click at [323, 190] on span "Main content" at bounding box center [363, 196] width 194 height 12
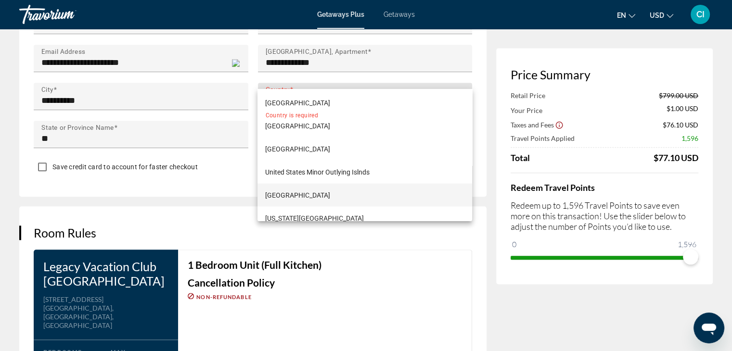
scroll to position [5532, 0]
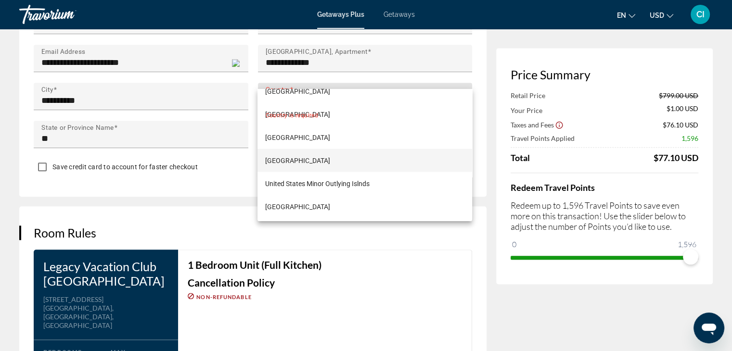
click at [314, 160] on span "[GEOGRAPHIC_DATA]" at bounding box center [297, 160] width 65 height 12
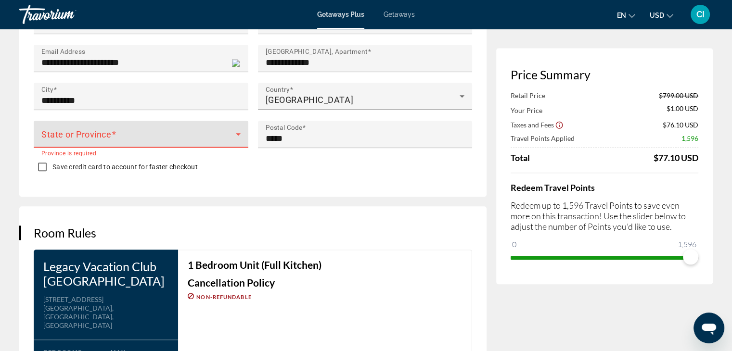
click at [136, 132] on span "Main content" at bounding box center [138, 138] width 194 height 12
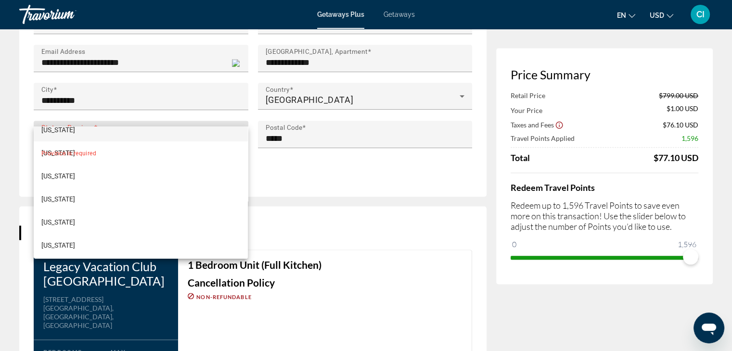
scroll to position [673, 0]
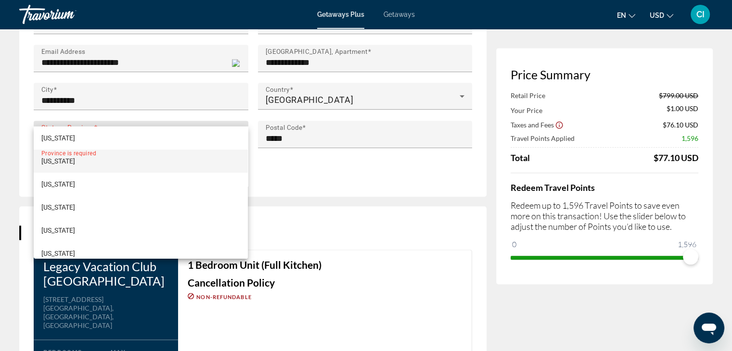
click at [85, 165] on mat-option "[US_STATE]" at bounding box center [141, 161] width 214 height 23
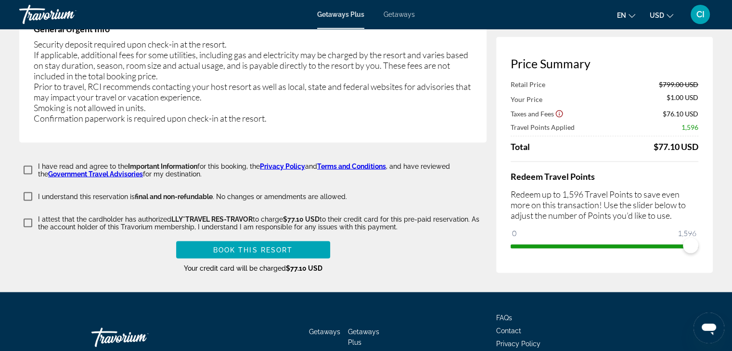
scroll to position [1899, 0]
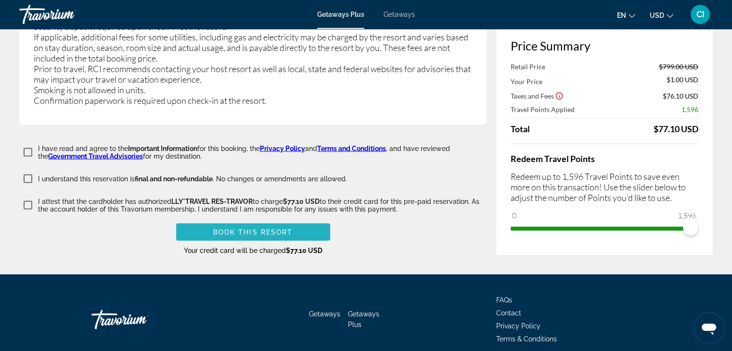
click at [251, 228] on span "Book this Resort" at bounding box center [253, 232] width 80 height 8
